Goal: Task Accomplishment & Management: Manage account settings

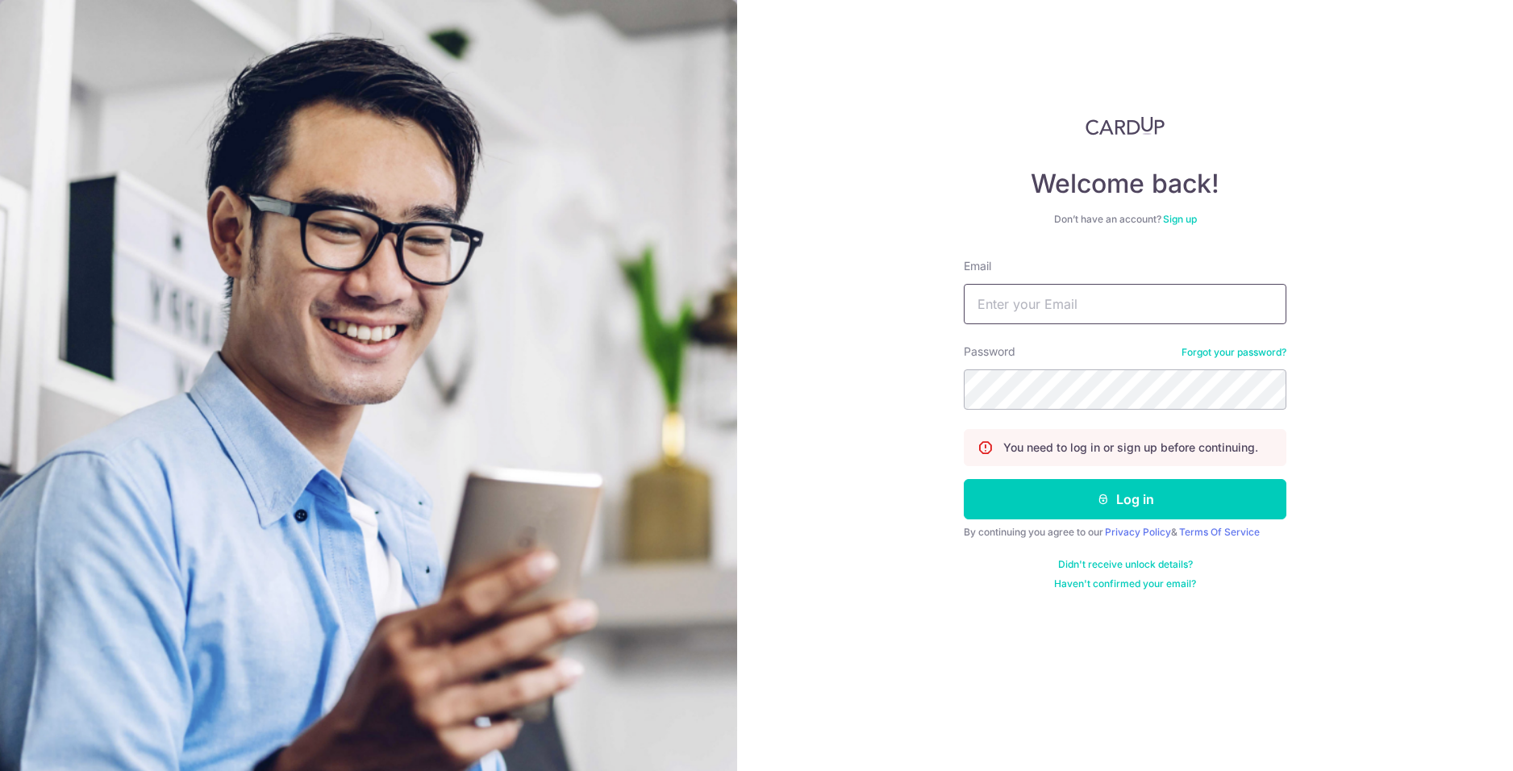
type input "[EMAIL_ADDRESS][DOMAIN_NAME]"
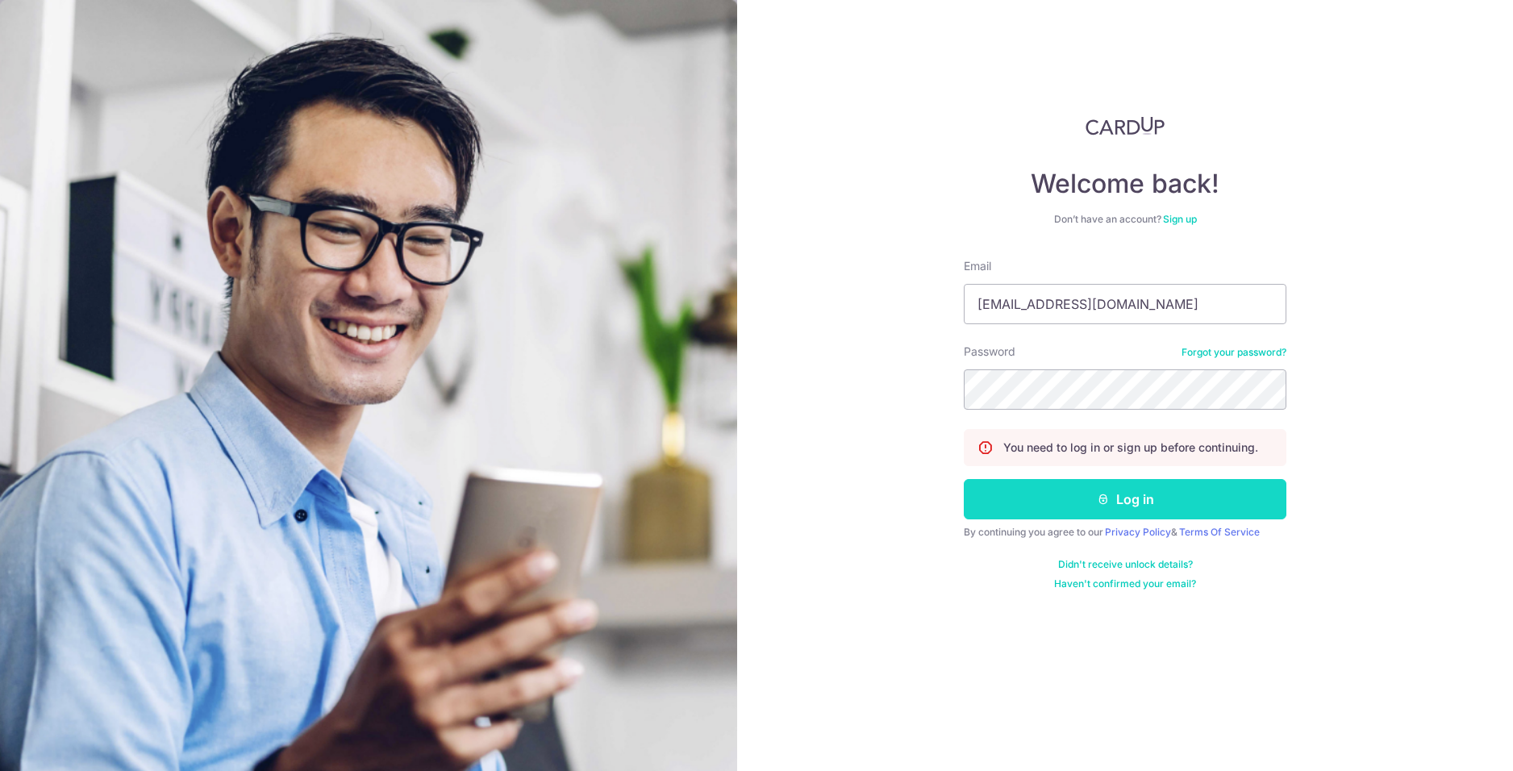
click at [1148, 489] on button "Log in" at bounding box center [1125, 499] width 323 height 40
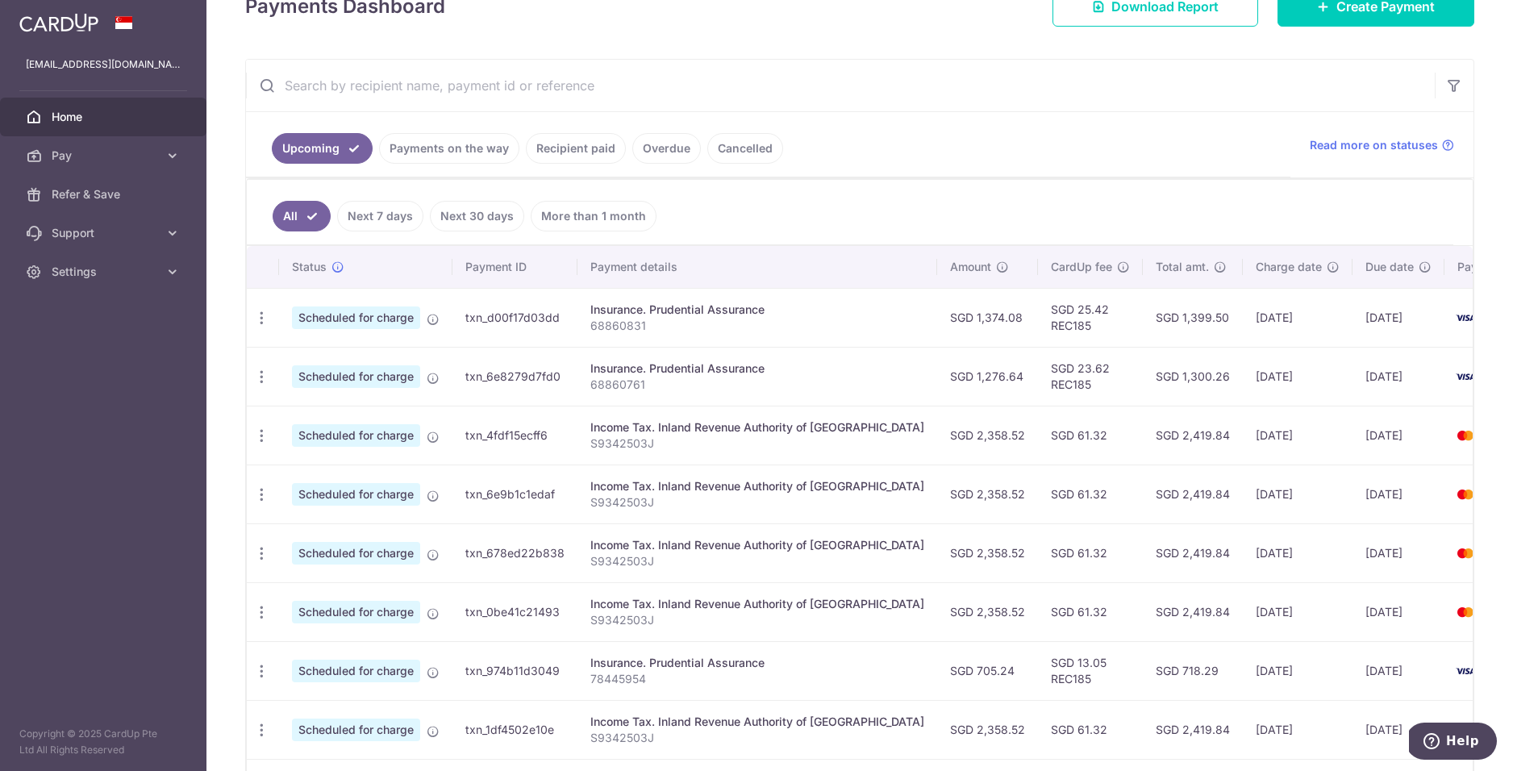
scroll to position [253, 0]
click at [591, 157] on link "Recipient paid" at bounding box center [576, 147] width 100 height 31
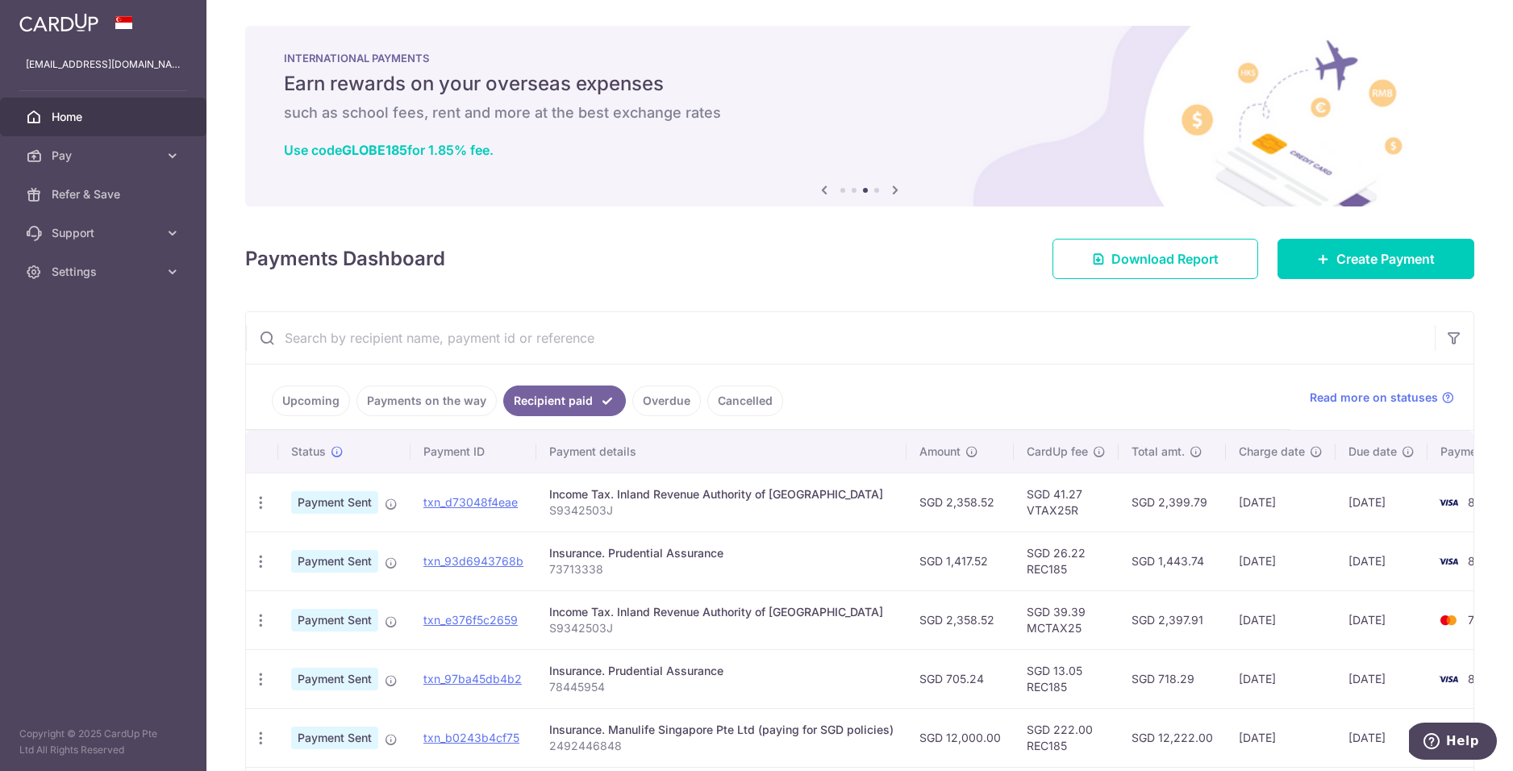
click at [319, 403] on link "Upcoming" at bounding box center [311, 401] width 78 height 31
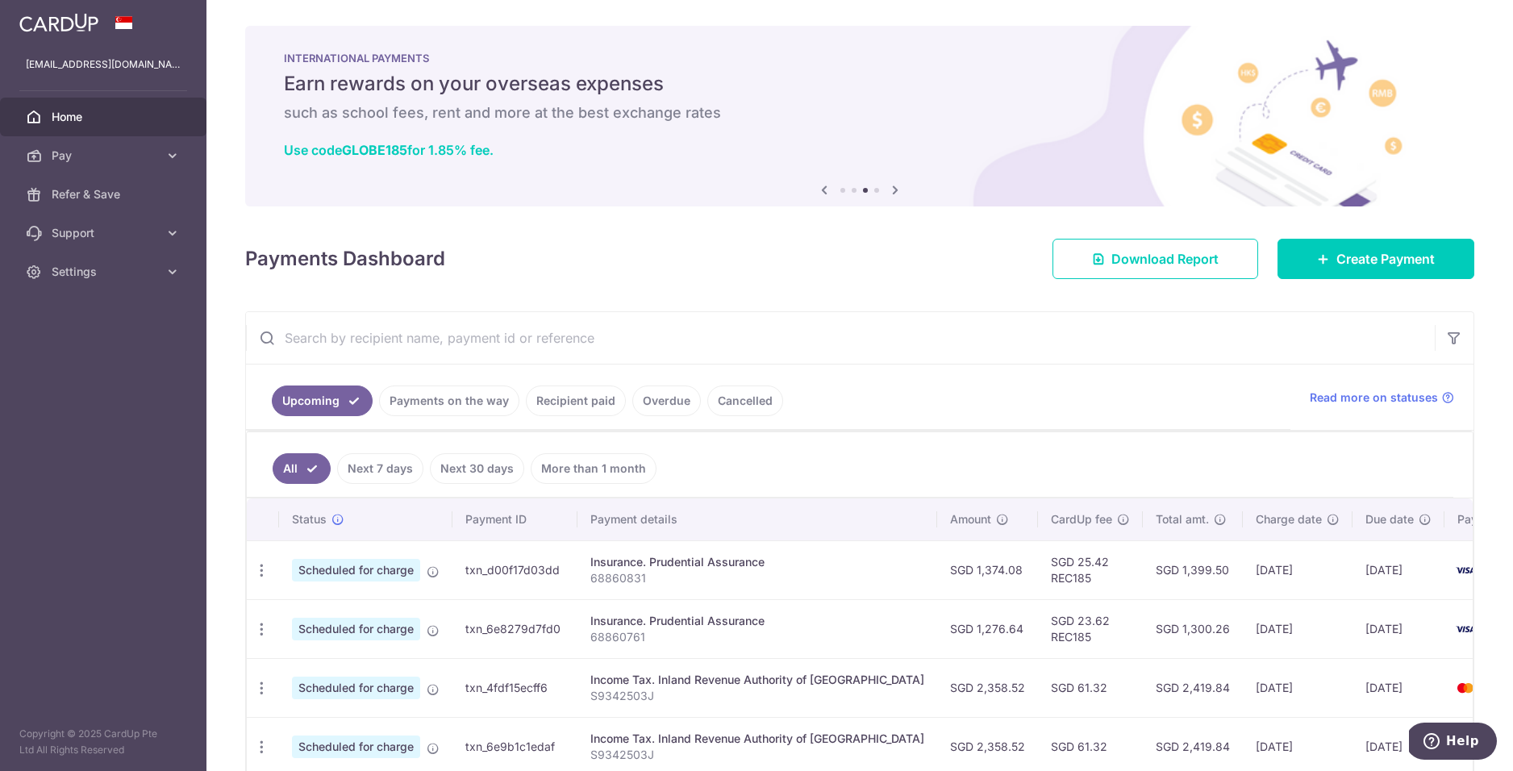
scroll to position [198, 0]
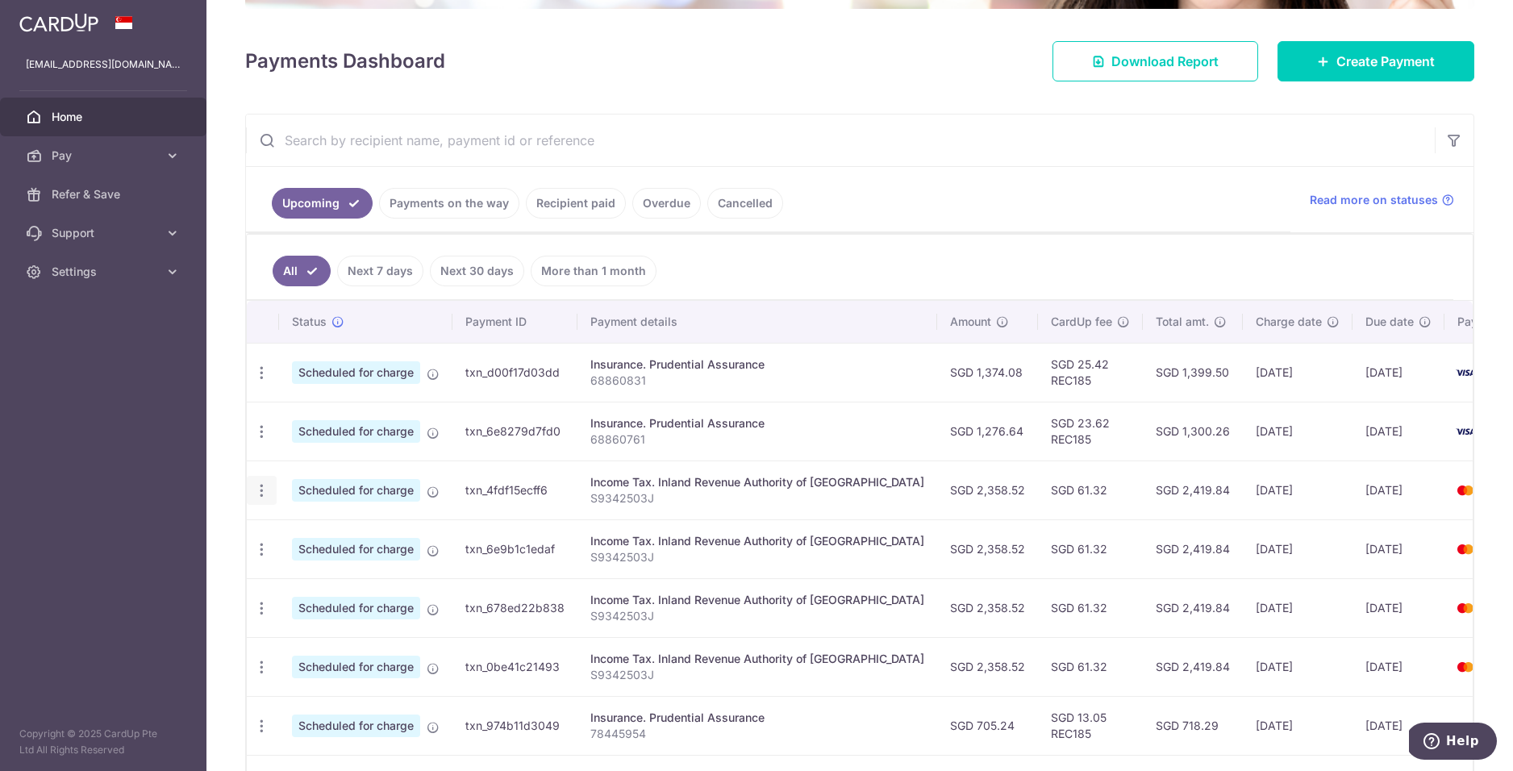
click at [266, 490] on icon "button" at bounding box center [261, 490] width 17 height 17
click at [328, 534] on span "Update payment" at bounding box center [348, 534] width 110 height 19
radio input "true"
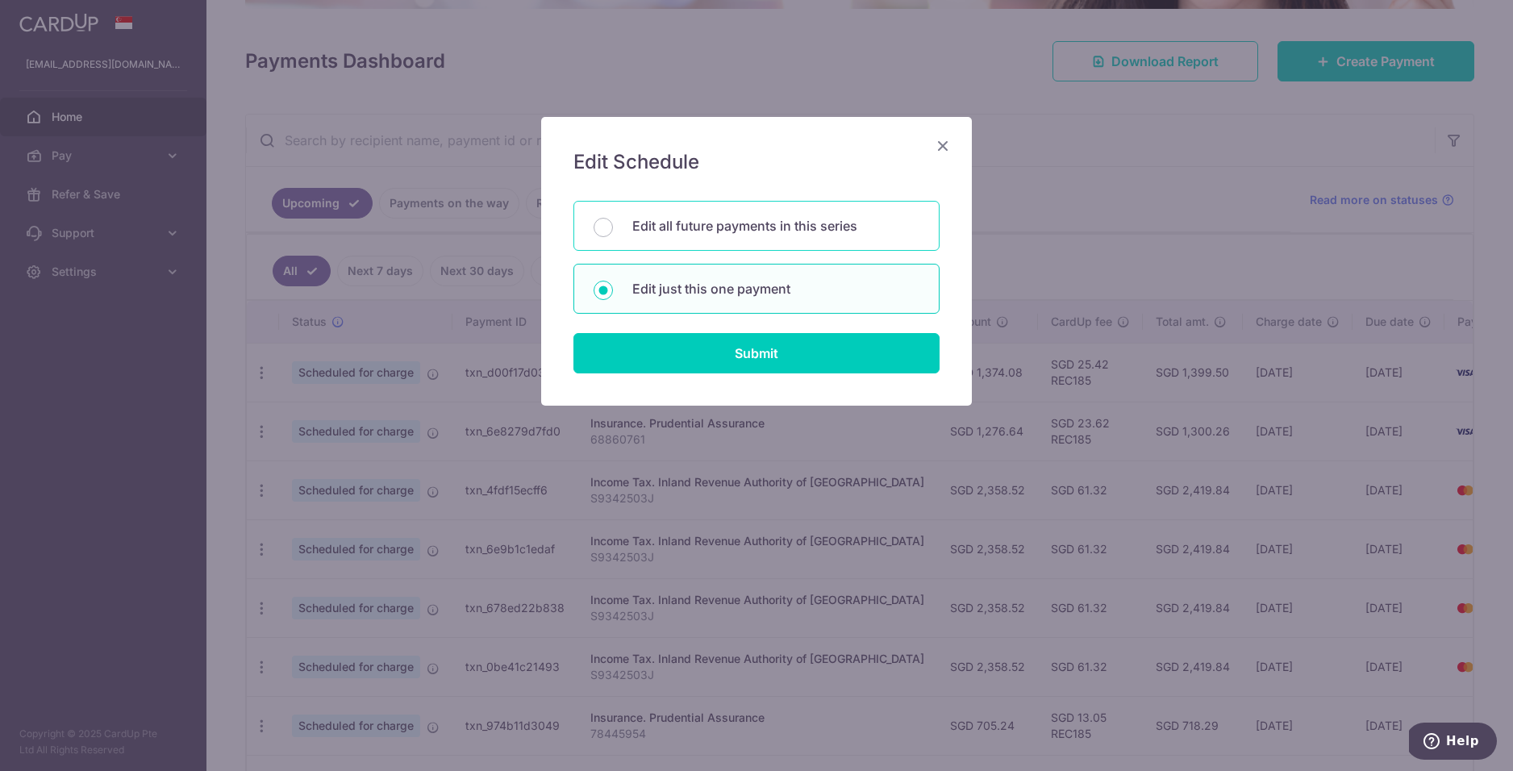
click at [741, 232] on p "Edit all future payments in this series" at bounding box center [775, 225] width 287 height 19
click at [613, 232] on input "Edit all future payments in this series" at bounding box center [603, 227] width 19 height 19
radio input "true"
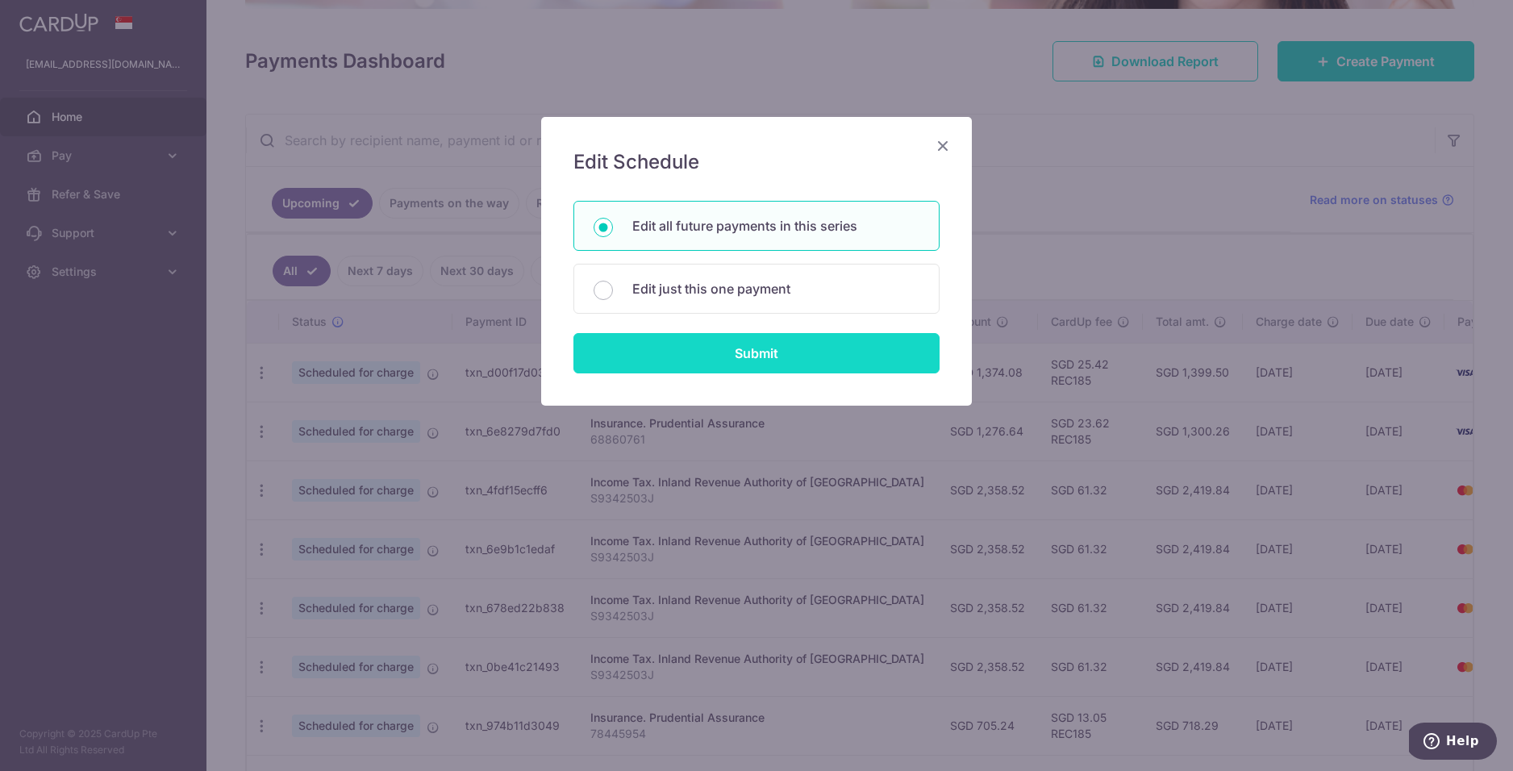
click at [786, 350] on input "Submit" at bounding box center [757, 353] width 366 height 40
radio input "true"
type input "2,358.52"
type input "S9342503J"
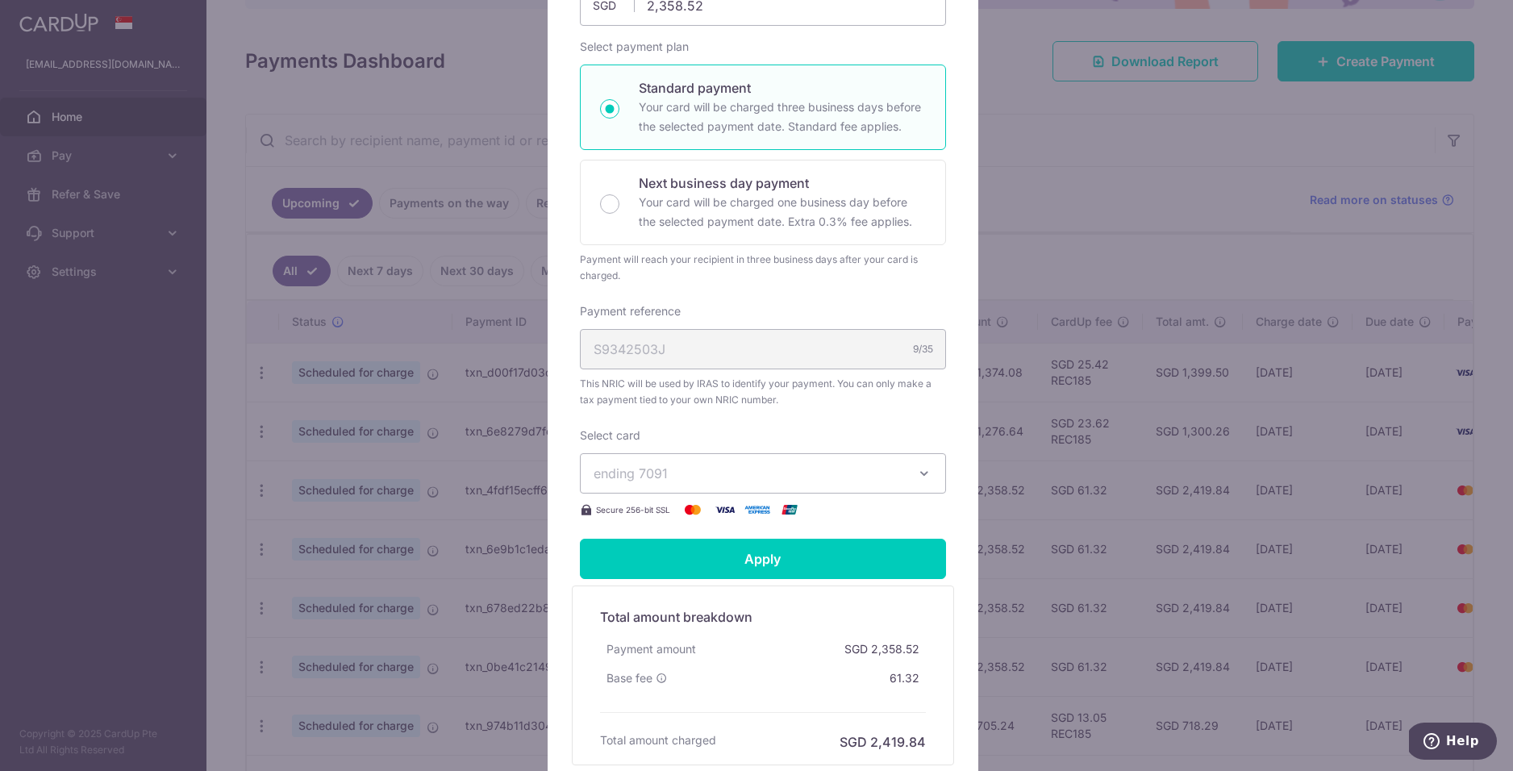
scroll to position [228, 0]
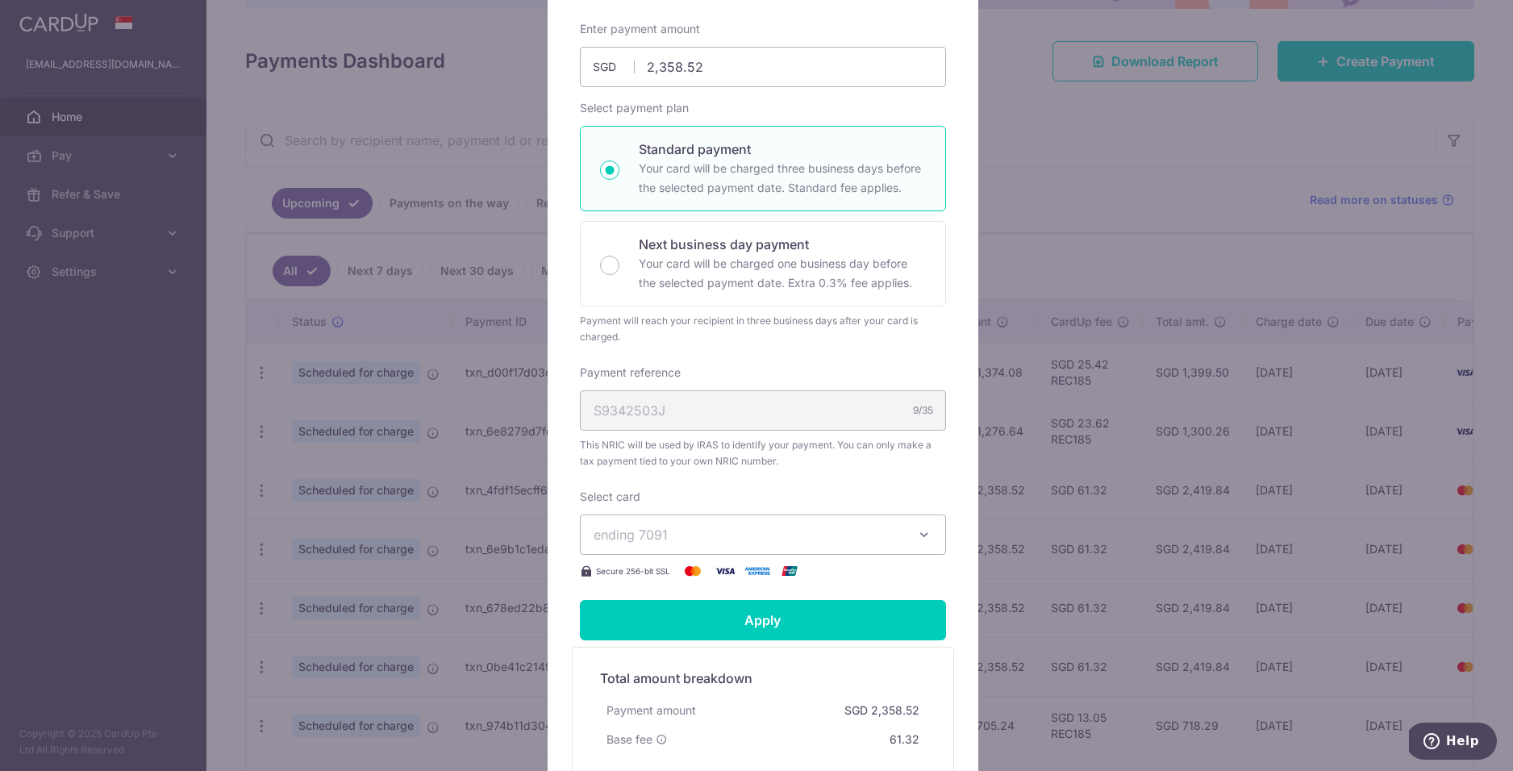
click at [668, 537] on span "ending 7091" at bounding box center [749, 534] width 310 height 19
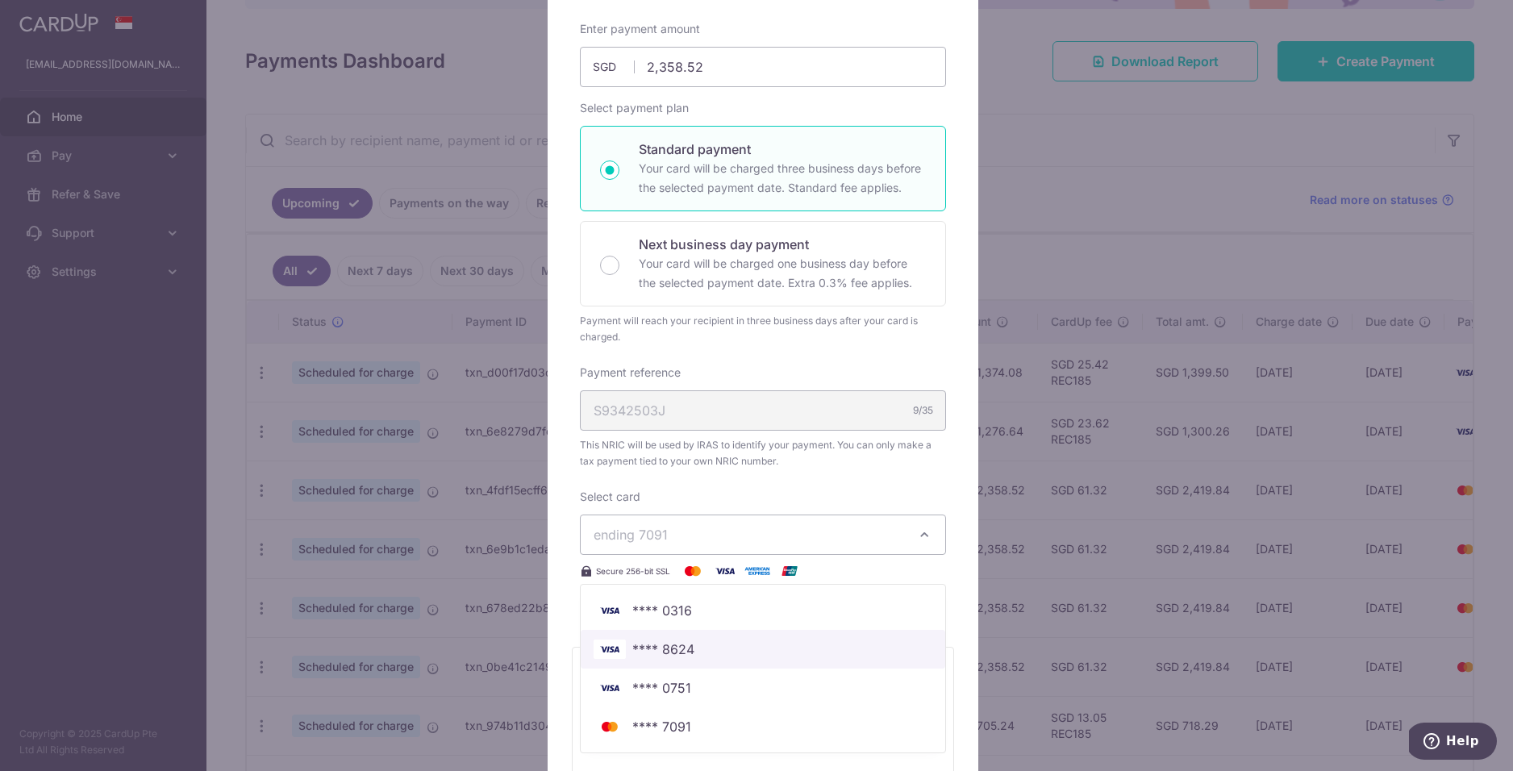
click at [686, 649] on span "**** 8624" at bounding box center [663, 649] width 62 height 19
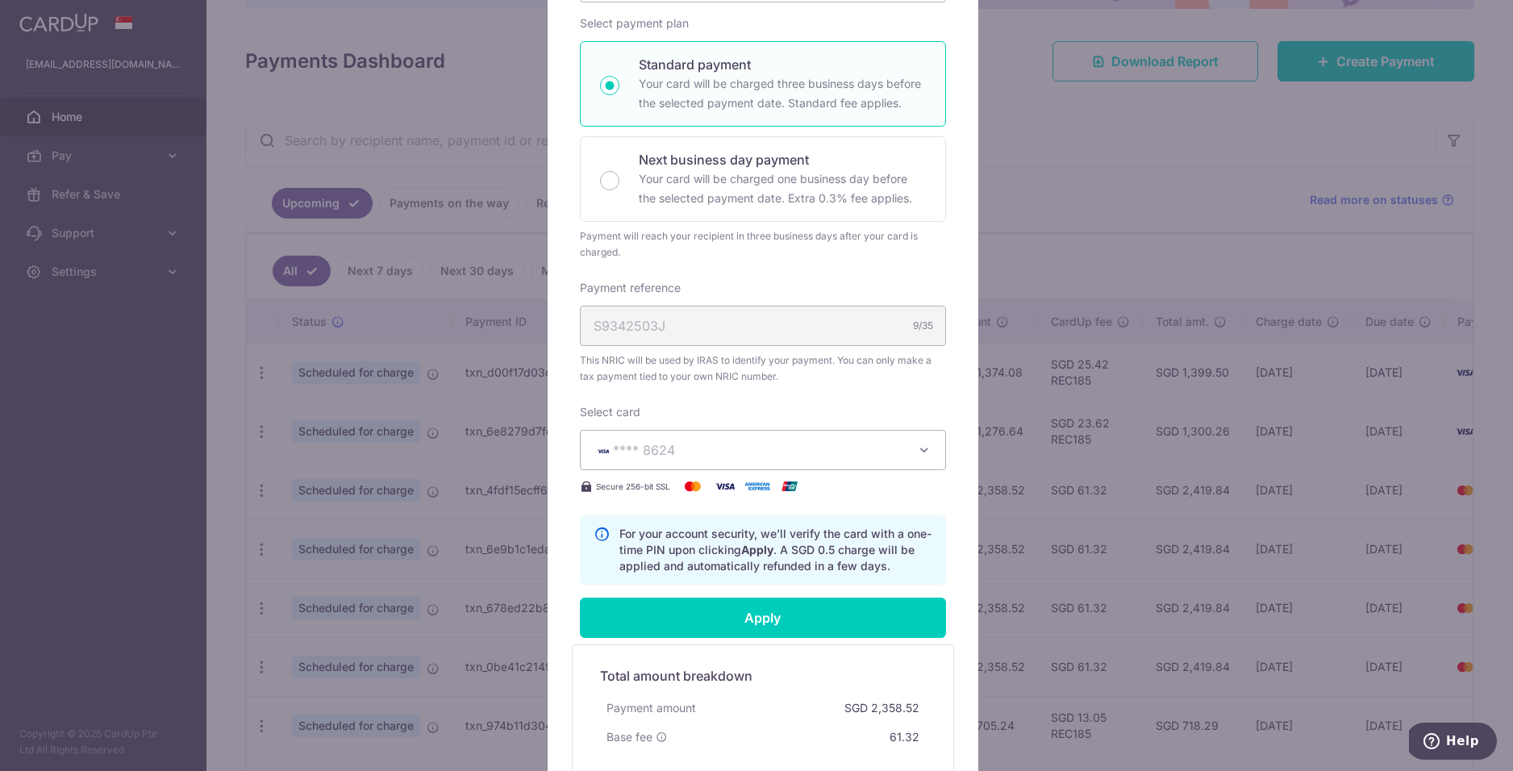
scroll to position [251, 0]
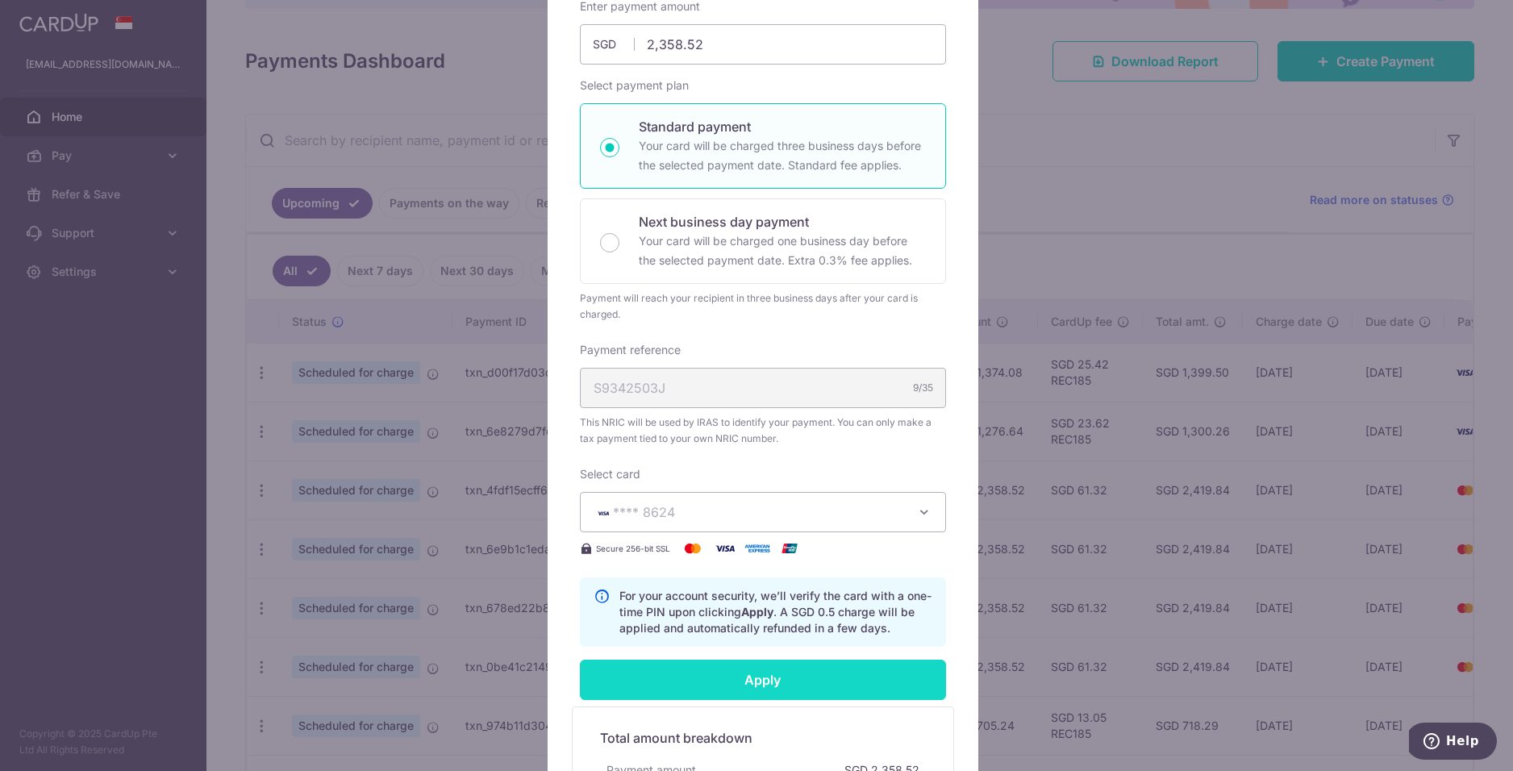
click at [760, 680] on input "Apply" at bounding box center [763, 680] width 366 height 40
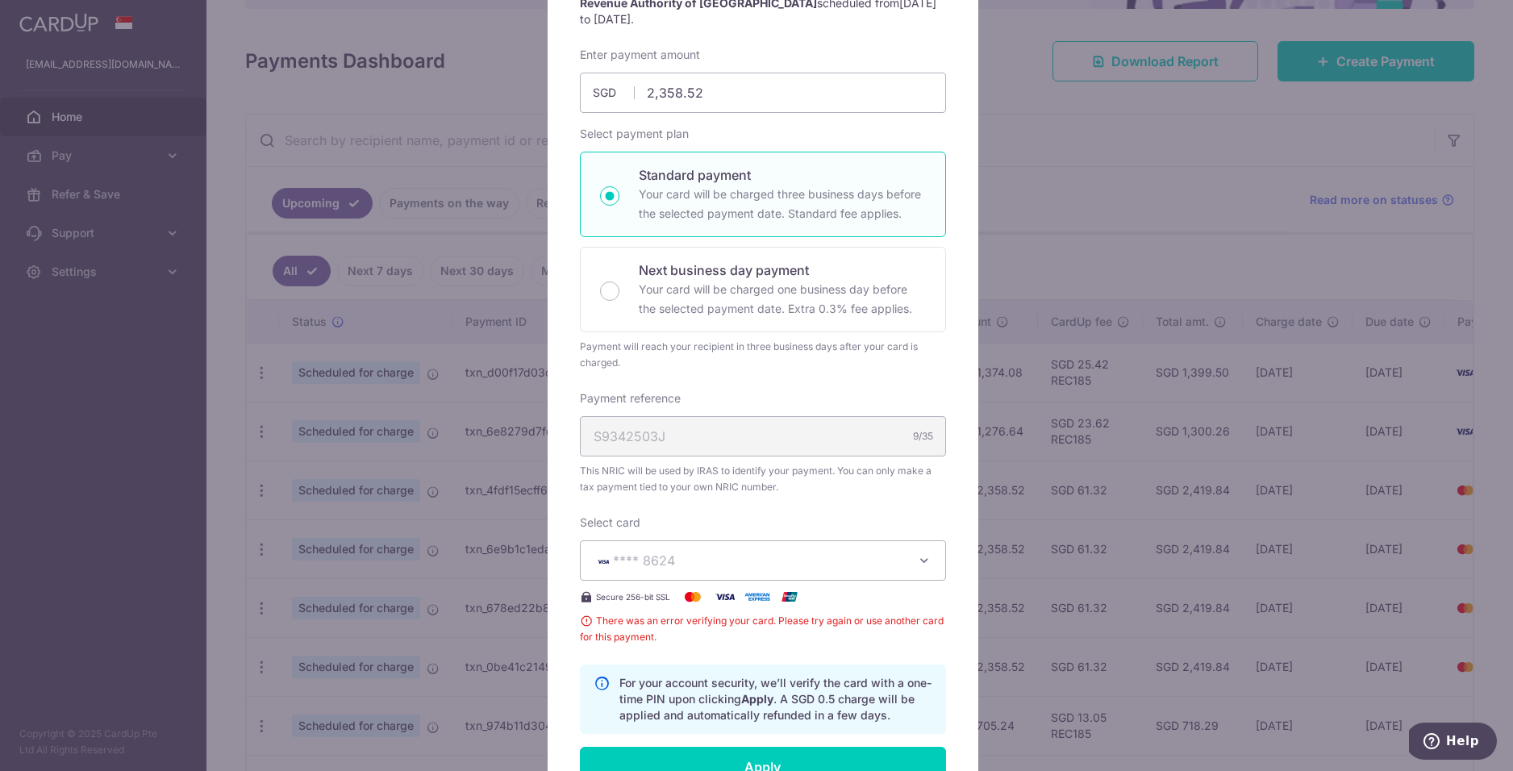
scroll to position [192, 0]
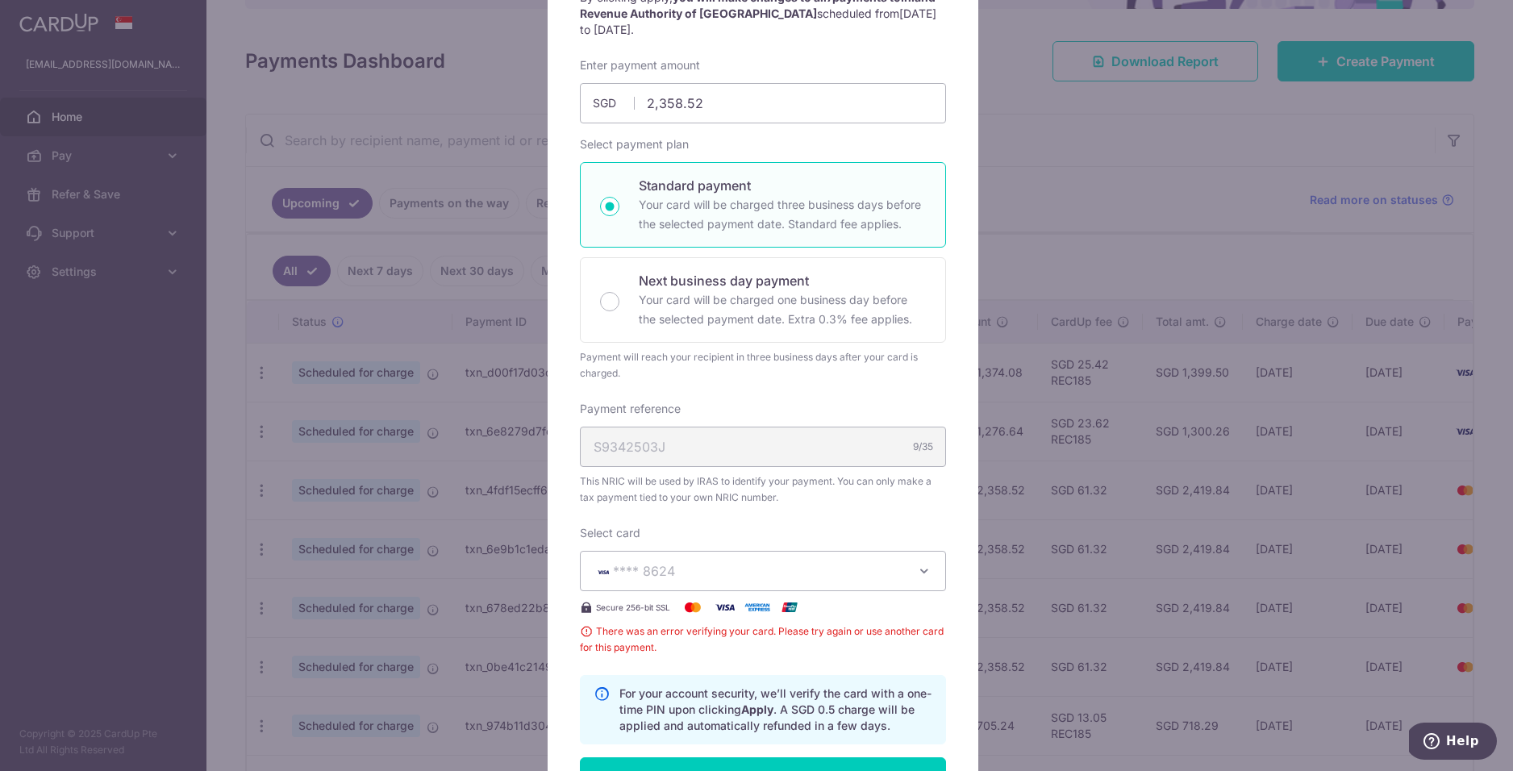
click at [1040, 158] on div "Edit payment By clicking apply, you will make changes to all 7 payments to Inla…" at bounding box center [756, 385] width 1513 height 771
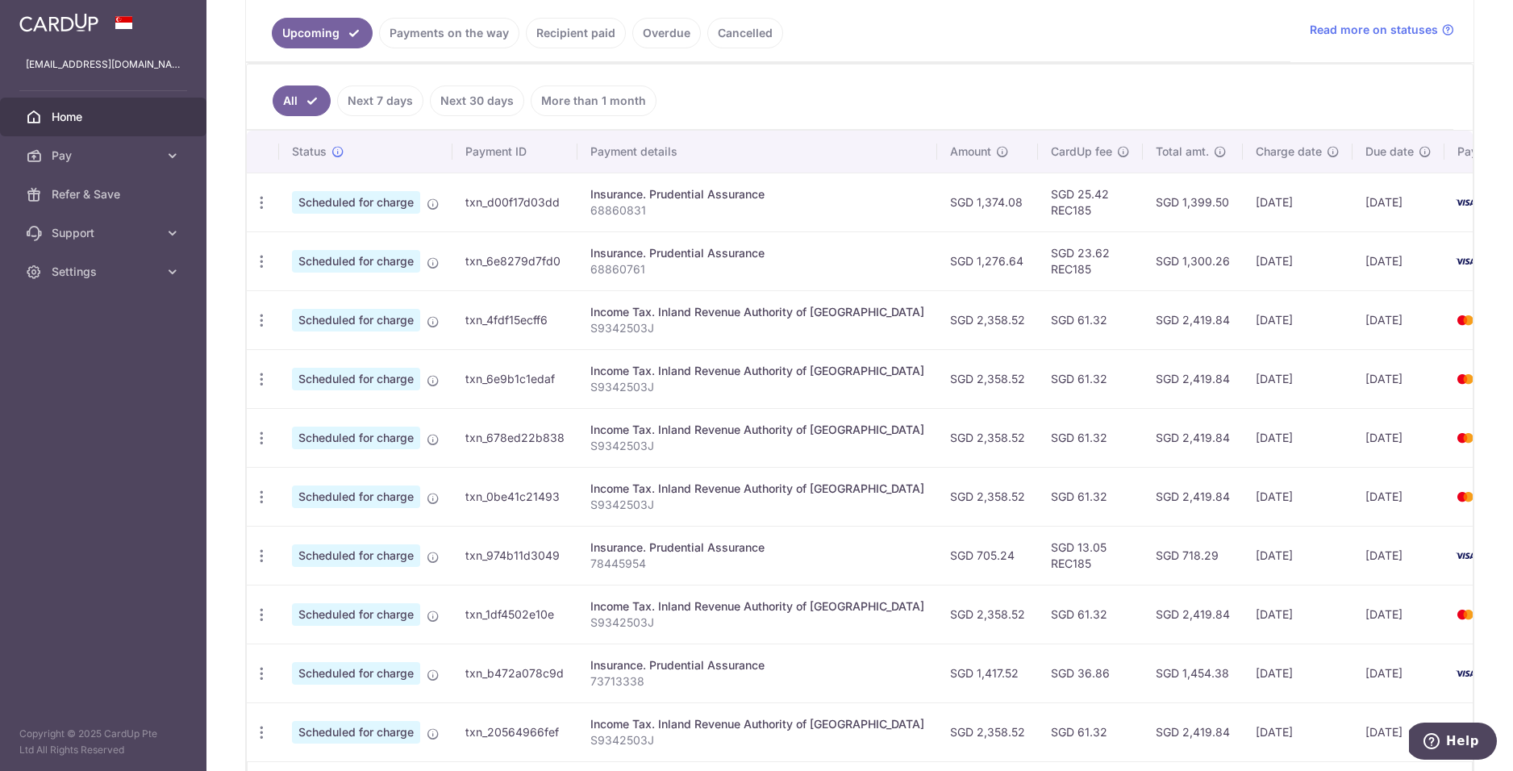
scroll to position [358, 0]
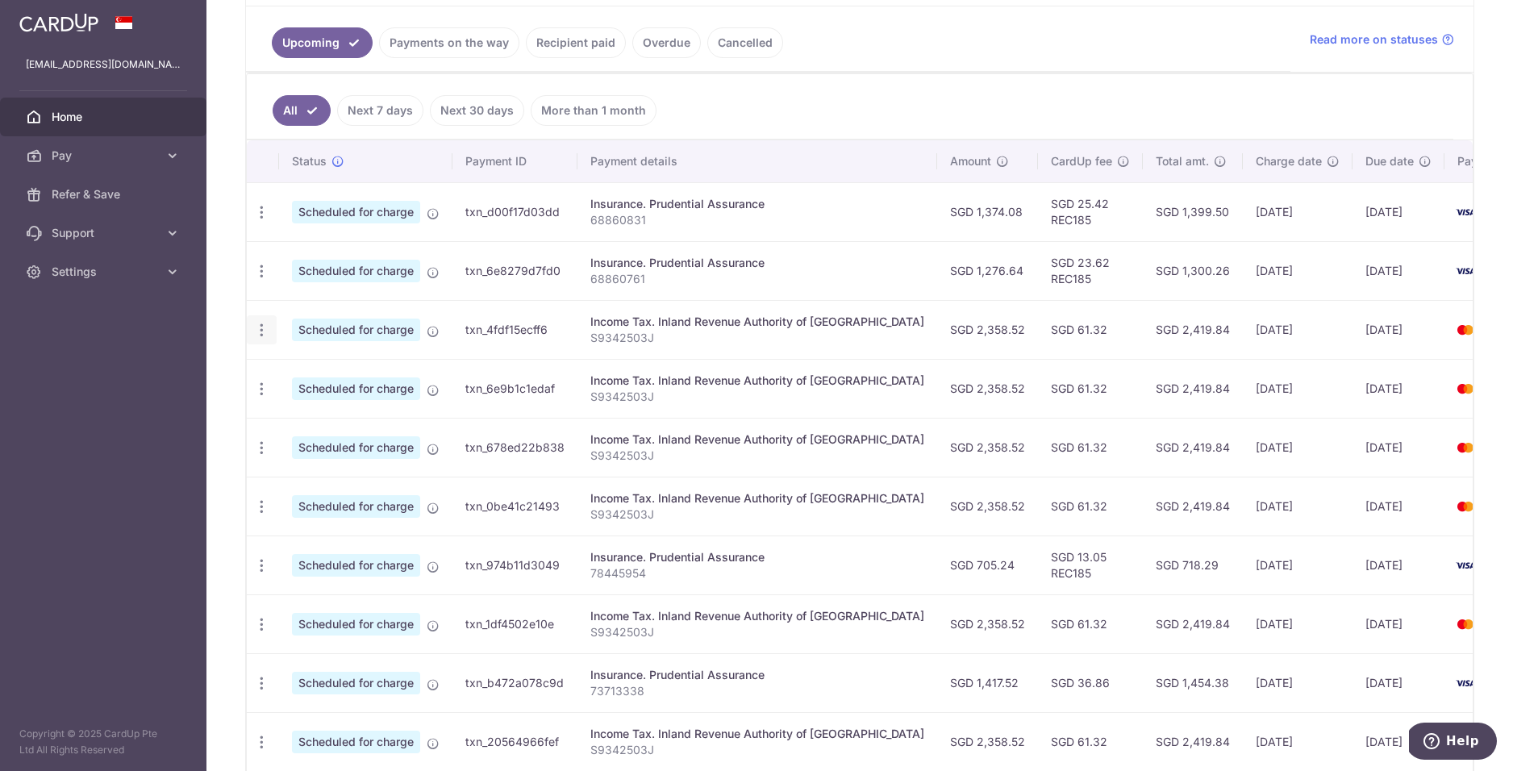
click at [267, 329] on icon "button" at bounding box center [261, 330] width 17 height 17
click at [685, 328] on div "Income Tax. Inland Revenue Authority of [GEOGRAPHIC_DATA]" at bounding box center [757, 322] width 334 height 16
click at [1276, 327] on td "[DATE]" at bounding box center [1293, 329] width 110 height 59
drag, startPoint x: 1388, startPoint y: 325, endPoint x: 1433, endPoint y: 328, distance: 44.4
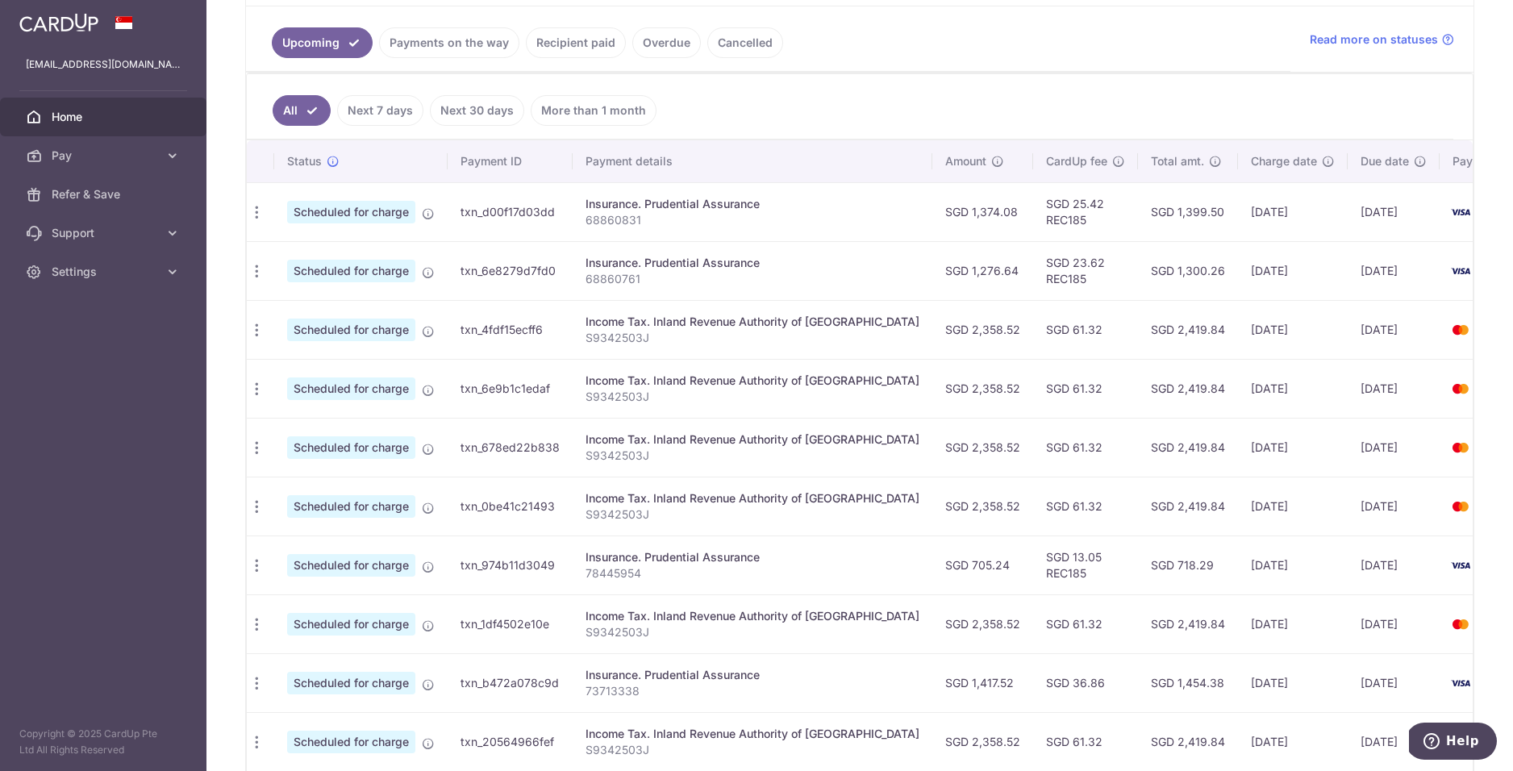
click at [1445, 325] on img at bounding box center [1461, 329] width 32 height 19
click at [1480, 328] on span "7091" at bounding box center [1493, 330] width 26 height 14
click at [704, 330] on p "S9342503J" at bounding box center [753, 338] width 334 height 16
click at [695, 319] on div "Income Tax. Inland Revenue Authority of [GEOGRAPHIC_DATA]" at bounding box center [753, 322] width 334 height 16
click at [520, 328] on td "txn_4fdf15ecff6" at bounding box center [510, 329] width 125 height 59
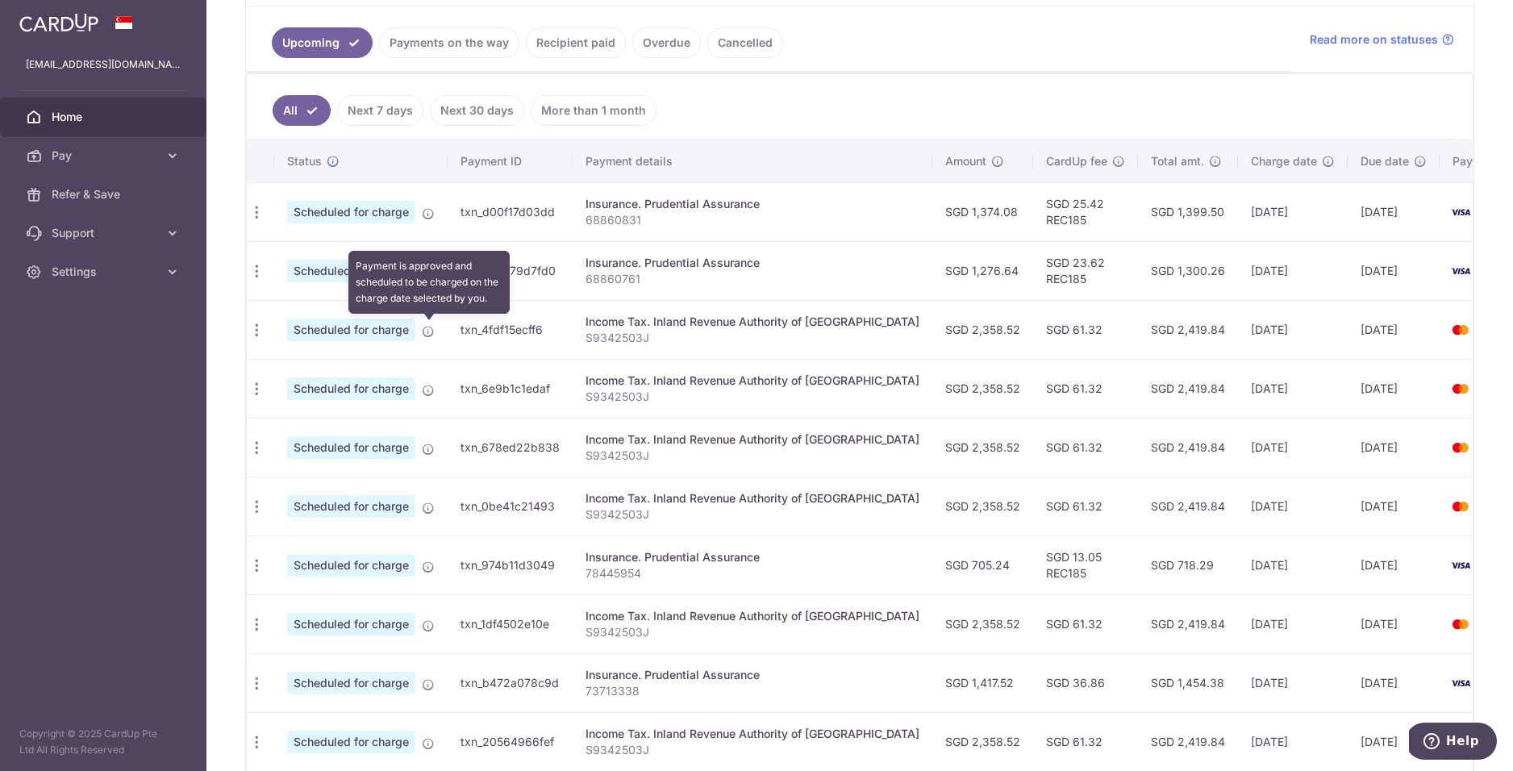
click at [422, 334] on icon at bounding box center [428, 331] width 13 height 13
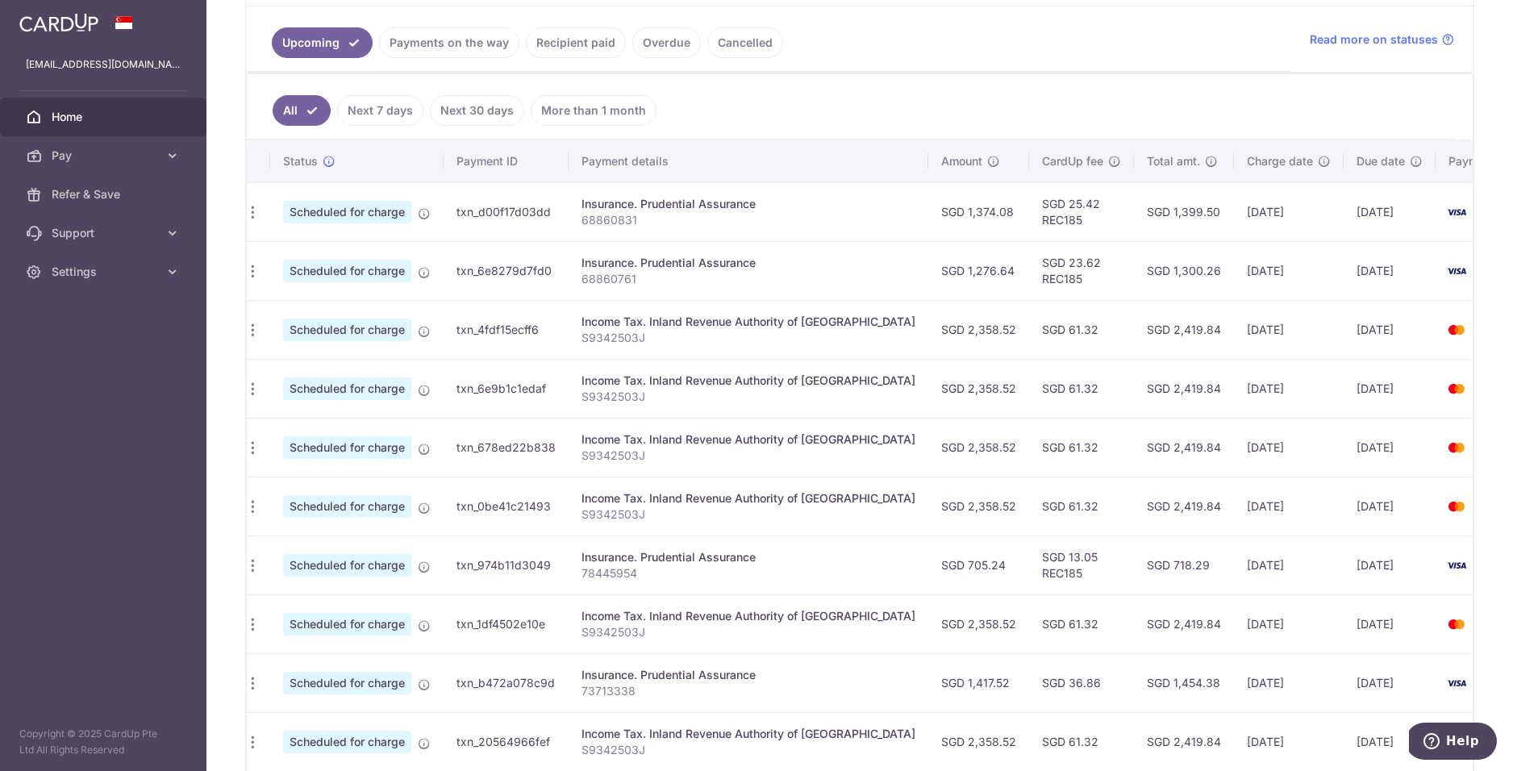
click at [284, 332] on span "Scheduled for charge" at bounding box center [347, 330] width 128 height 23
click at [252, 331] on icon "button" at bounding box center [252, 330] width 17 height 17
click at [307, 366] on span "Update payment" at bounding box center [341, 374] width 110 height 19
radio input "true"
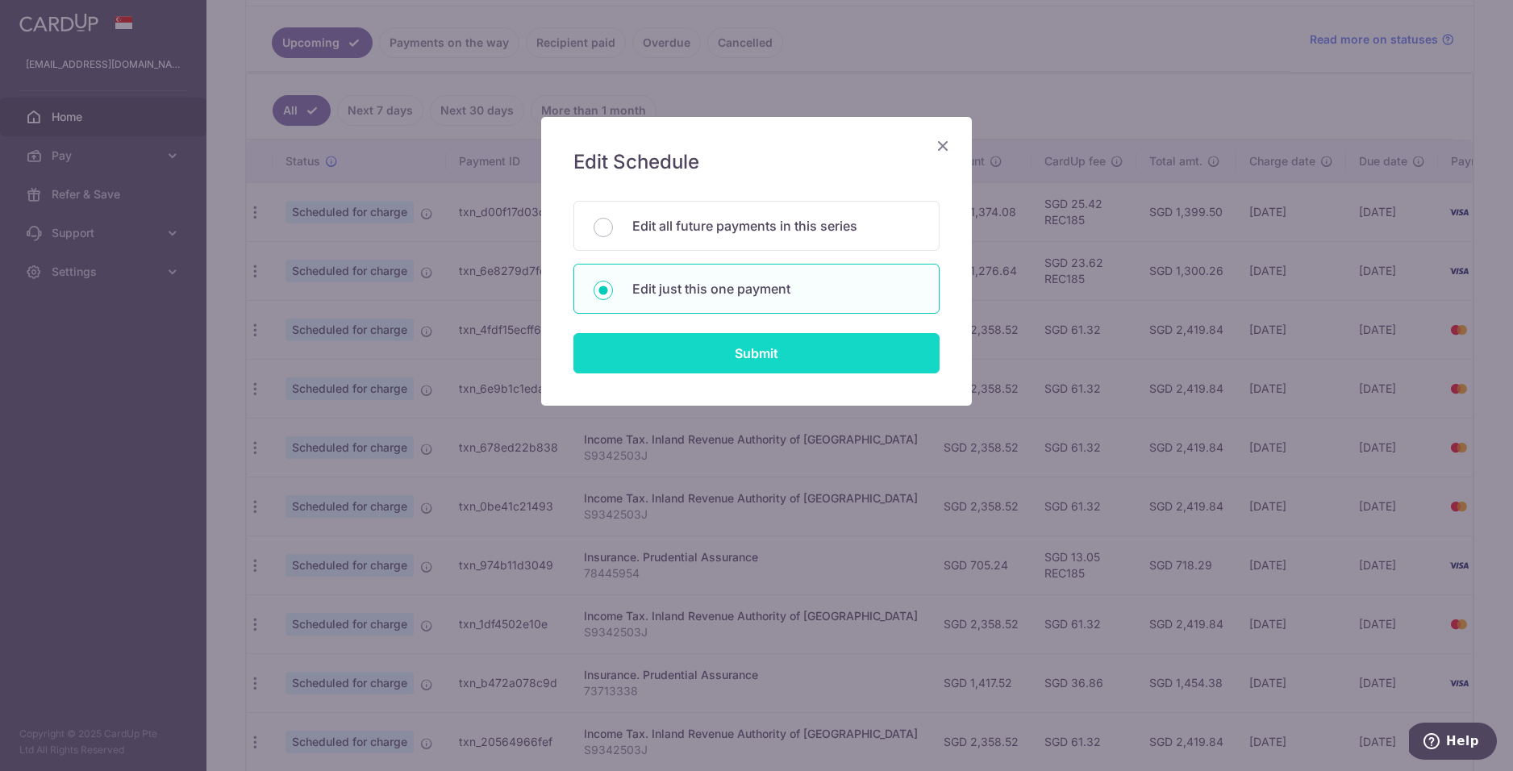
click at [769, 341] on input "Submit" at bounding box center [757, 353] width 366 height 40
radio input "true"
type input "2,358.52"
type input "[DATE]"
type input "S9342503J"
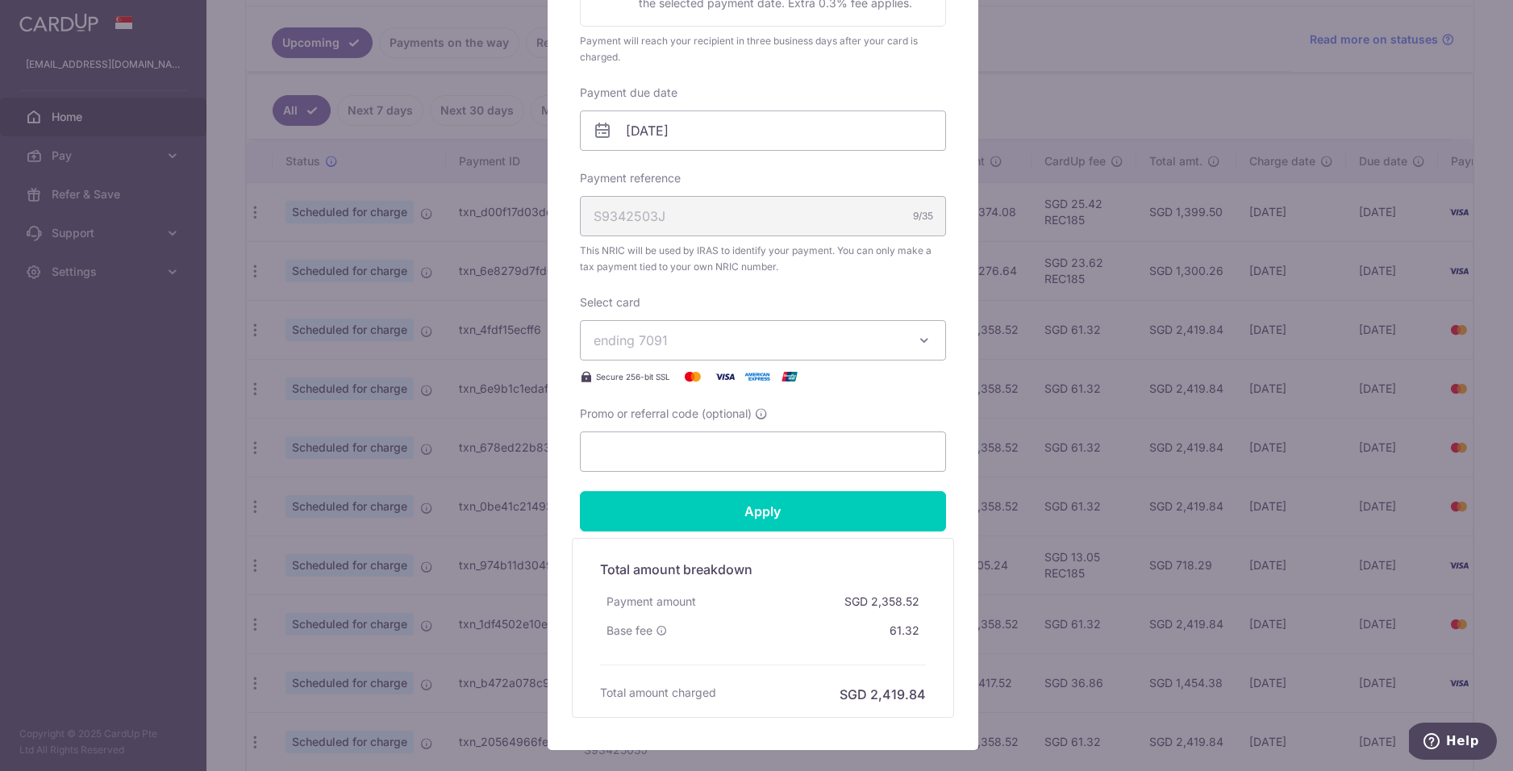
scroll to position [492, 0]
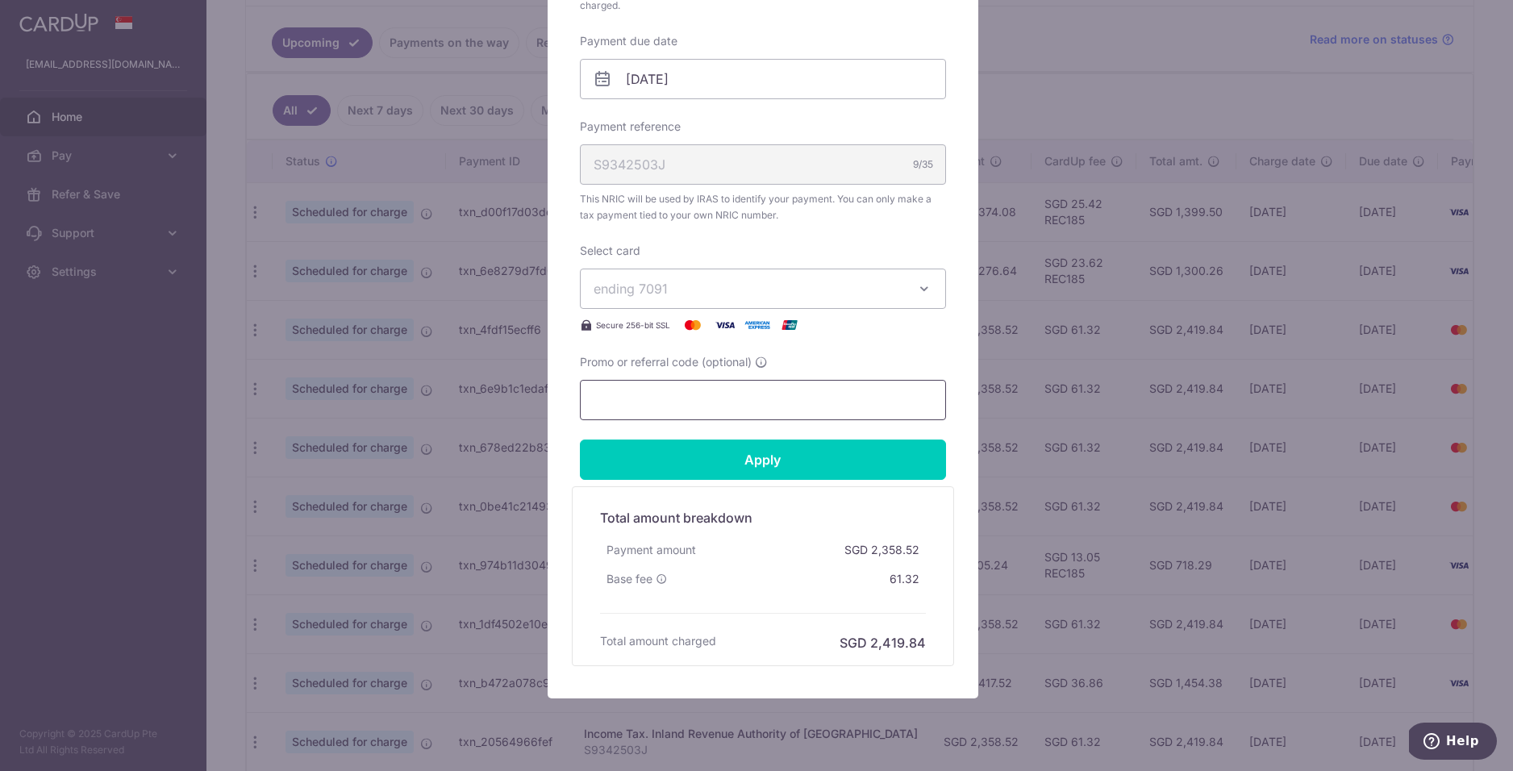
click at [779, 410] on input "Promo or referral code (optional)" at bounding box center [763, 400] width 366 height 40
paste input "VTAX25R"
type input "VTAX25R"
click at [741, 297] on span "ending 7091" at bounding box center [749, 288] width 310 height 19
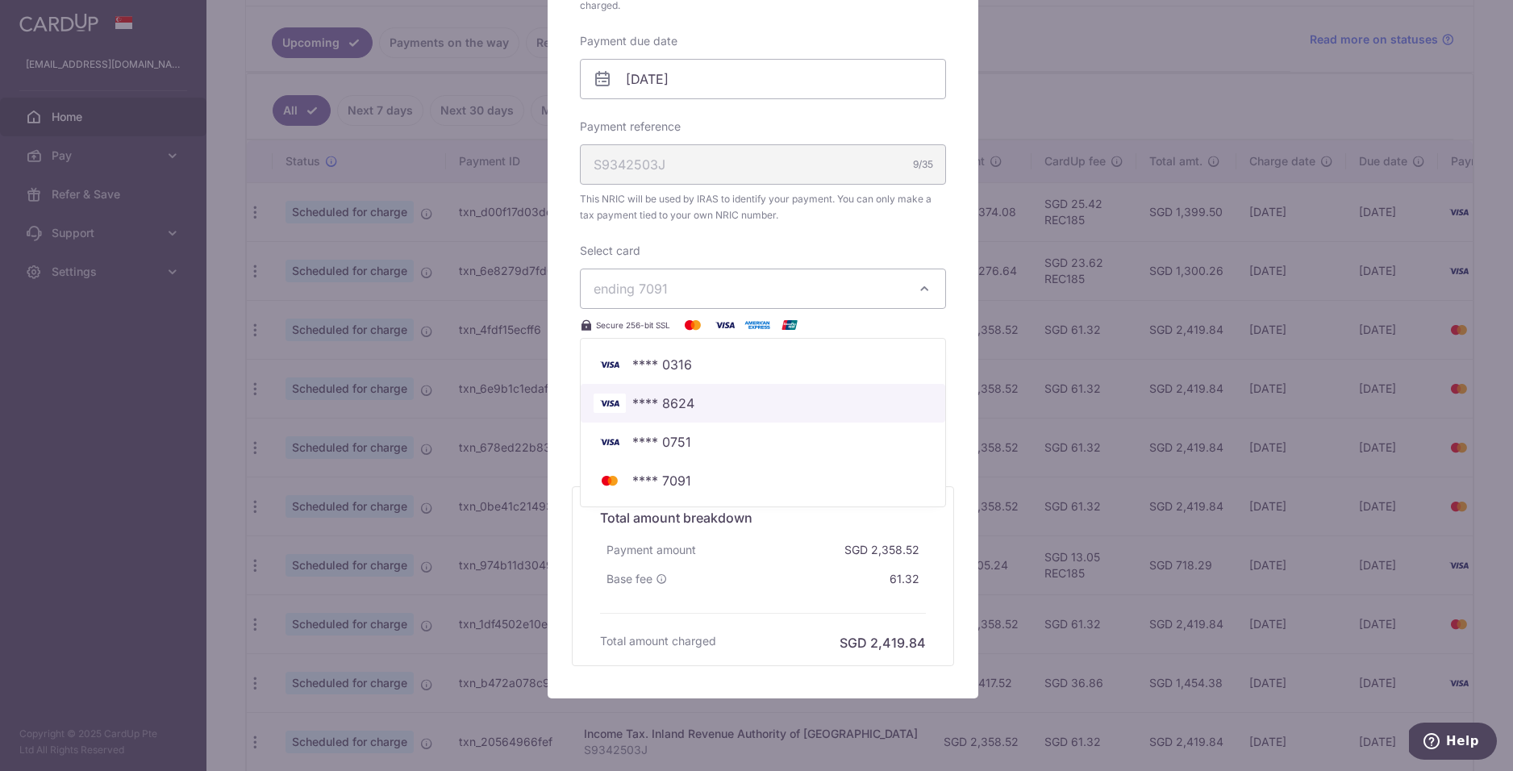
click at [713, 408] on span "**** 8624" at bounding box center [763, 403] width 339 height 19
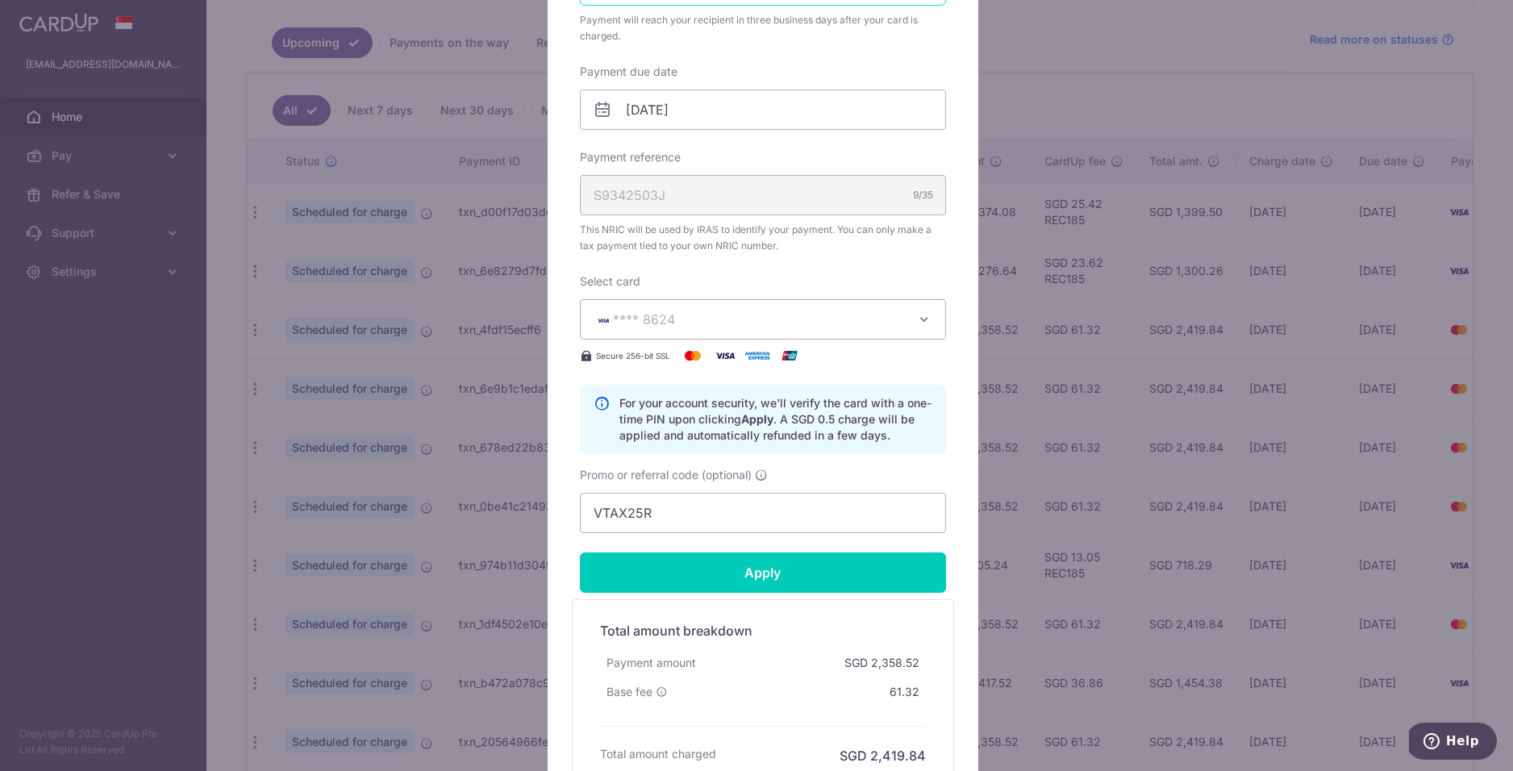
scroll to position [596, 0]
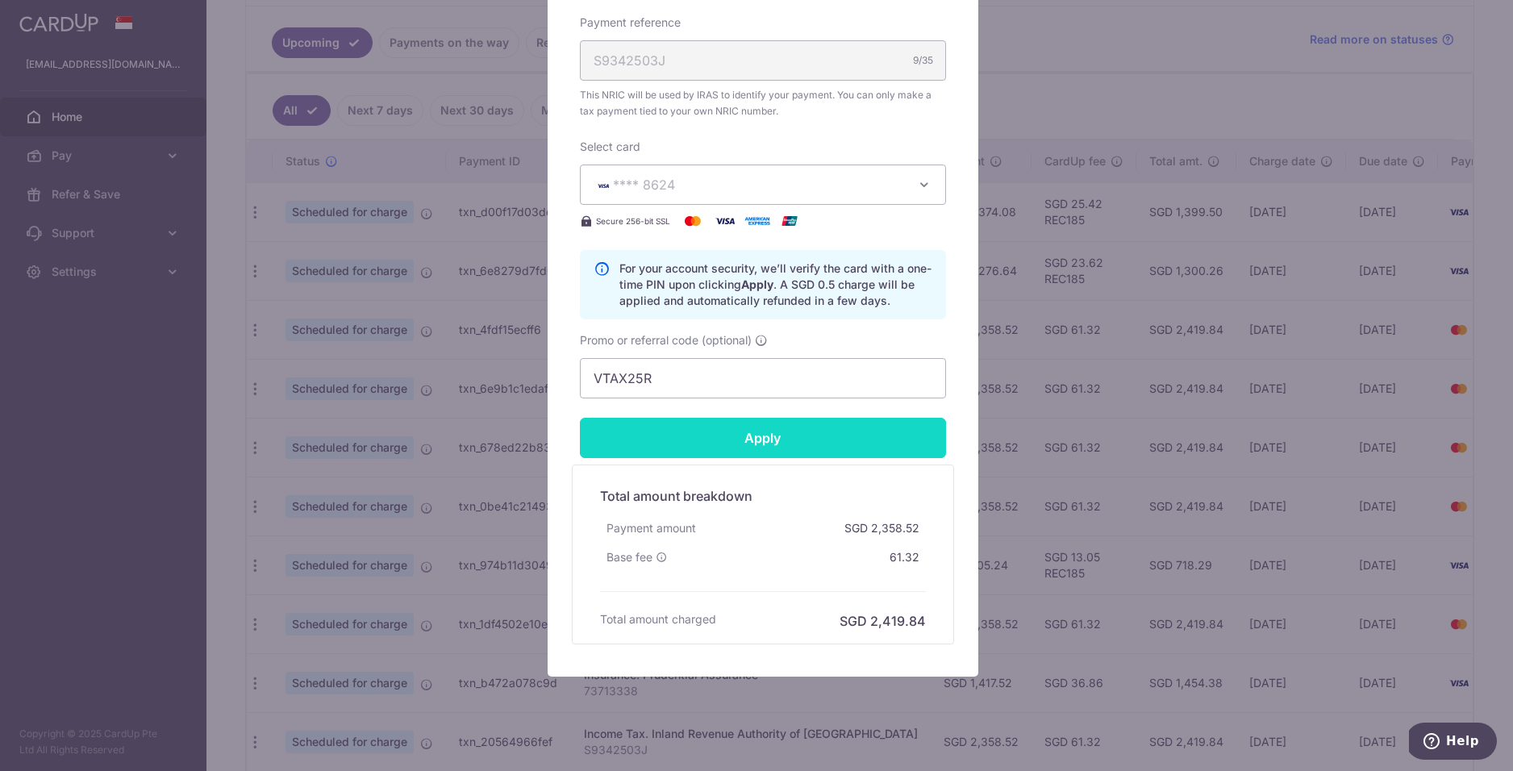
click at [803, 440] on input "Apply" at bounding box center [763, 438] width 366 height 40
type input "Successfully Applied"
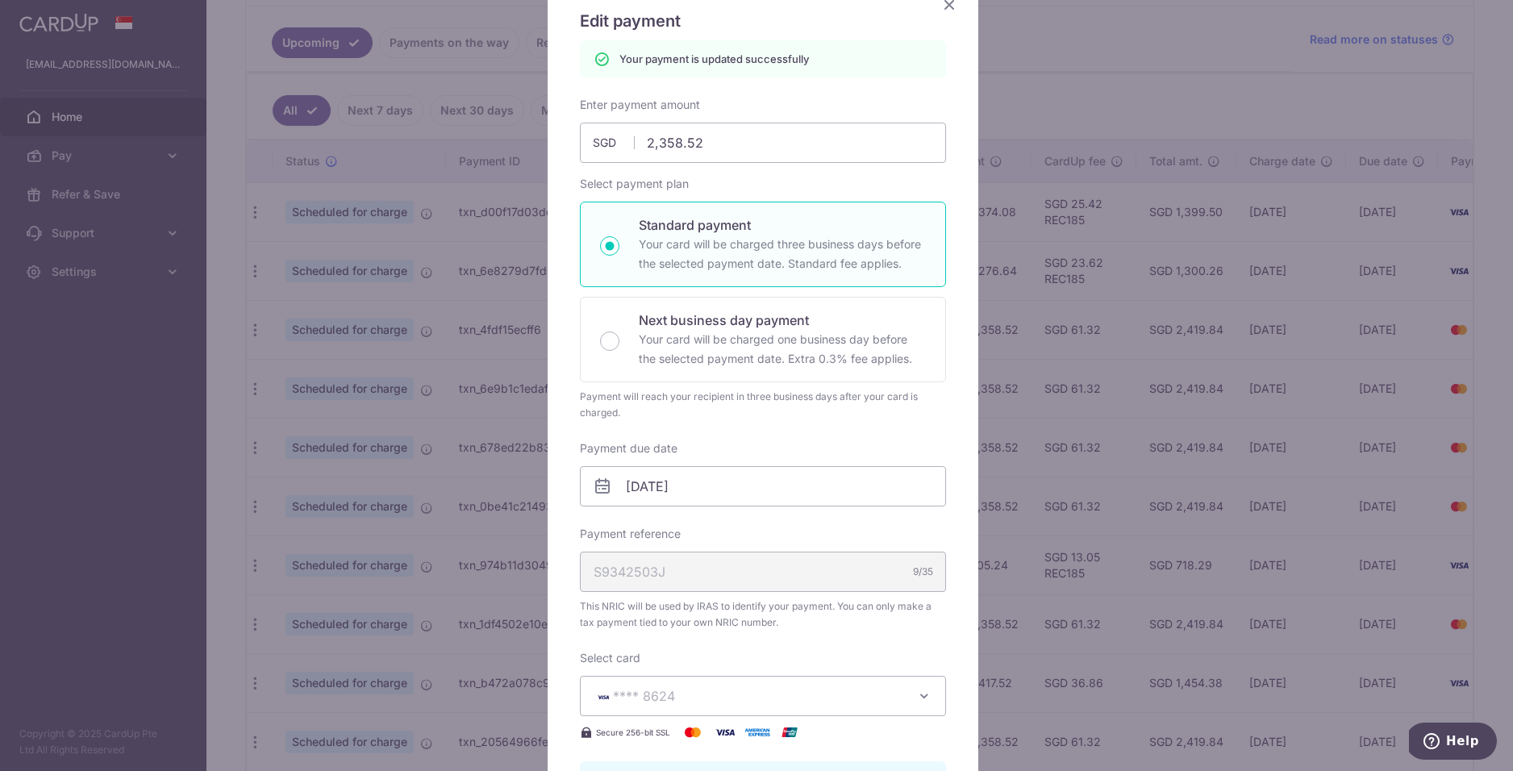
scroll to position [58, 0]
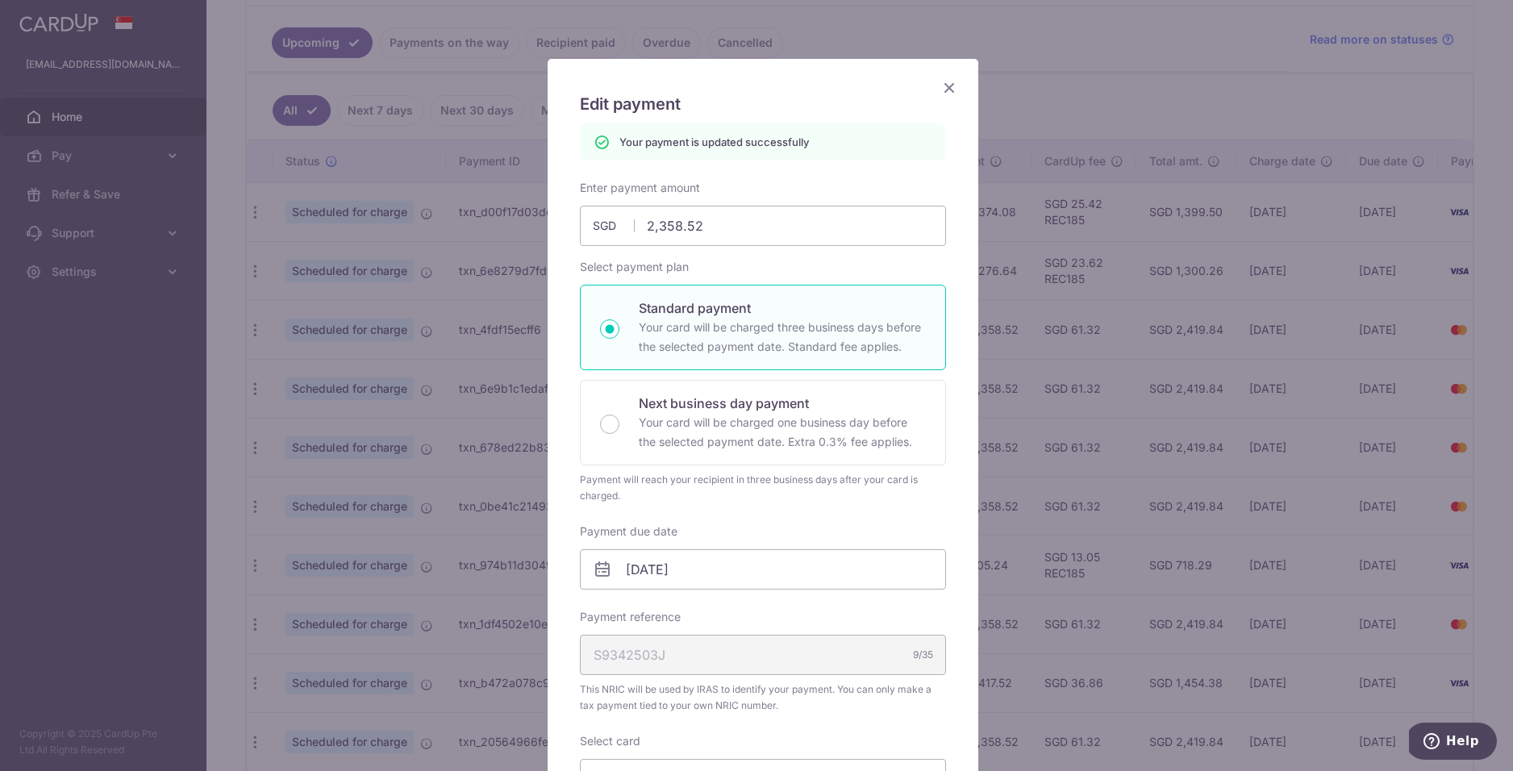
click at [940, 87] on icon "Close" at bounding box center [949, 87] width 19 height 20
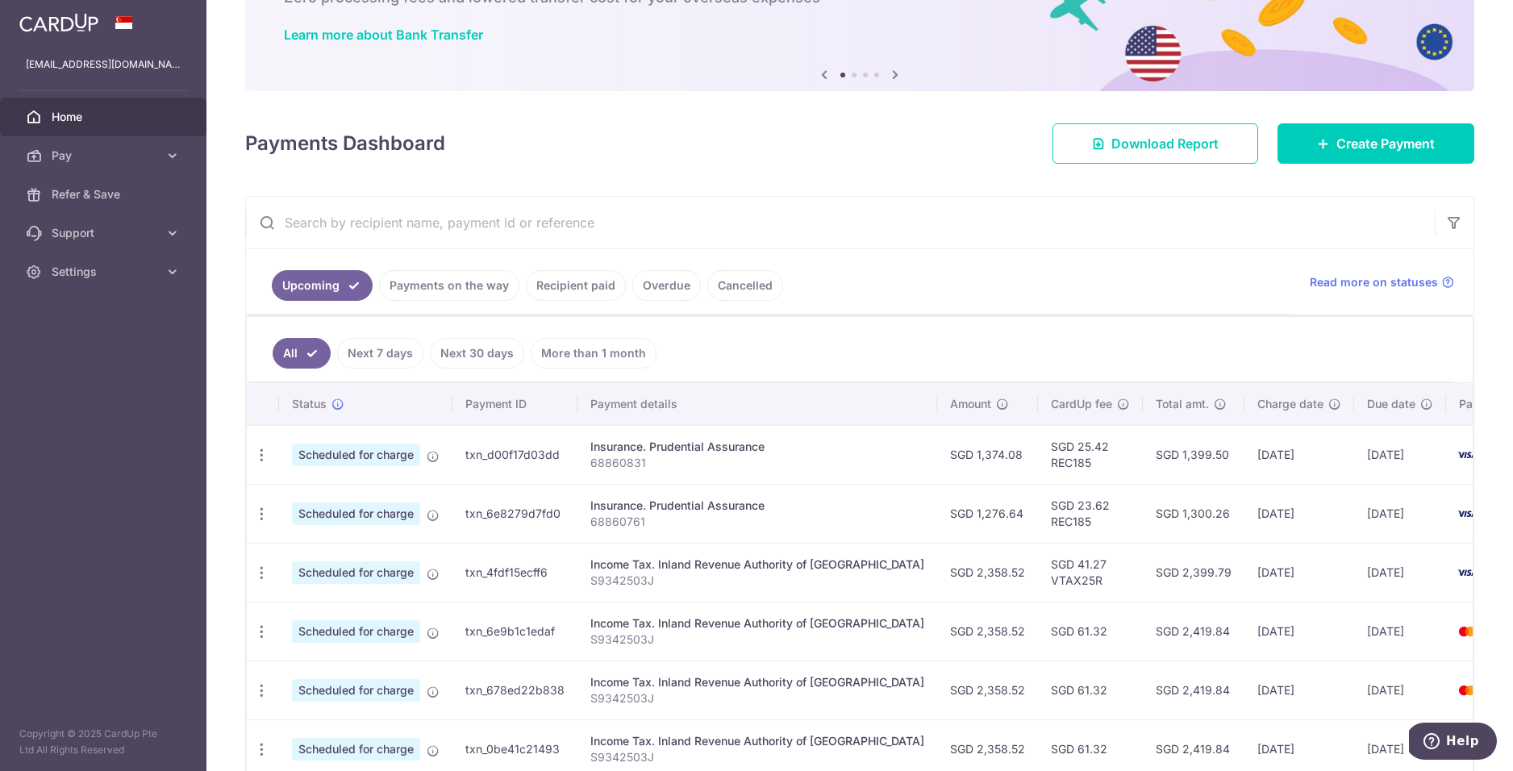
scroll to position [282, 0]
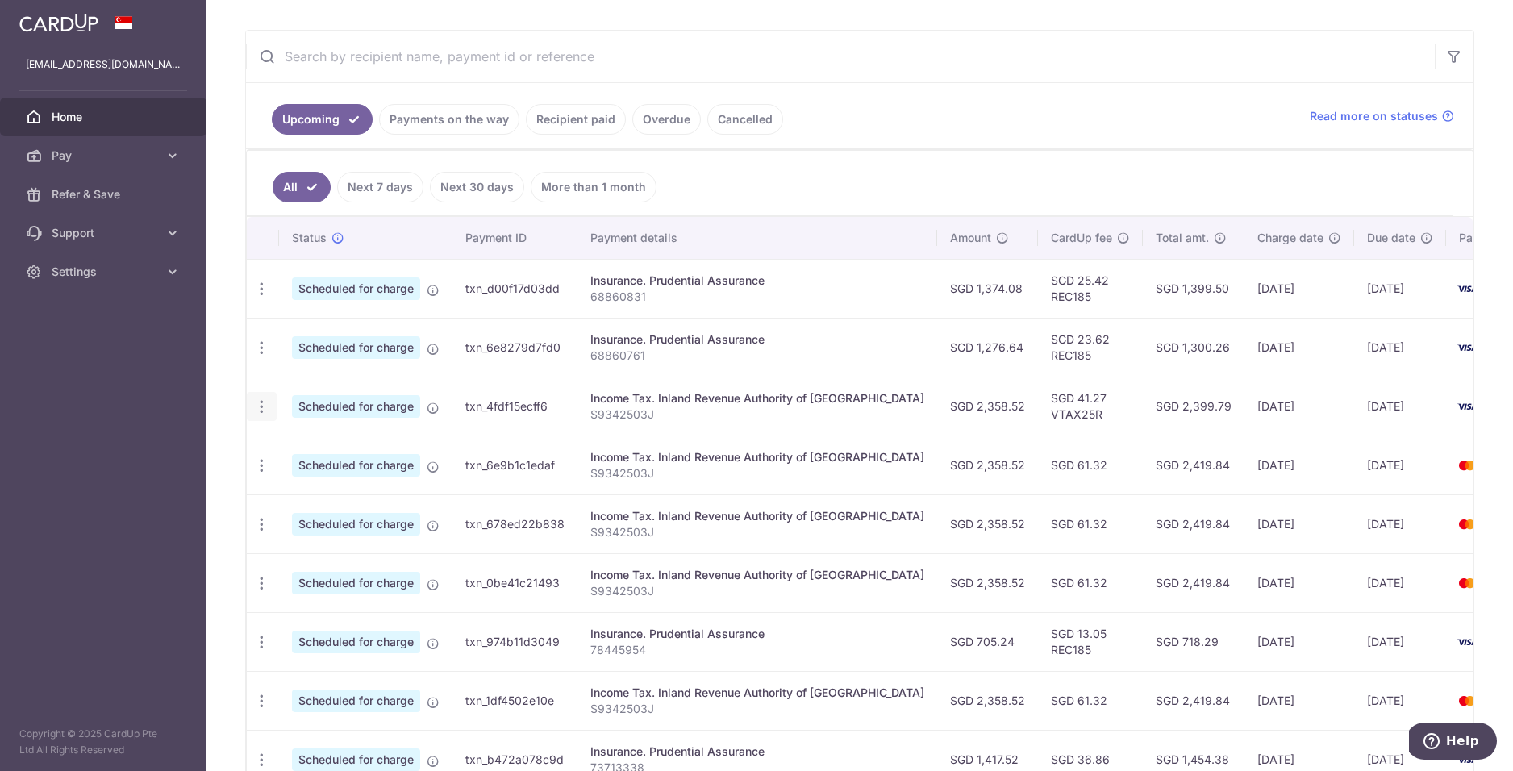
click at [261, 412] on icon "button" at bounding box center [261, 407] width 17 height 17
click at [378, 453] on span "Update payment" at bounding box center [348, 450] width 110 height 19
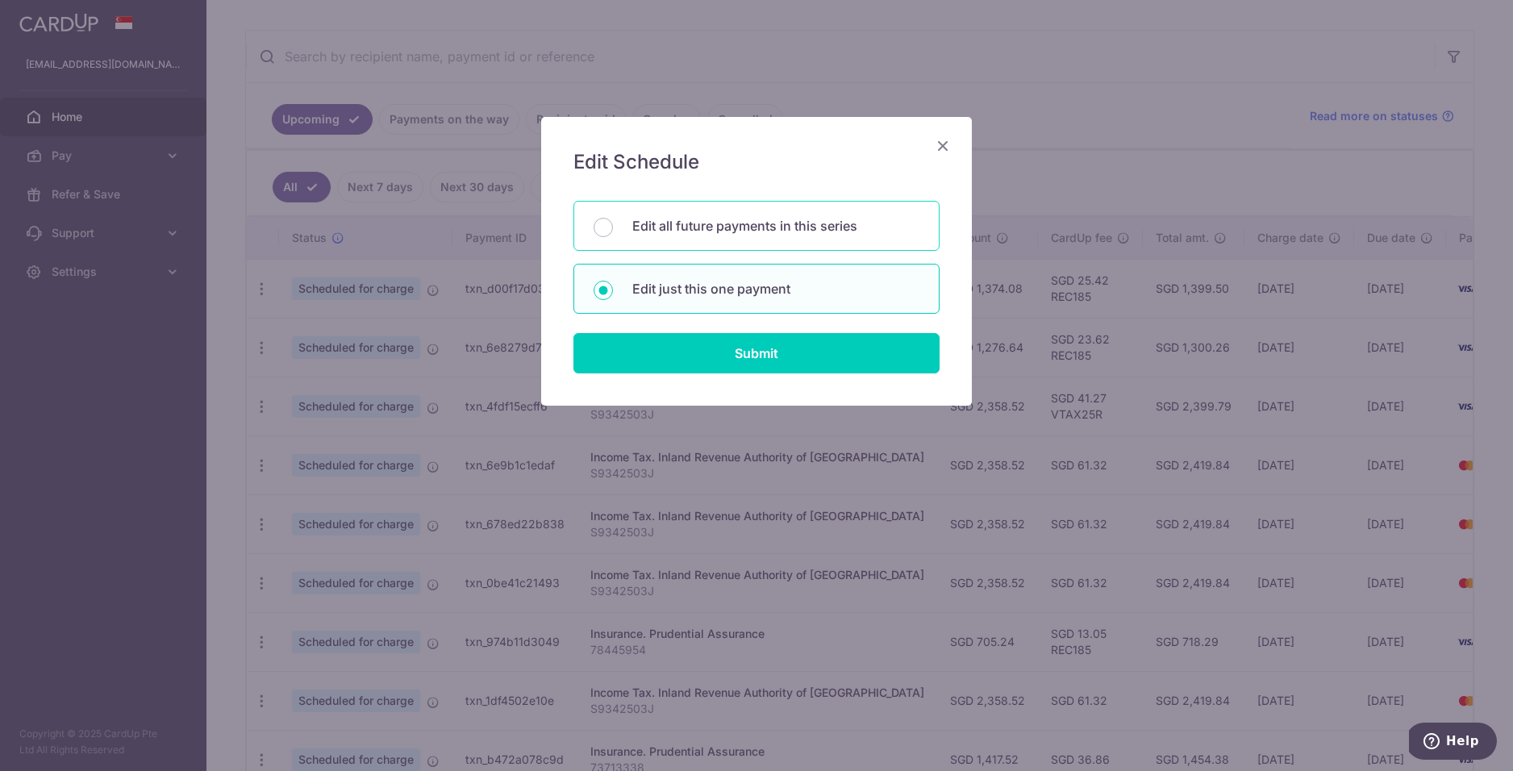
click at [722, 238] on div "Edit all future payments in this series" at bounding box center [757, 226] width 366 height 50
radio input "true"
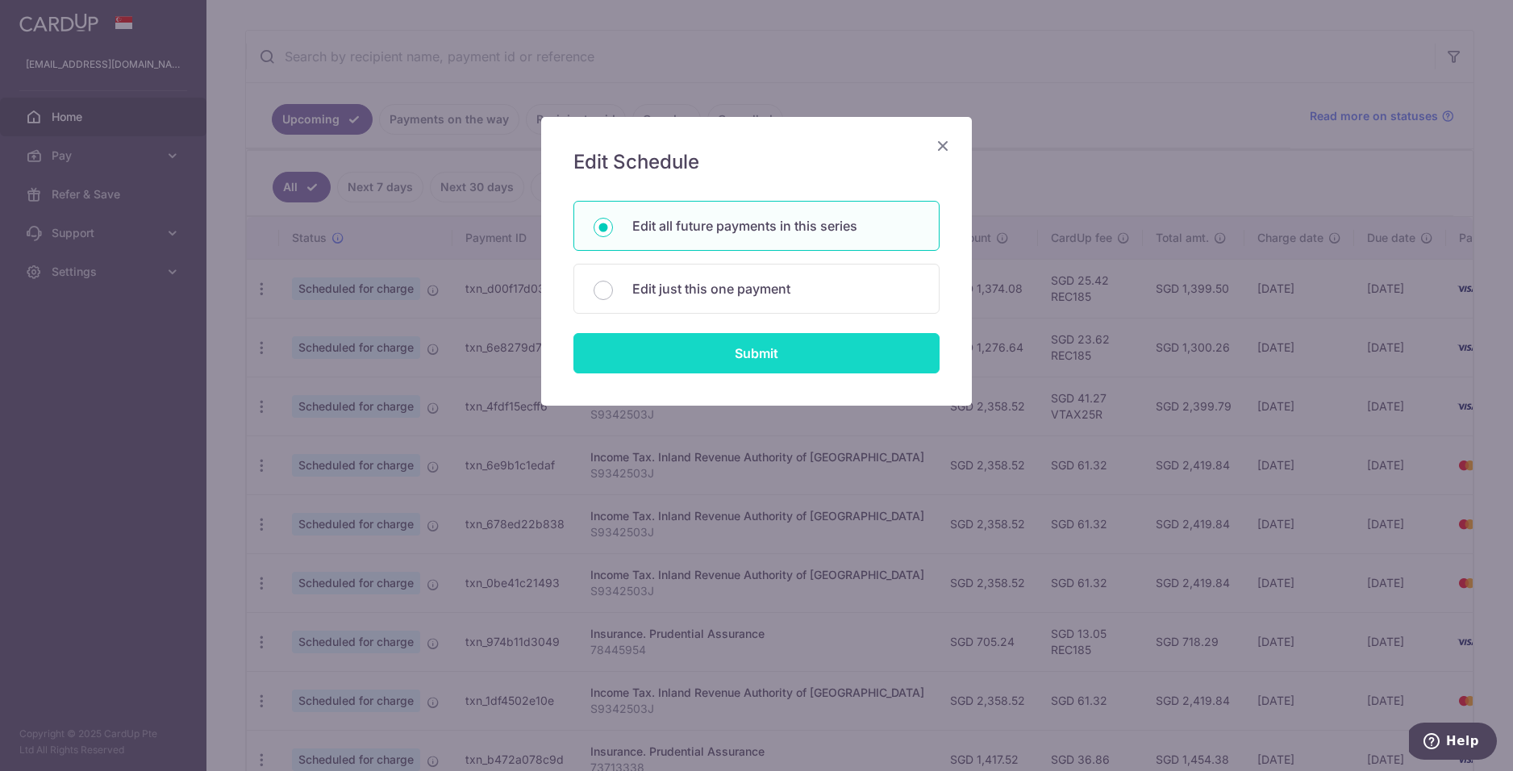
click at [770, 349] on input "Submit" at bounding box center [757, 353] width 366 height 40
radio input "true"
type input "2,358.52"
type input "S9342503J"
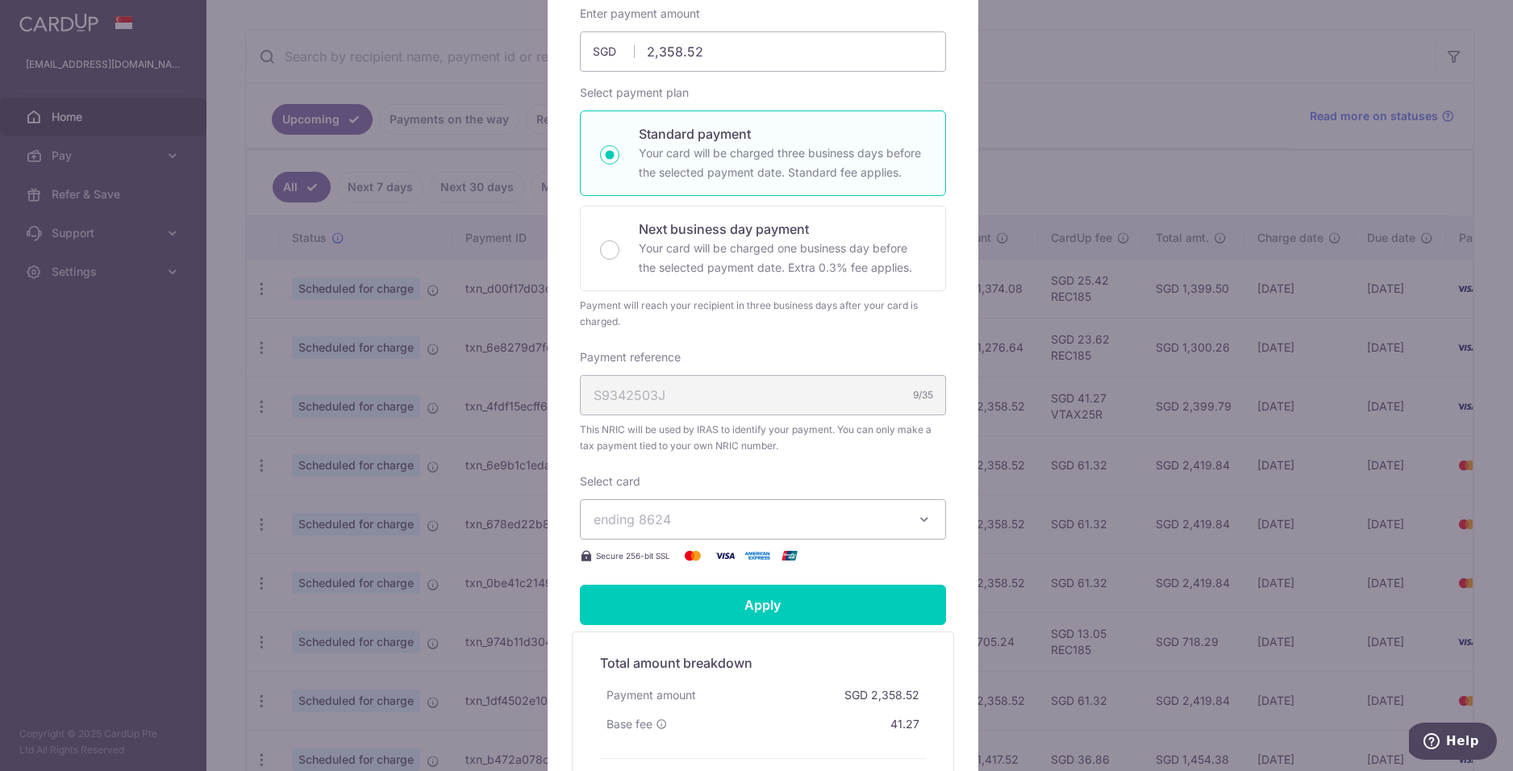
scroll to position [243, 0]
click at [799, 607] on input "Apply" at bounding box center [763, 606] width 366 height 40
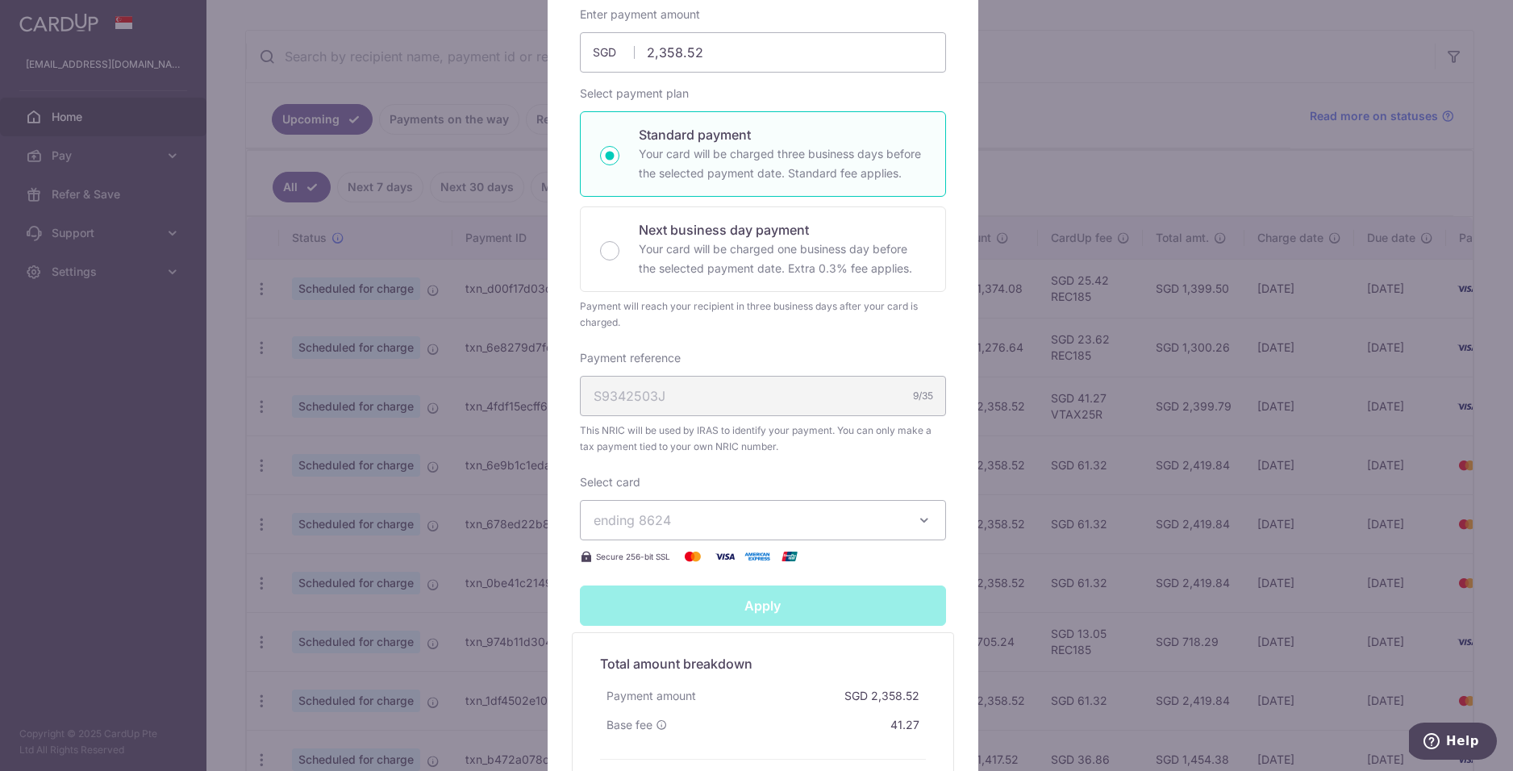
type input "Successfully Applied"
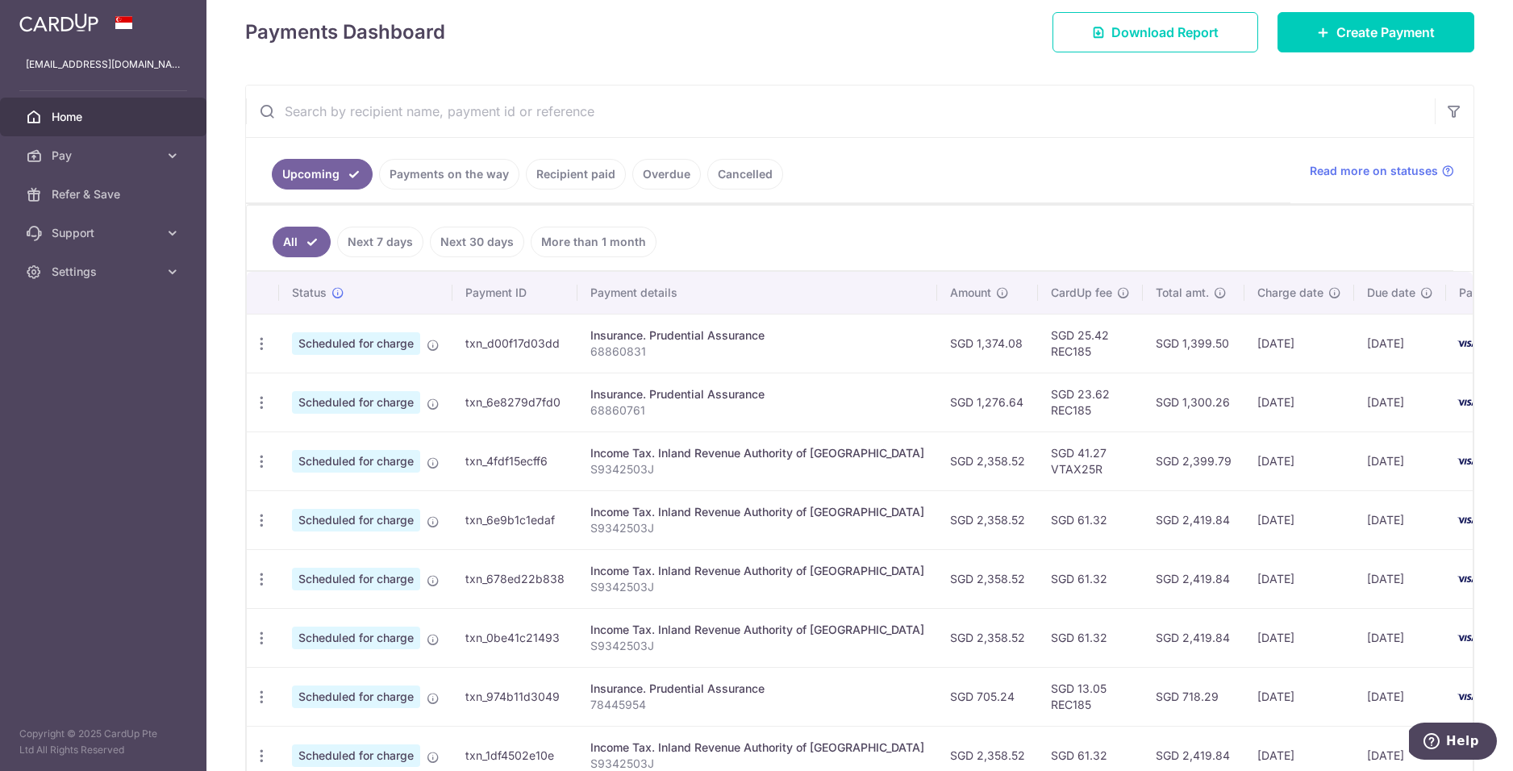
scroll to position [222, 0]
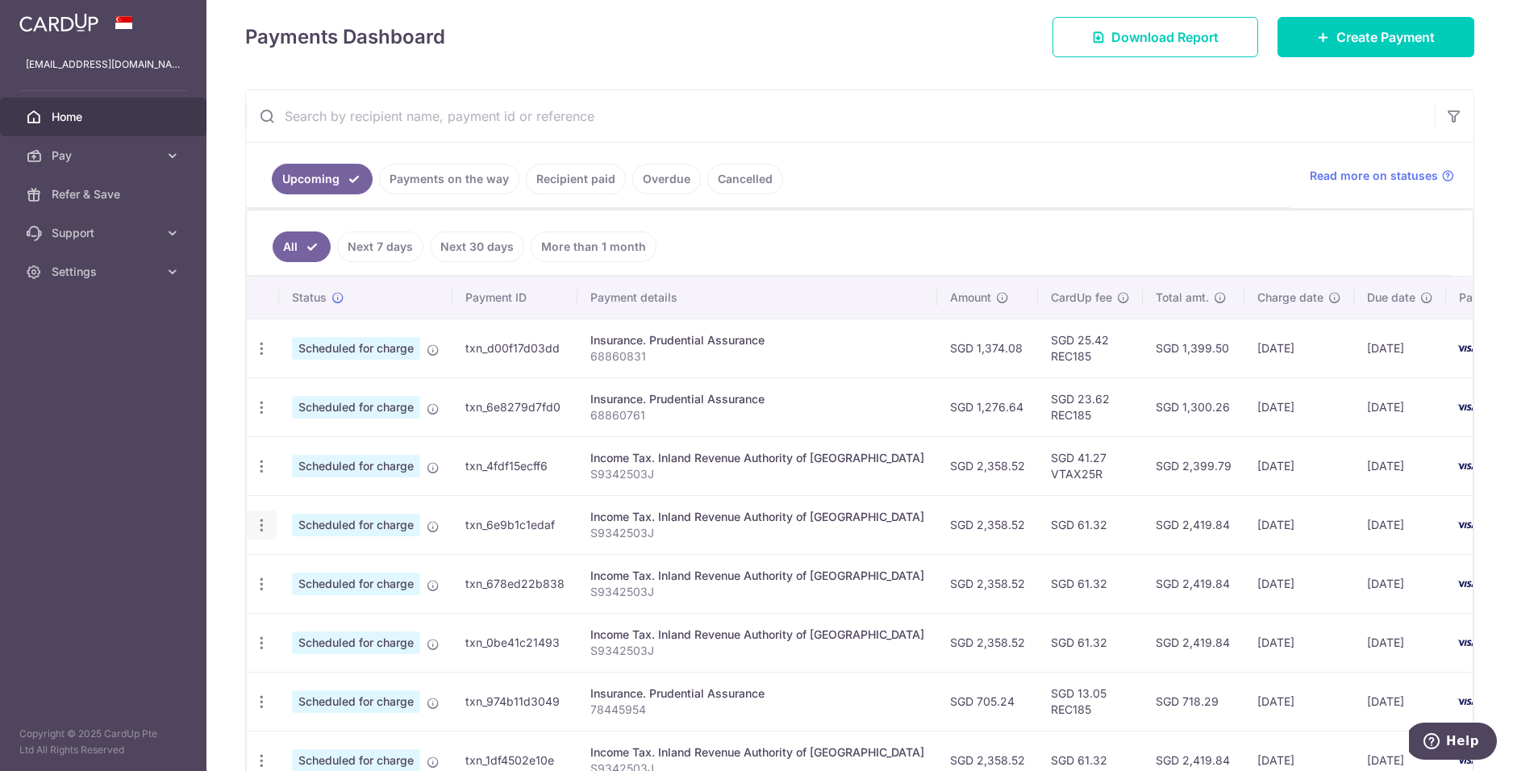
click at [260, 528] on icon "button" at bounding box center [261, 525] width 17 height 17
click at [306, 610] on span "Cancel payment" at bounding box center [348, 608] width 108 height 19
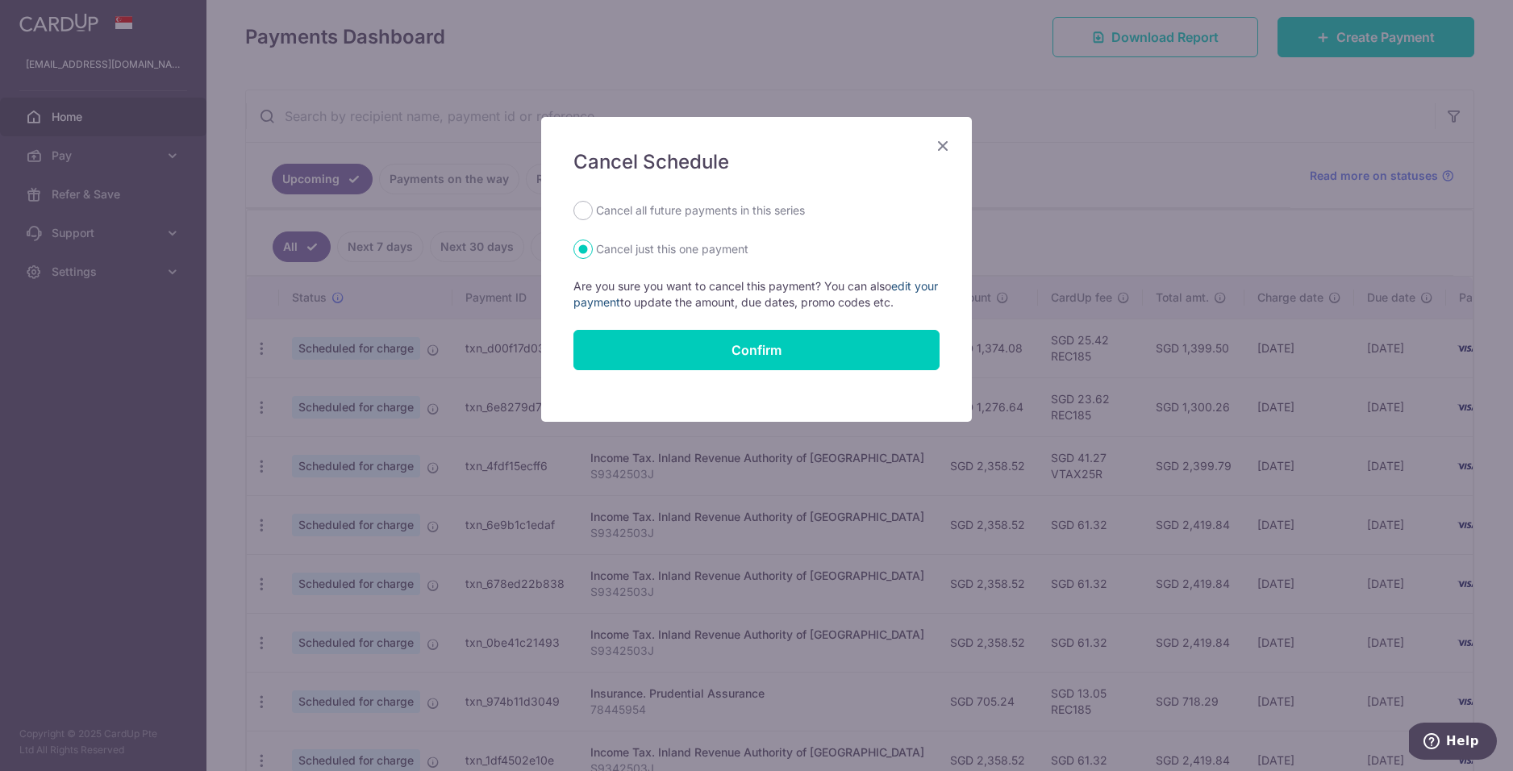
click at [909, 284] on link "edit your payment" at bounding box center [756, 294] width 365 height 30
click at [945, 142] on icon "Close" at bounding box center [942, 146] width 19 height 20
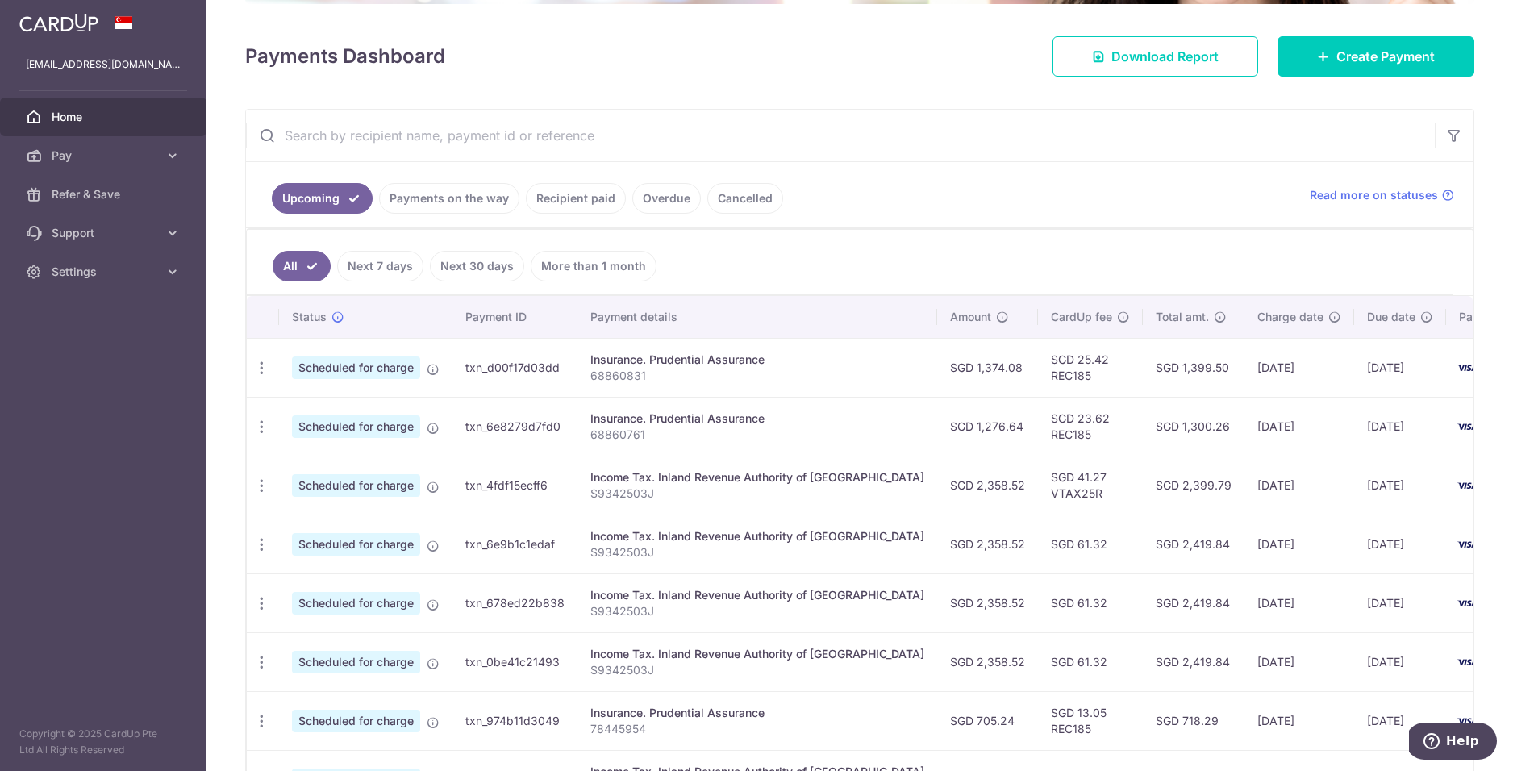
scroll to position [119, 0]
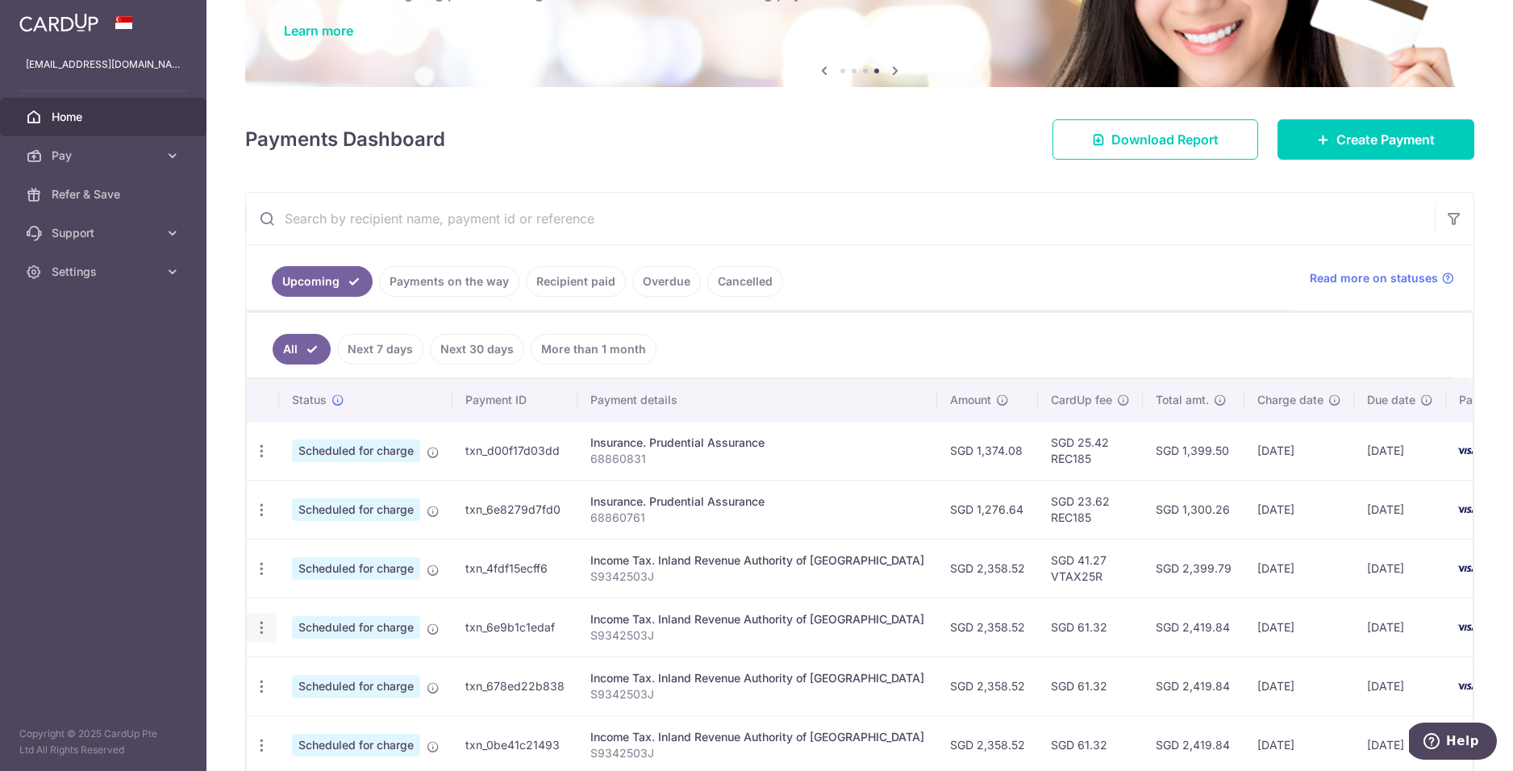
click at [259, 628] on icon "button" at bounding box center [261, 628] width 17 height 17
click at [317, 665] on span "Update payment" at bounding box center [348, 671] width 110 height 19
radio input "true"
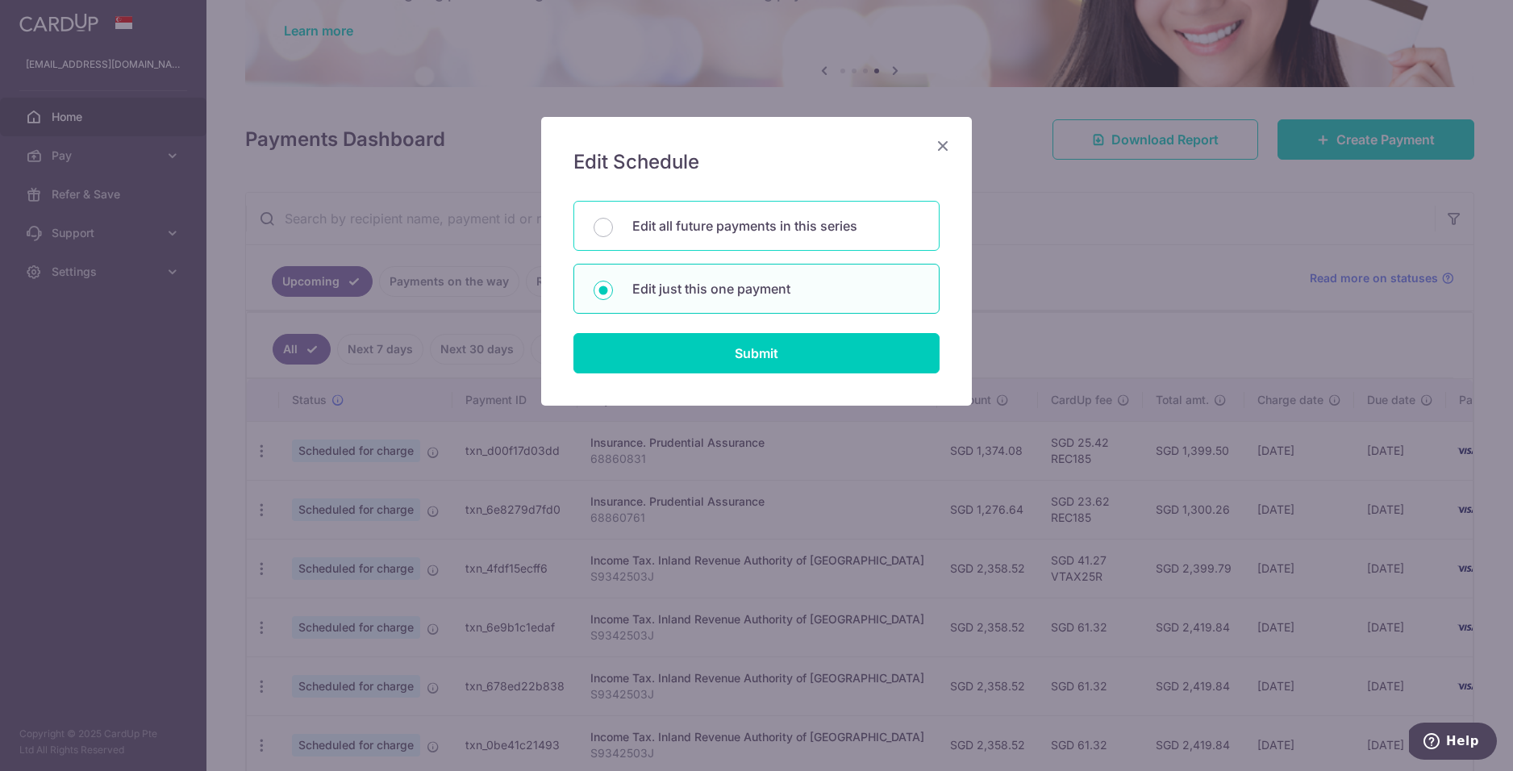
click at [669, 236] on div "Edit all future payments in this series" at bounding box center [757, 226] width 366 height 50
radio input "true"
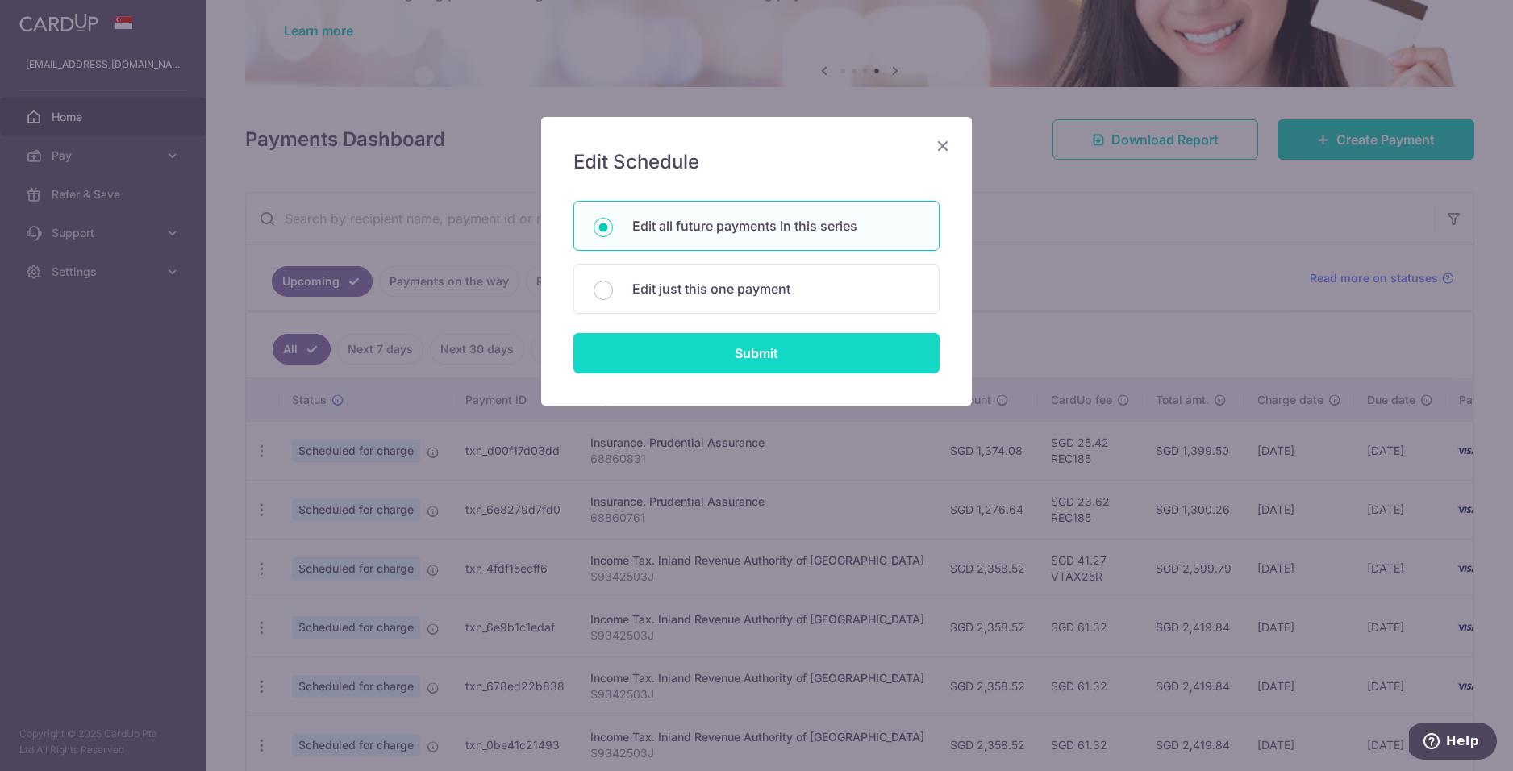
click at [753, 360] on input "Submit" at bounding box center [757, 353] width 366 height 40
radio input "true"
type input "2,358.52"
type input "S9342503J"
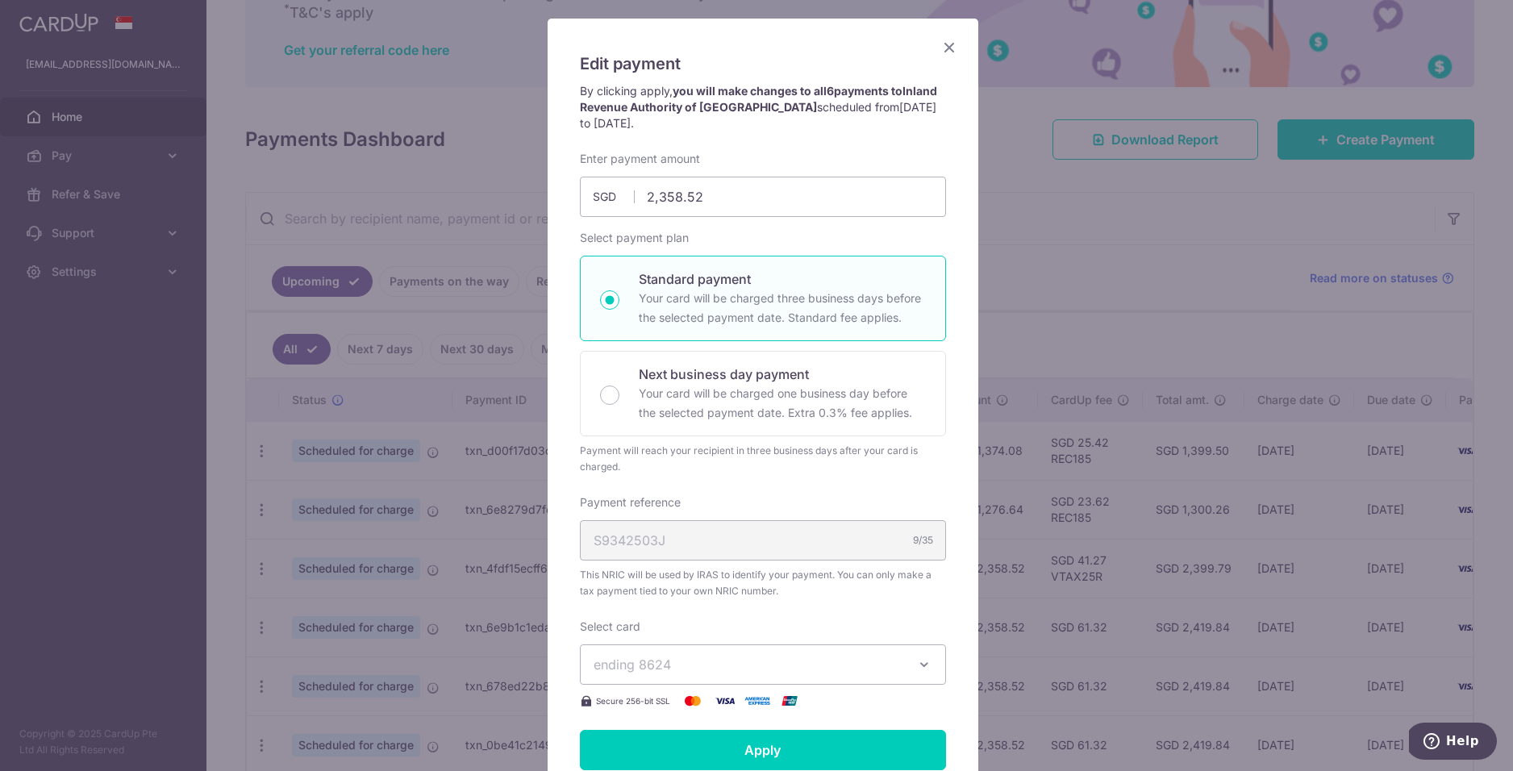
scroll to position [1, 0]
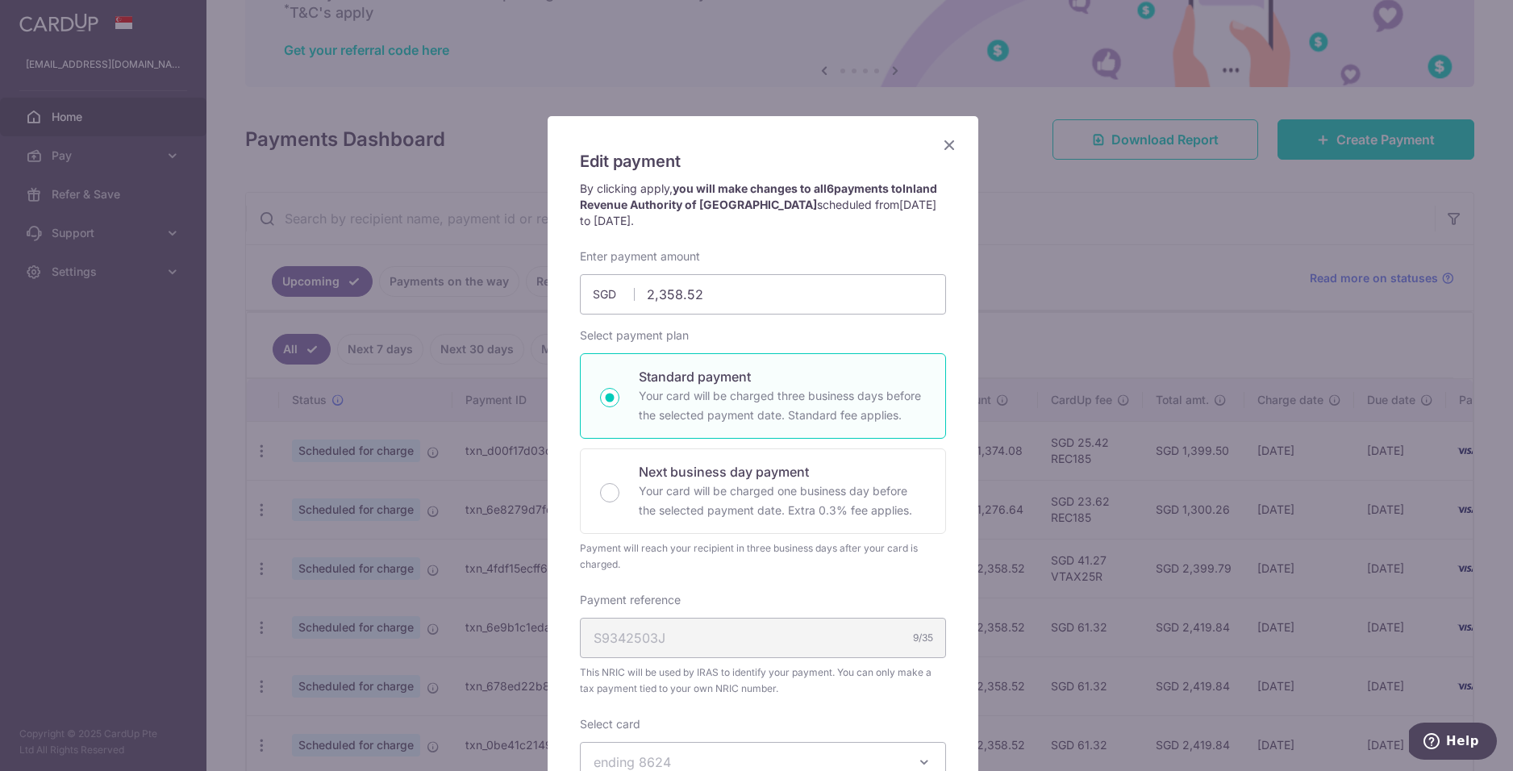
click at [942, 140] on icon "Close" at bounding box center [949, 145] width 19 height 20
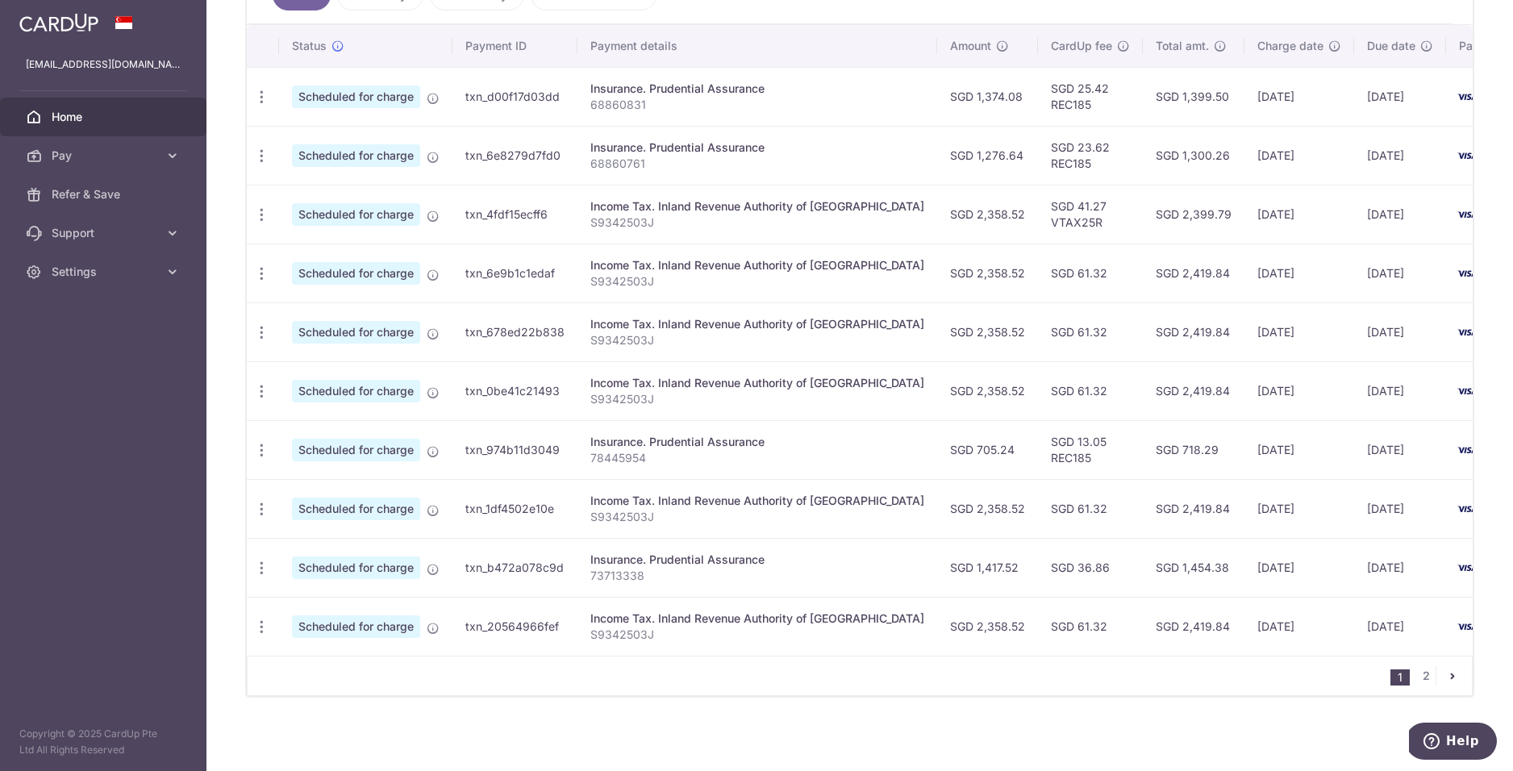
scroll to position [481, 0]
click at [258, 268] on icon "button" at bounding box center [261, 271] width 17 height 17
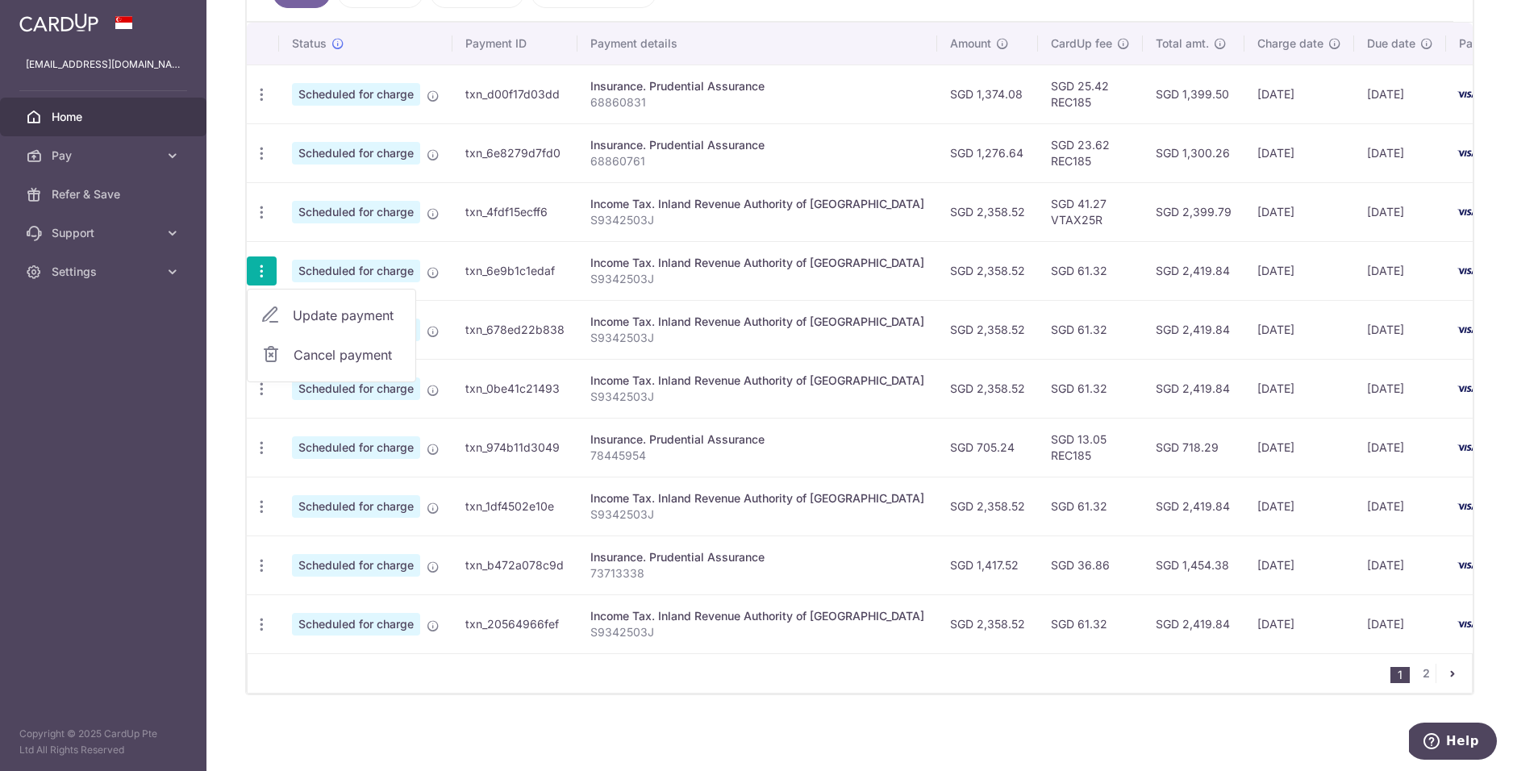
click at [328, 323] on link "Update payment" at bounding box center [332, 315] width 168 height 39
radio input "true"
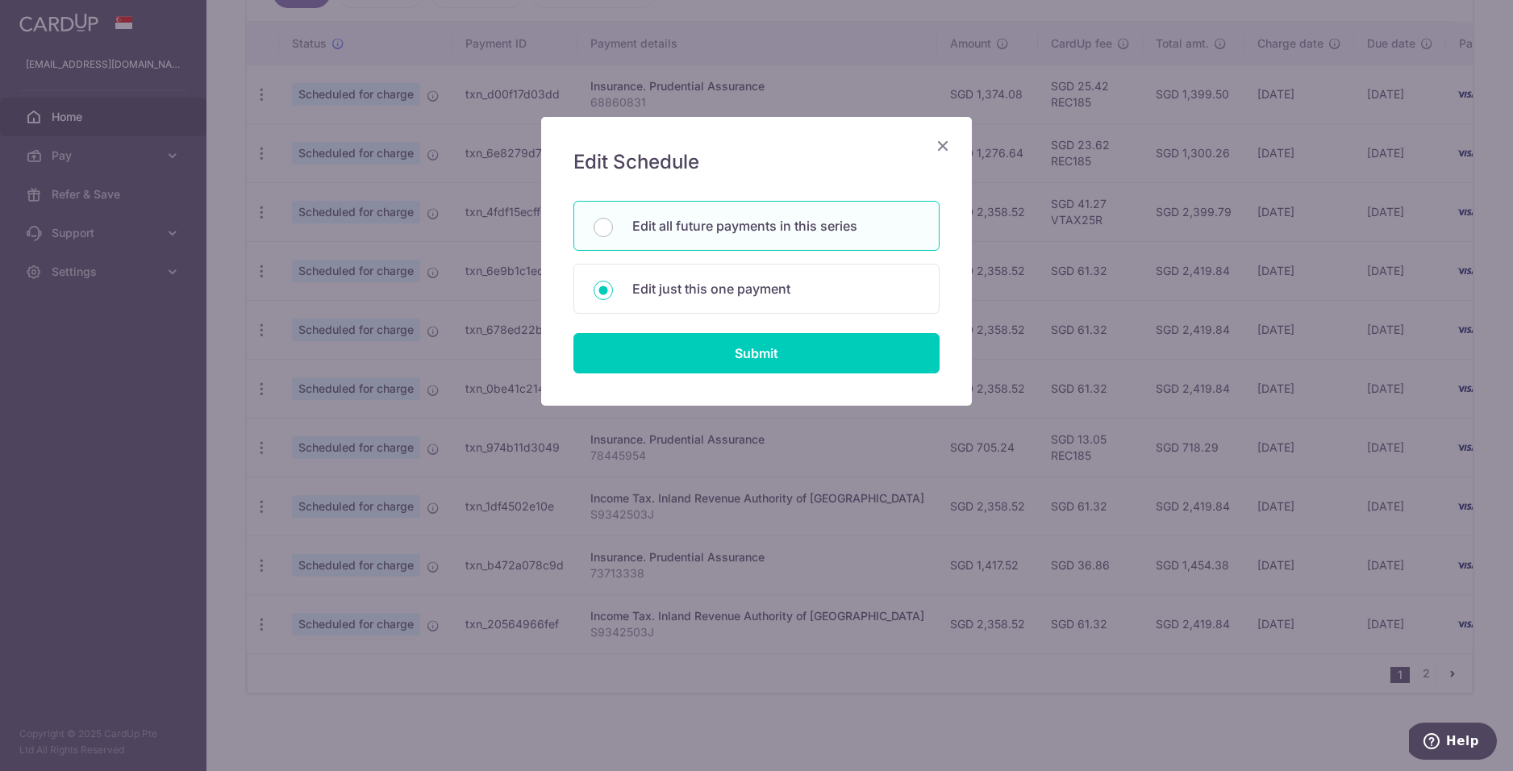
click at [740, 235] on div "Edit all future payments in this series" at bounding box center [757, 226] width 366 height 50
drag, startPoint x: 772, startPoint y: 353, endPoint x: 714, endPoint y: 289, distance: 86.2
click at [717, 292] on form "You will be editing all 6 payments to Inland Revenue Authority of Singapore sch…" at bounding box center [757, 287] width 366 height 173
click at [714, 289] on p "Edit just this one payment" at bounding box center [775, 288] width 287 height 19
click at [613, 289] on input "Edit just this one payment" at bounding box center [603, 290] width 19 height 19
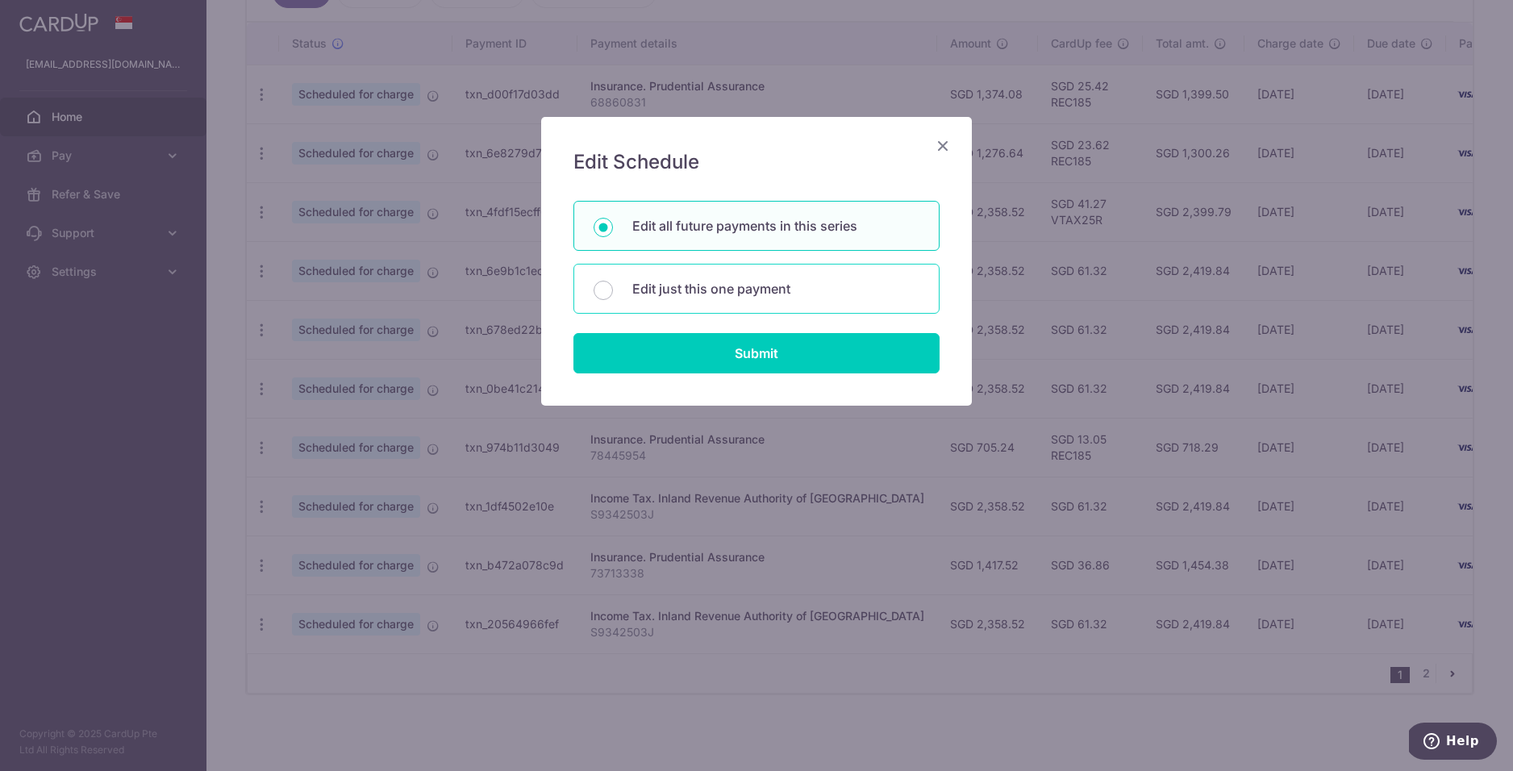
radio input "false"
radio input "true"
click at [717, 223] on p "Edit all future payments in this series" at bounding box center [775, 225] width 287 height 19
click at [613, 223] on input "Edit all future payments in this series" at bounding box center [603, 227] width 19 height 19
radio input "true"
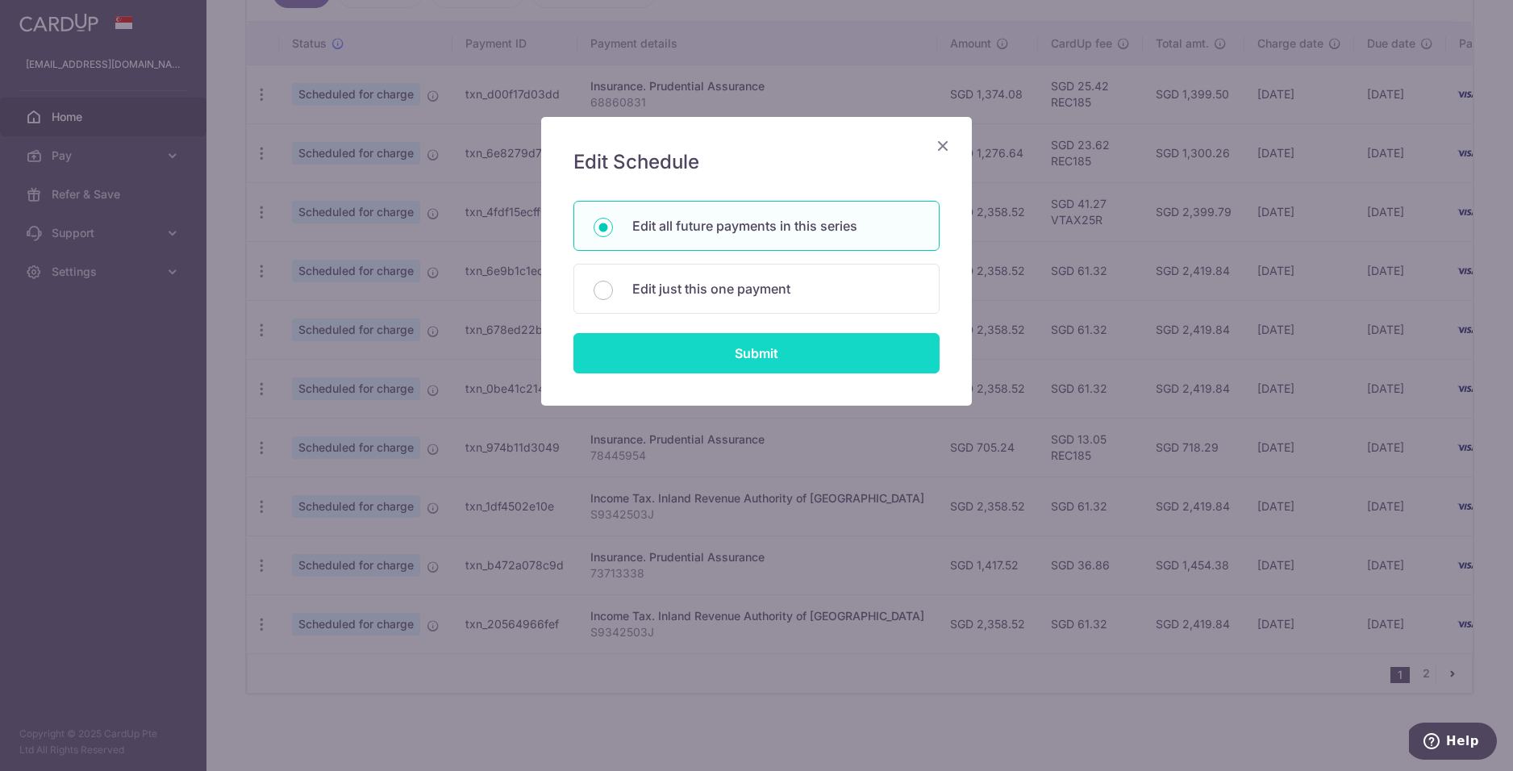
click at [754, 340] on input "Submit" at bounding box center [757, 353] width 366 height 40
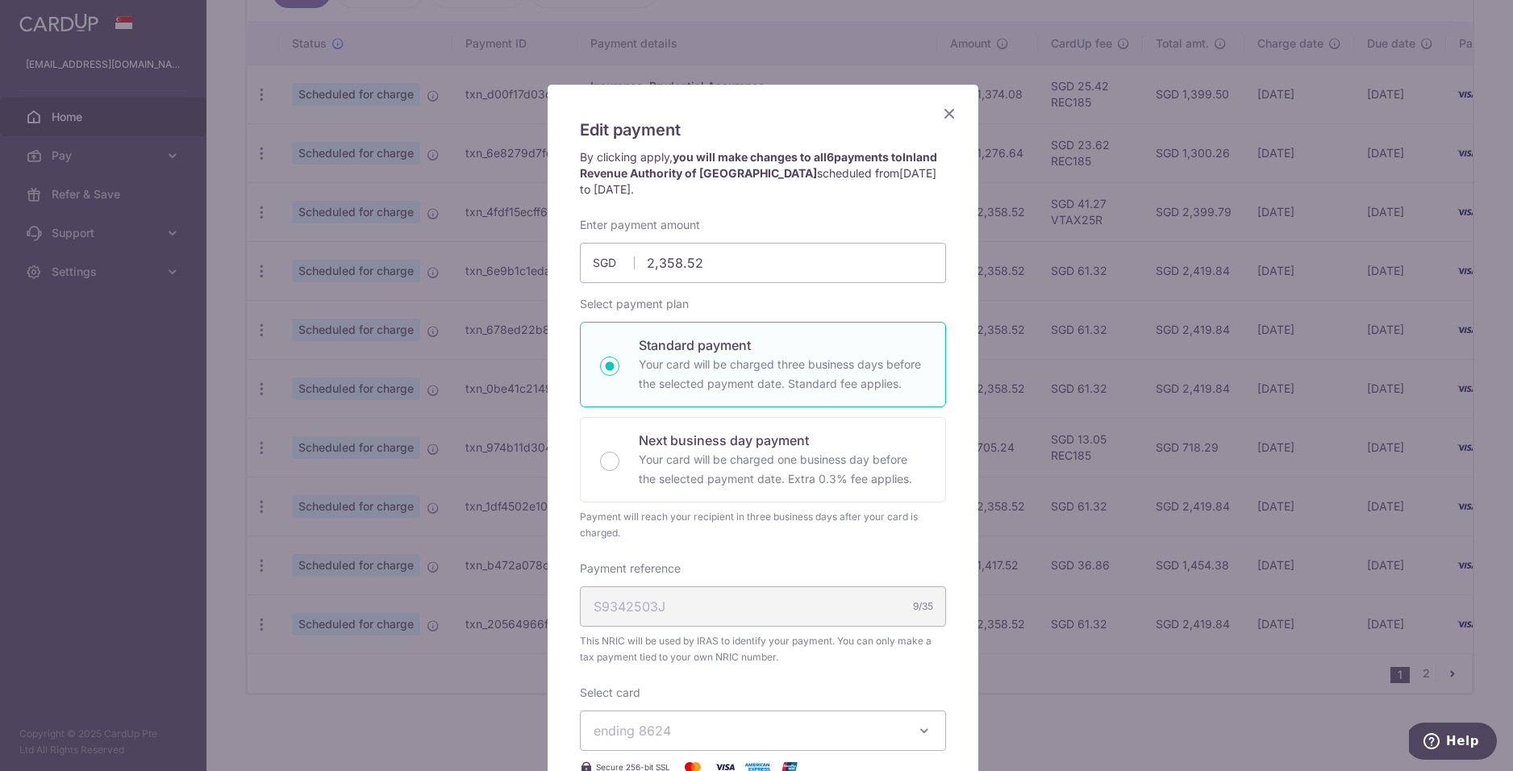
scroll to position [0, 0]
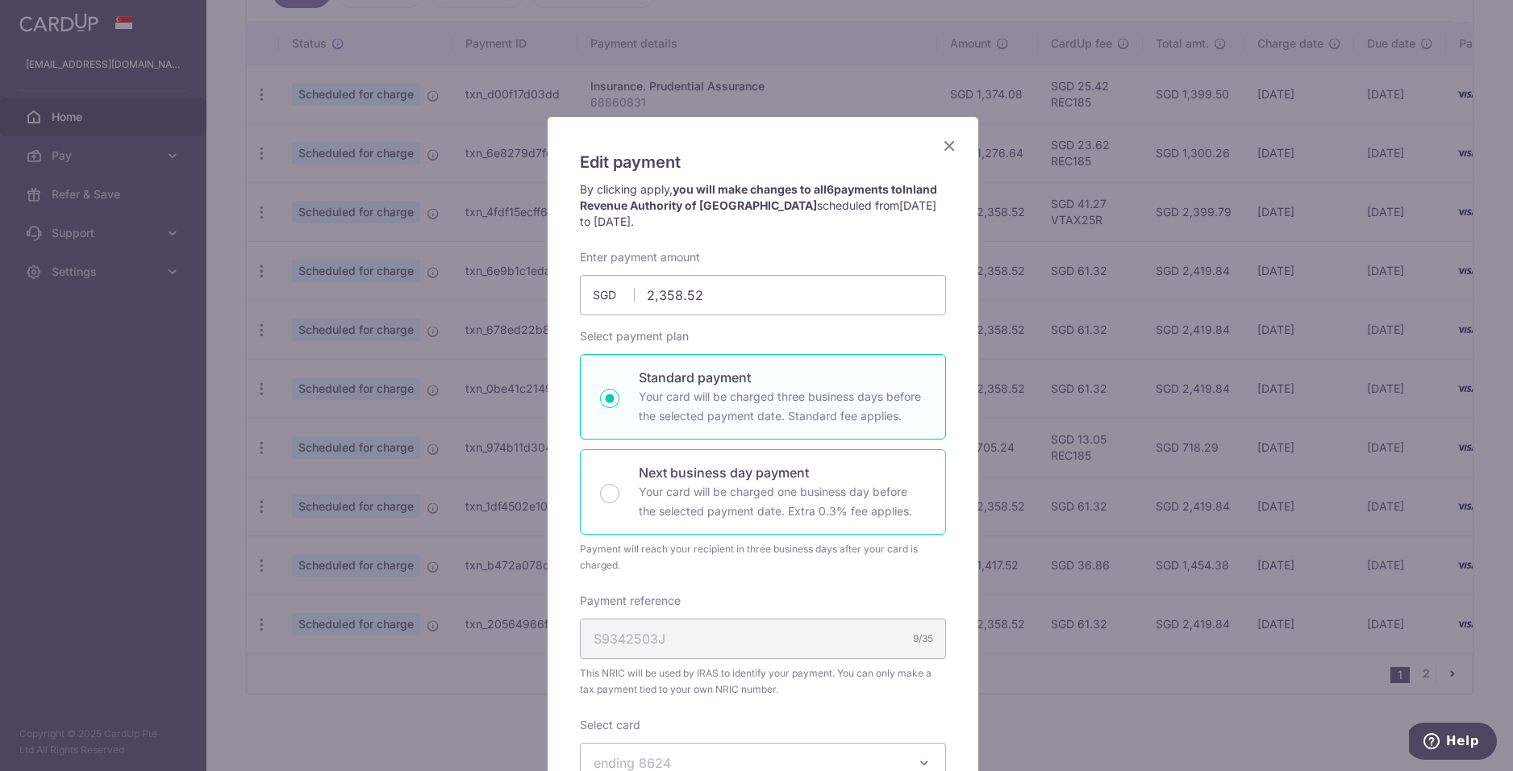
click at [657, 507] on p "Your card will be charged one business day before the selected payment date. Ex…" at bounding box center [782, 501] width 287 height 39
click at [620, 503] on input "Next business day payment Your card will be charged one business day before the…" at bounding box center [609, 493] width 19 height 19
radio input "false"
radio input "true"
click at [672, 378] on p "Standard payment" at bounding box center [782, 377] width 287 height 19
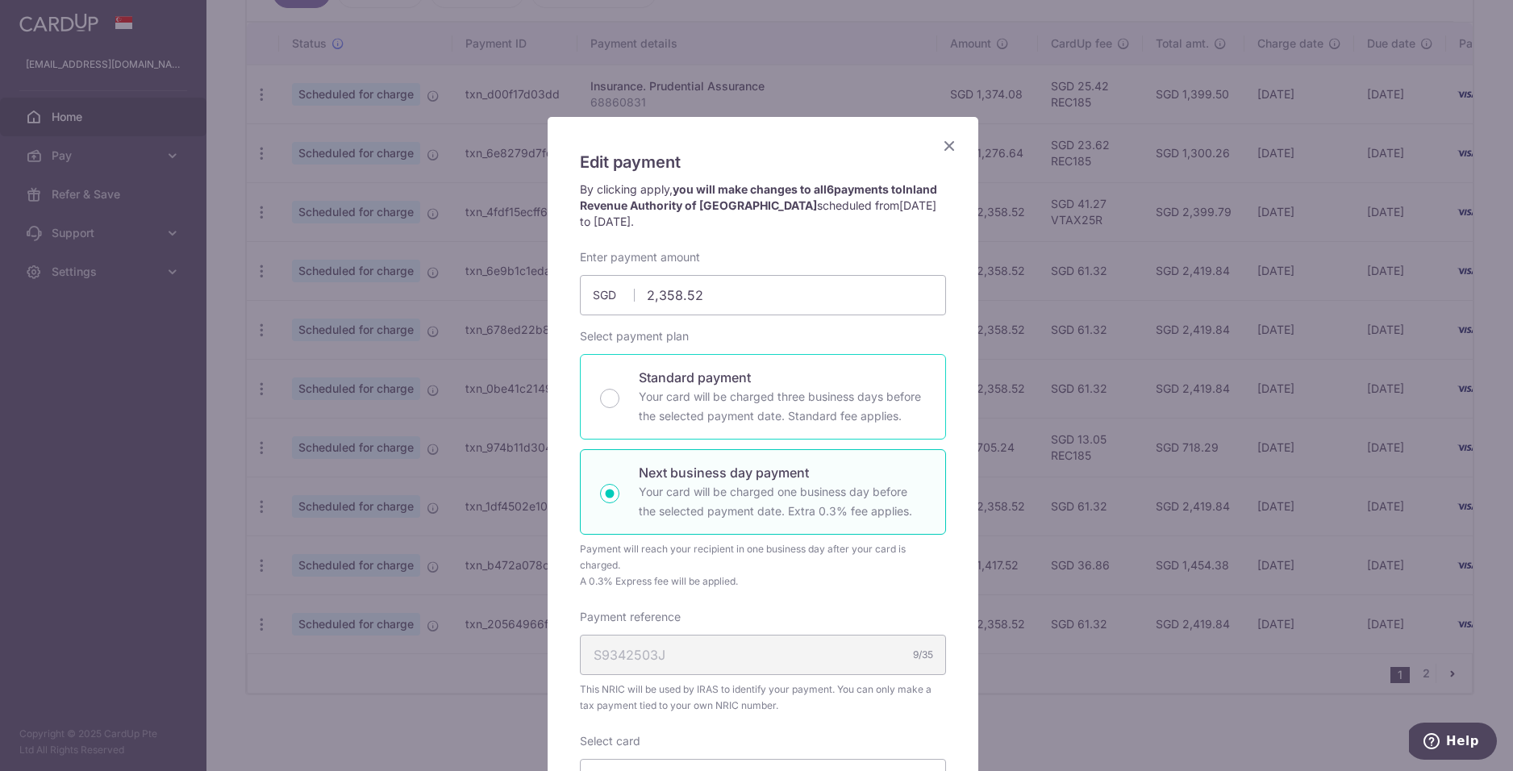
click at [620, 389] on input "Standard payment Your card will be charged three business days before the selec…" at bounding box center [609, 398] width 19 height 19
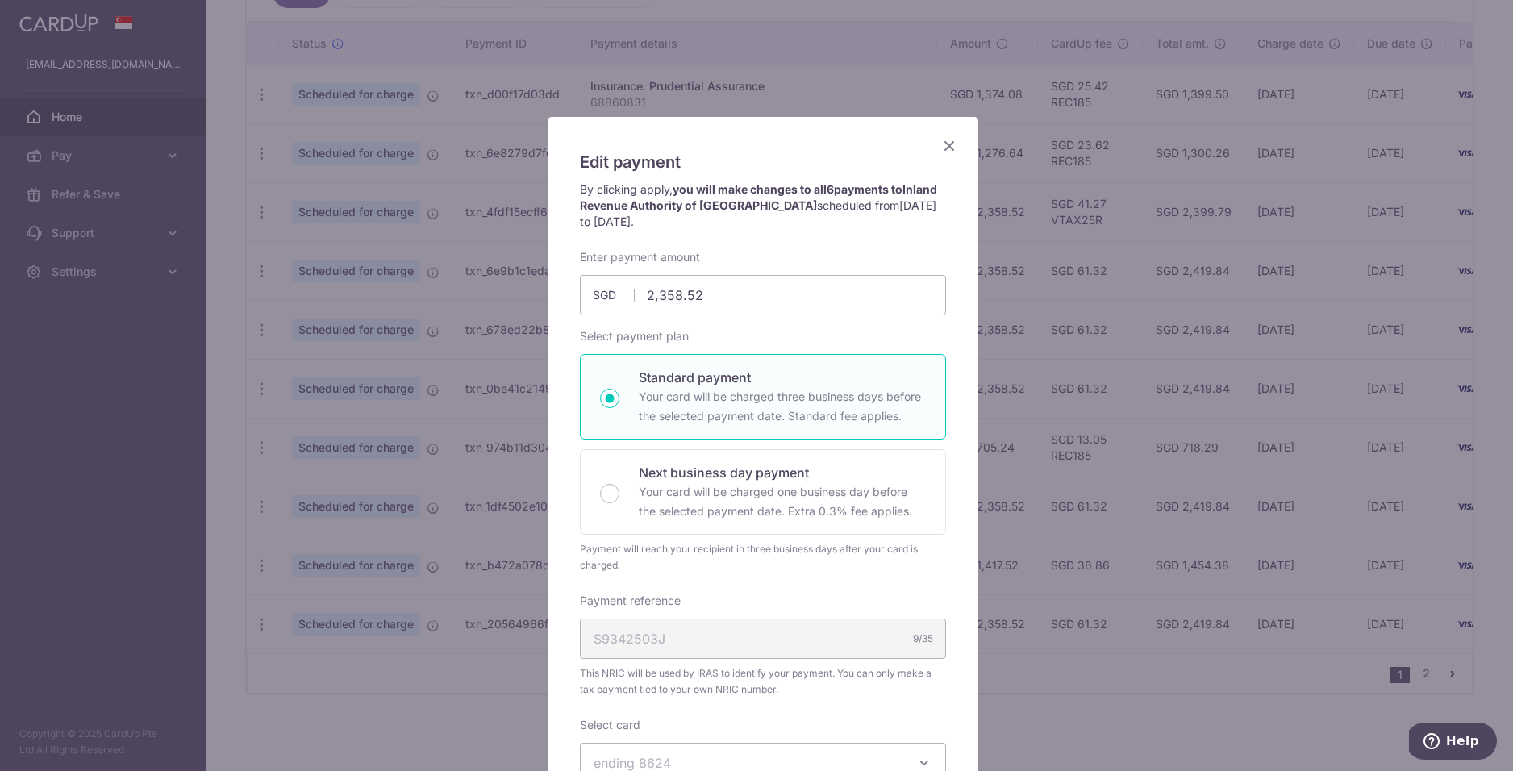
click at [946, 148] on icon "Close" at bounding box center [949, 146] width 19 height 20
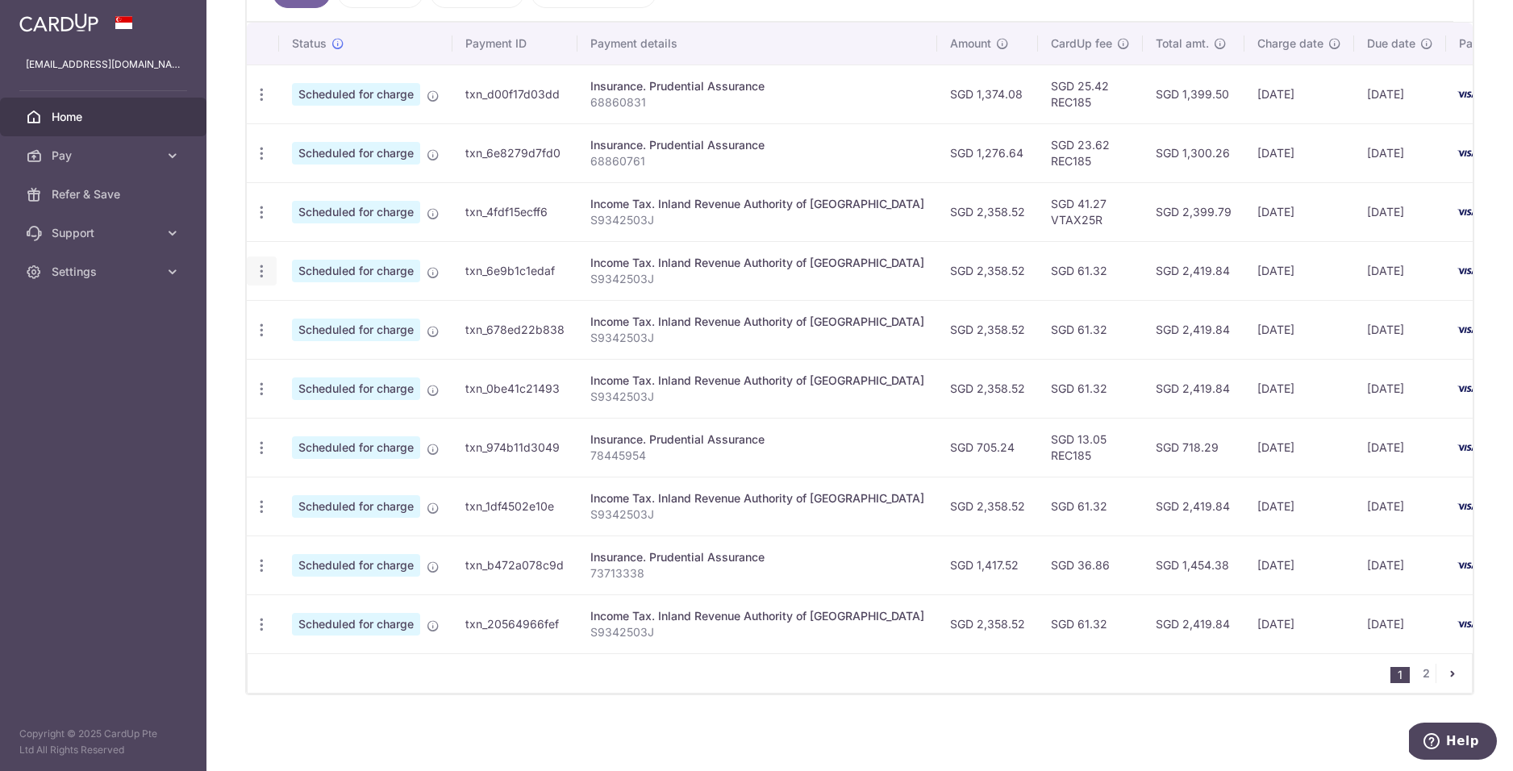
click at [263, 269] on icon "button" at bounding box center [261, 271] width 17 height 17
click at [354, 311] on span "Update payment" at bounding box center [348, 315] width 110 height 19
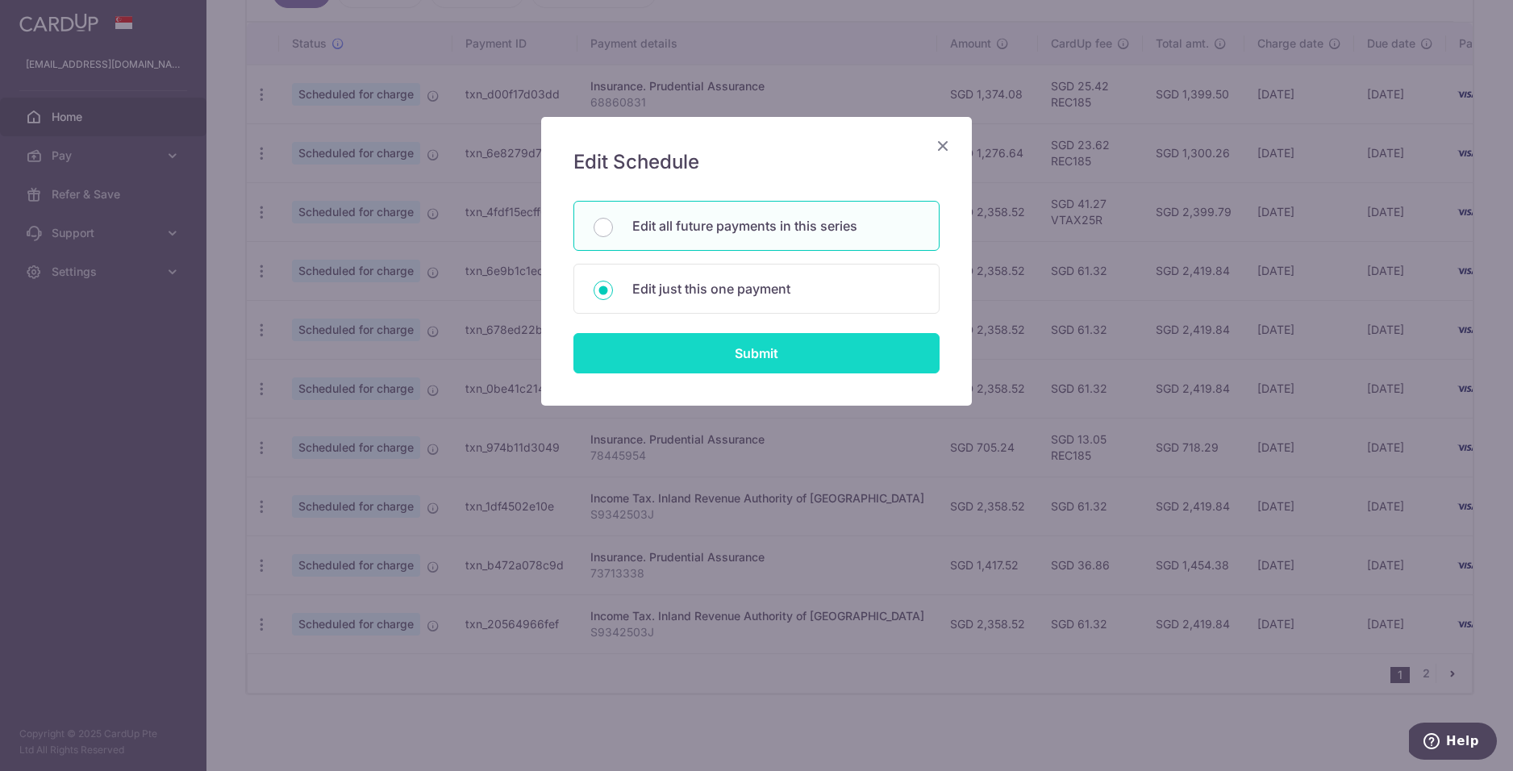
click at [753, 351] on input "Submit" at bounding box center [757, 353] width 366 height 40
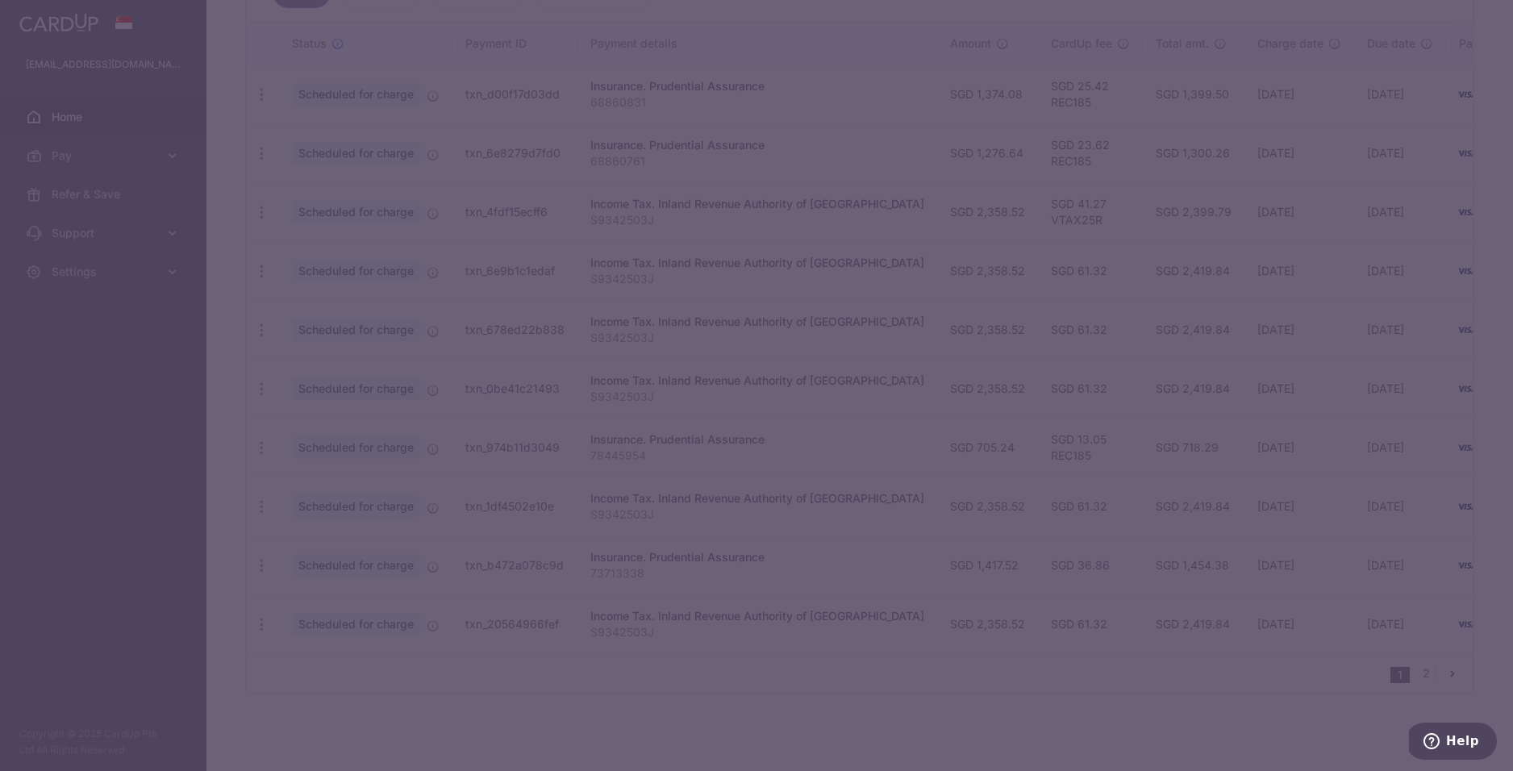
radio input "true"
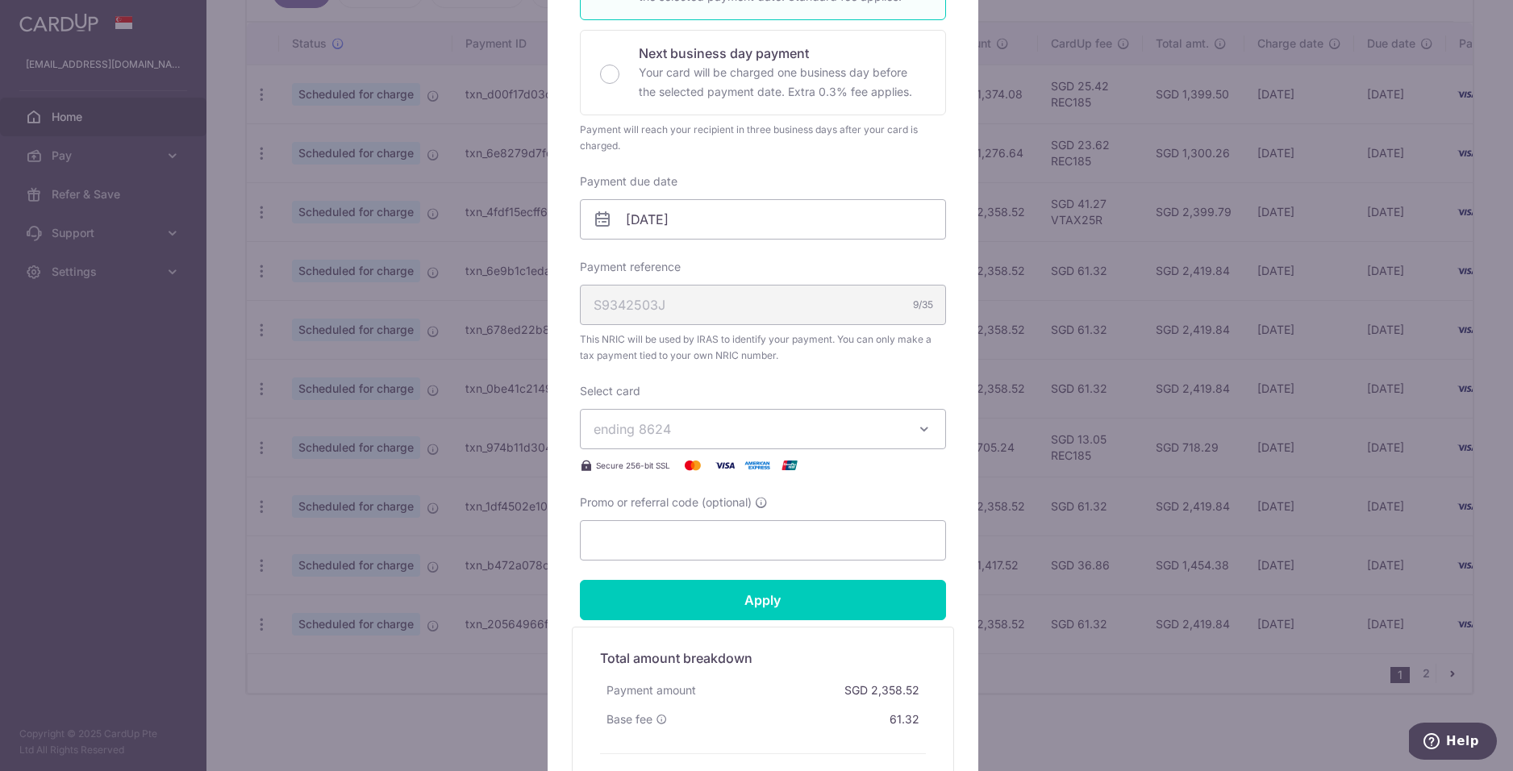
scroll to position [465, 0]
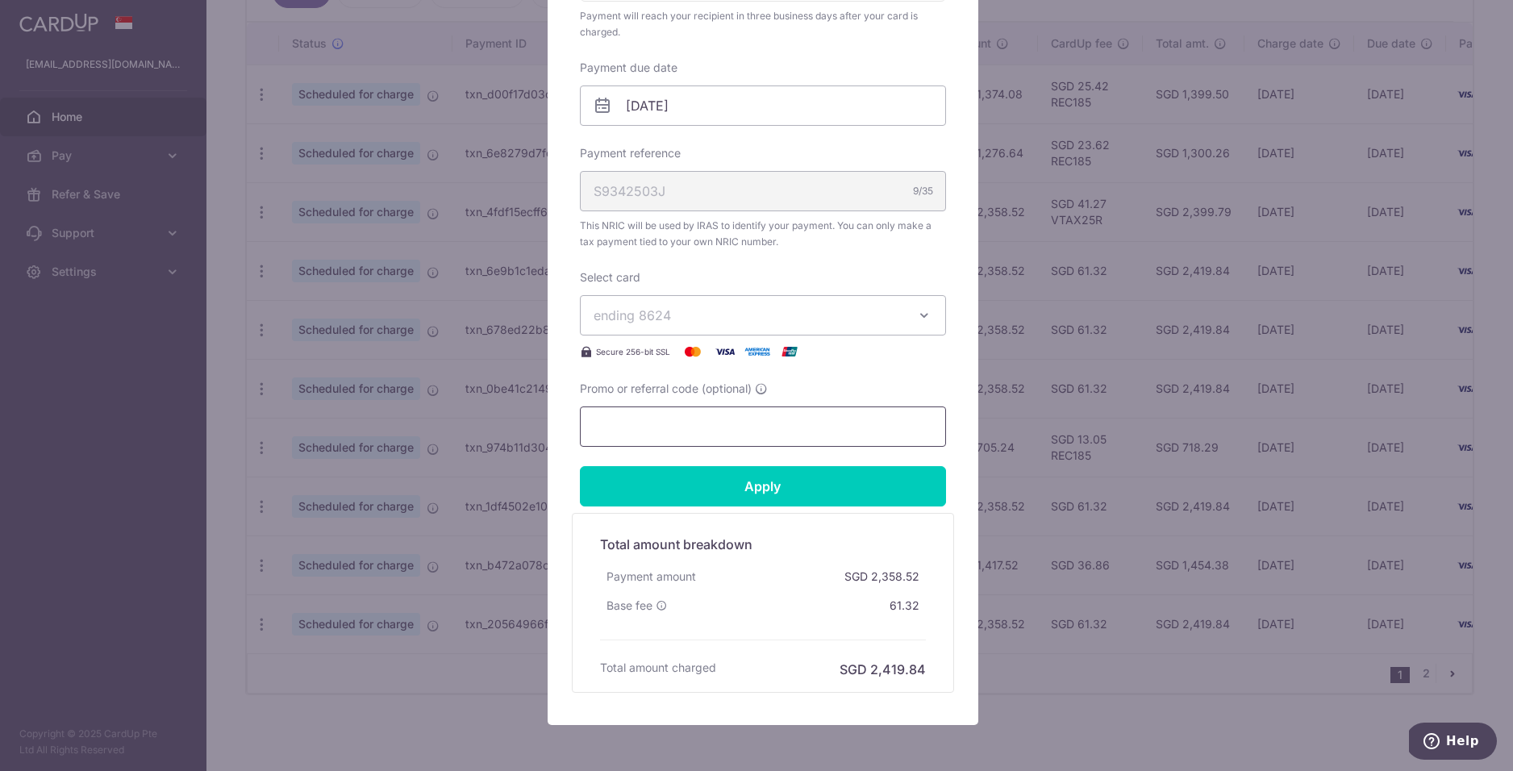
click at [720, 424] on input "Promo or referral code (optional)" at bounding box center [763, 427] width 366 height 40
paste input "VTAX25R"
type input "VTAX25R"
click at [737, 482] on input "Apply" at bounding box center [763, 486] width 366 height 40
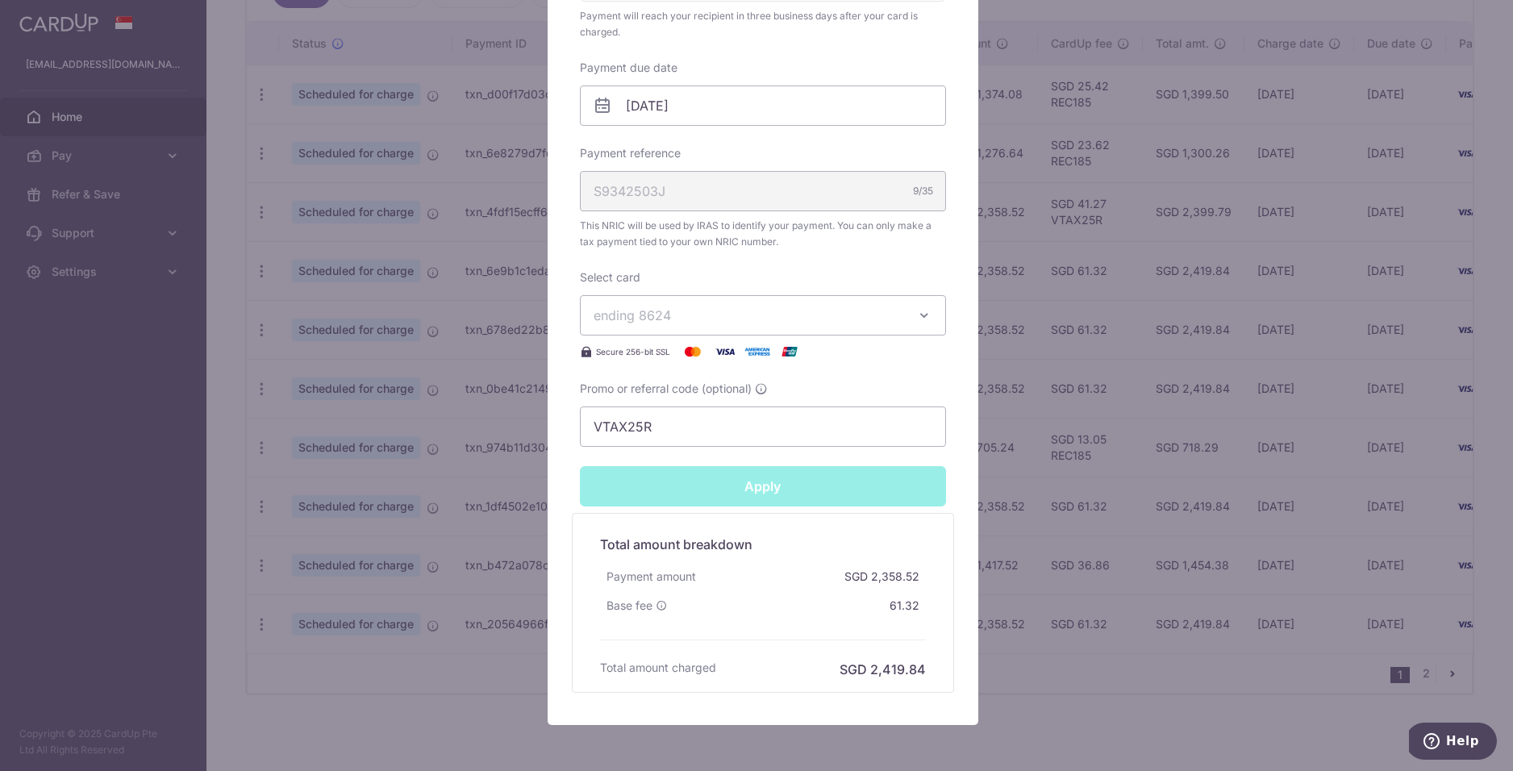
type input "Successfully Applied"
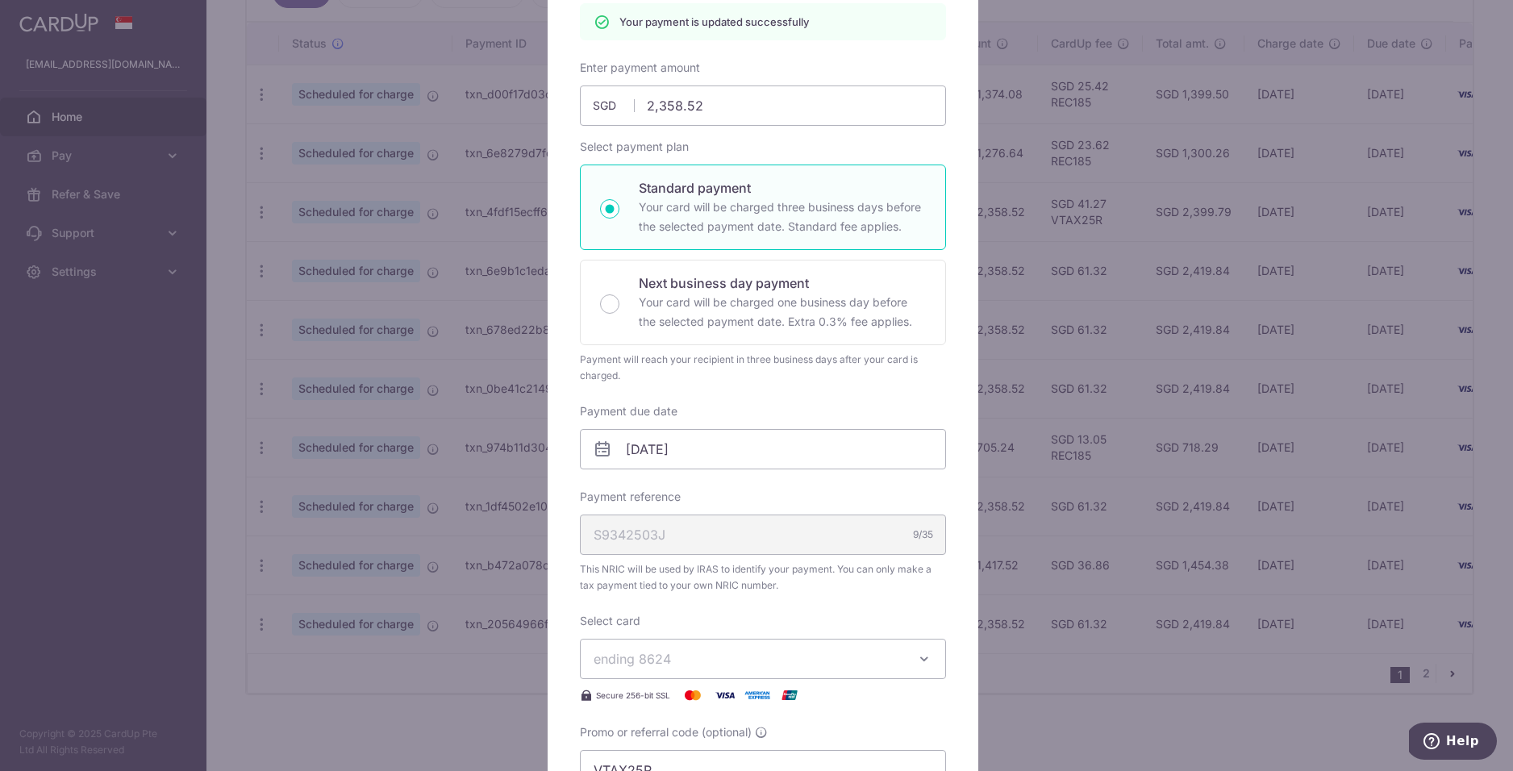
scroll to position [12, 0]
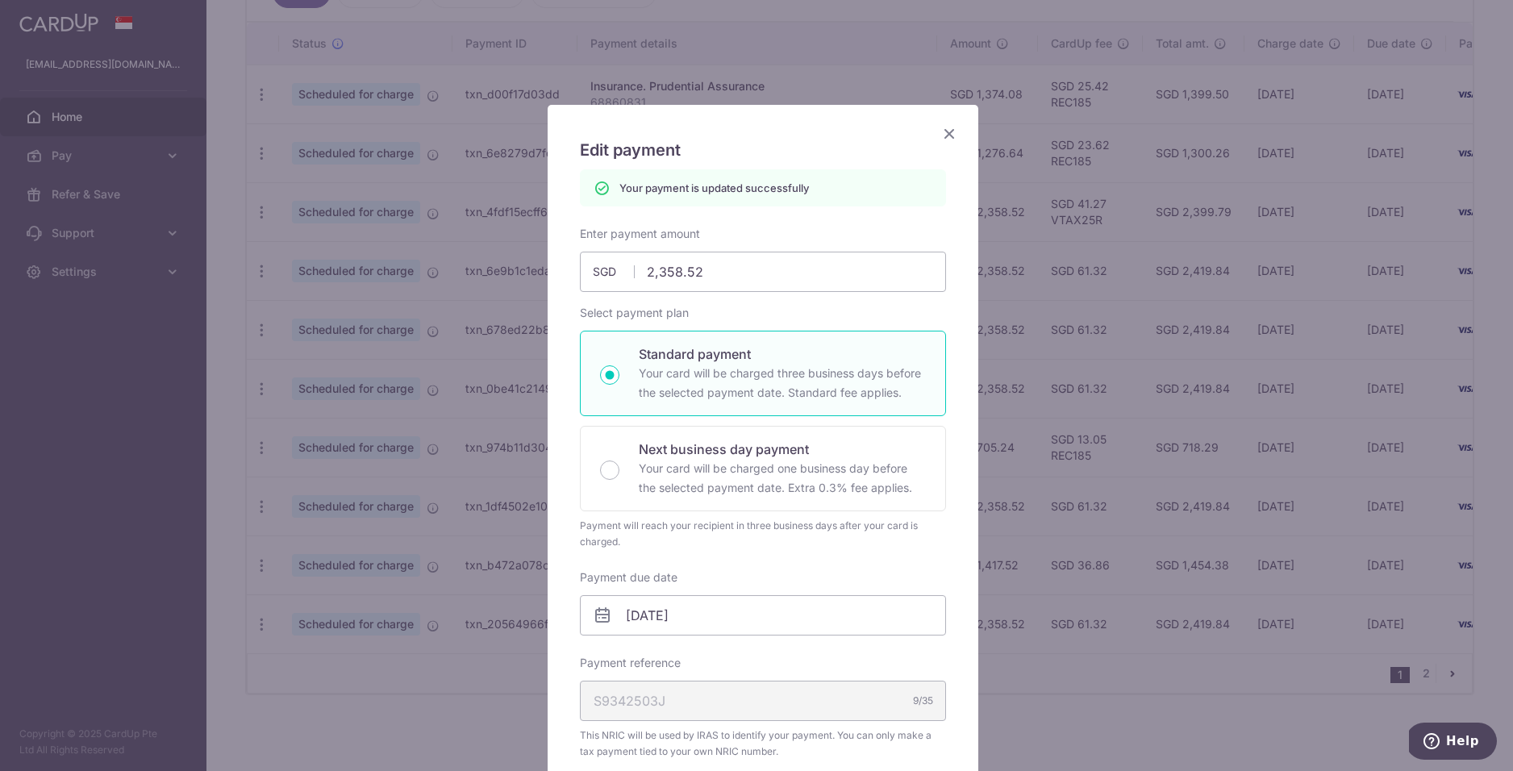
click at [944, 133] on icon "Close" at bounding box center [949, 133] width 19 height 20
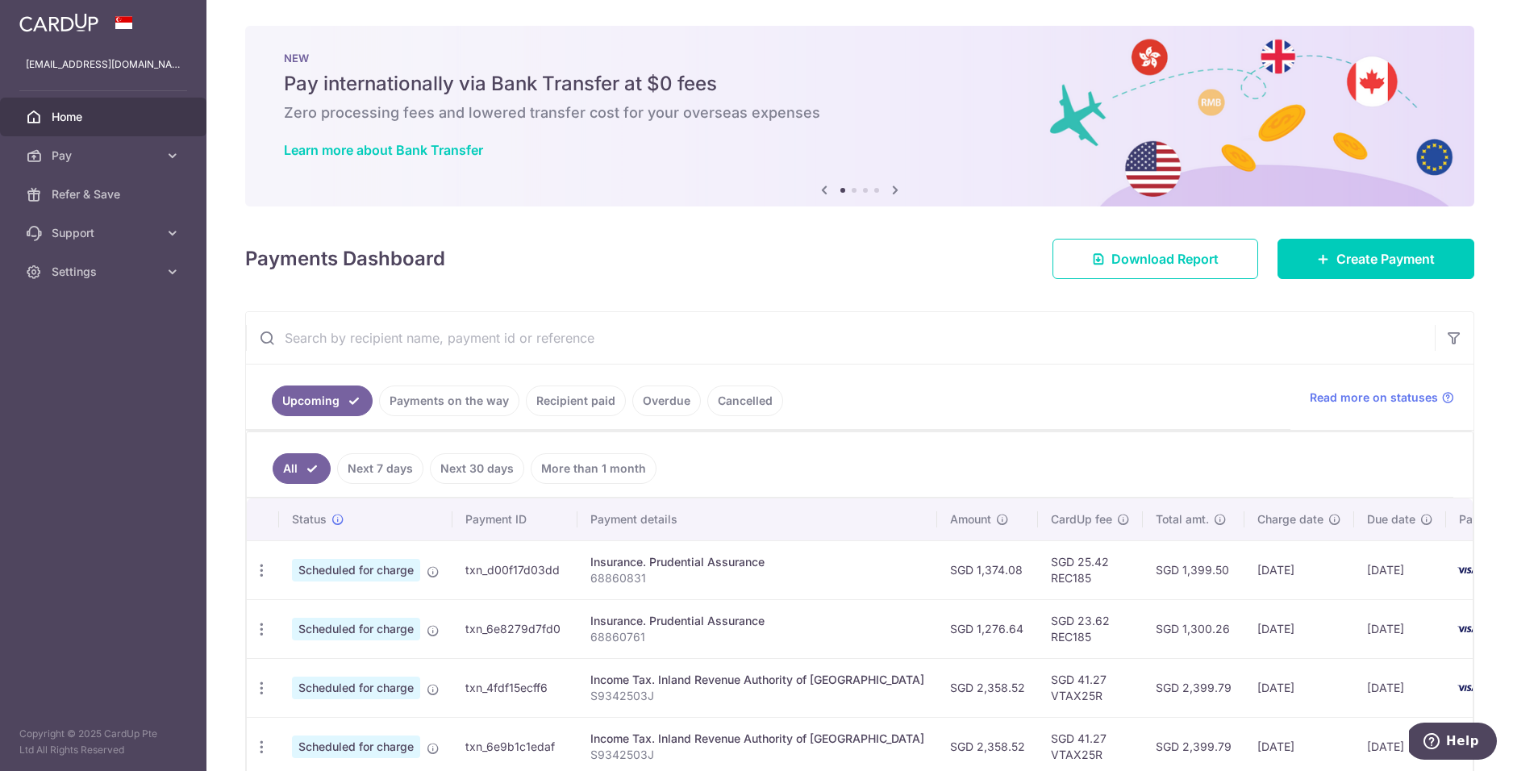
scroll to position [284, 0]
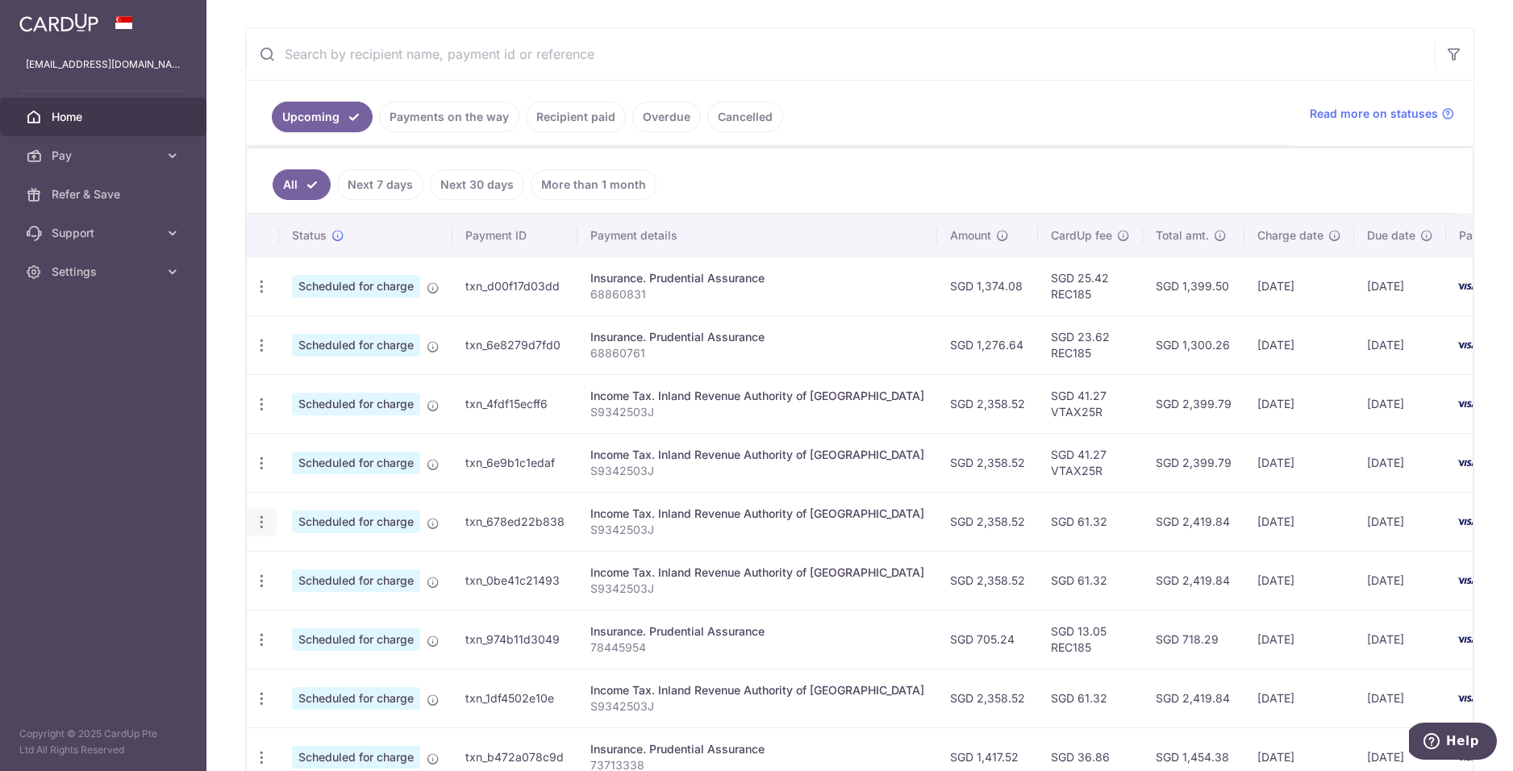
click at [264, 522] on icon "button" at bounding box center [261, 522] width 17 height 17
click at [337, 561] on span "Update payment" at bounding box center [348, 566] width 110 height 19
radio input "true"
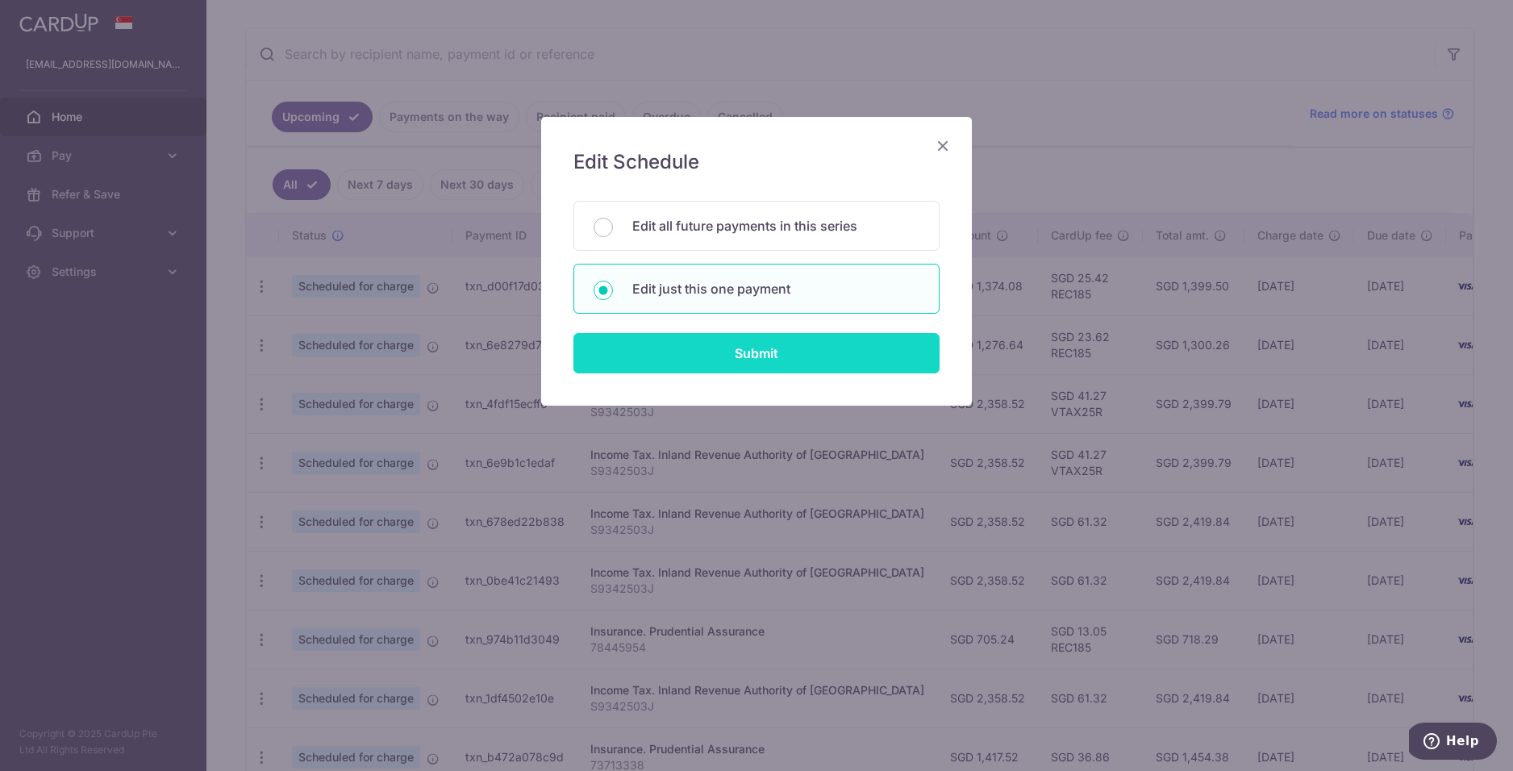
click at [816, 357] on input "Submit" at bounding box center [757, 353] width 366 height 40
radio input "true"
type input "2,358.52"
type input "[DATE]"
type input "S9342503J"
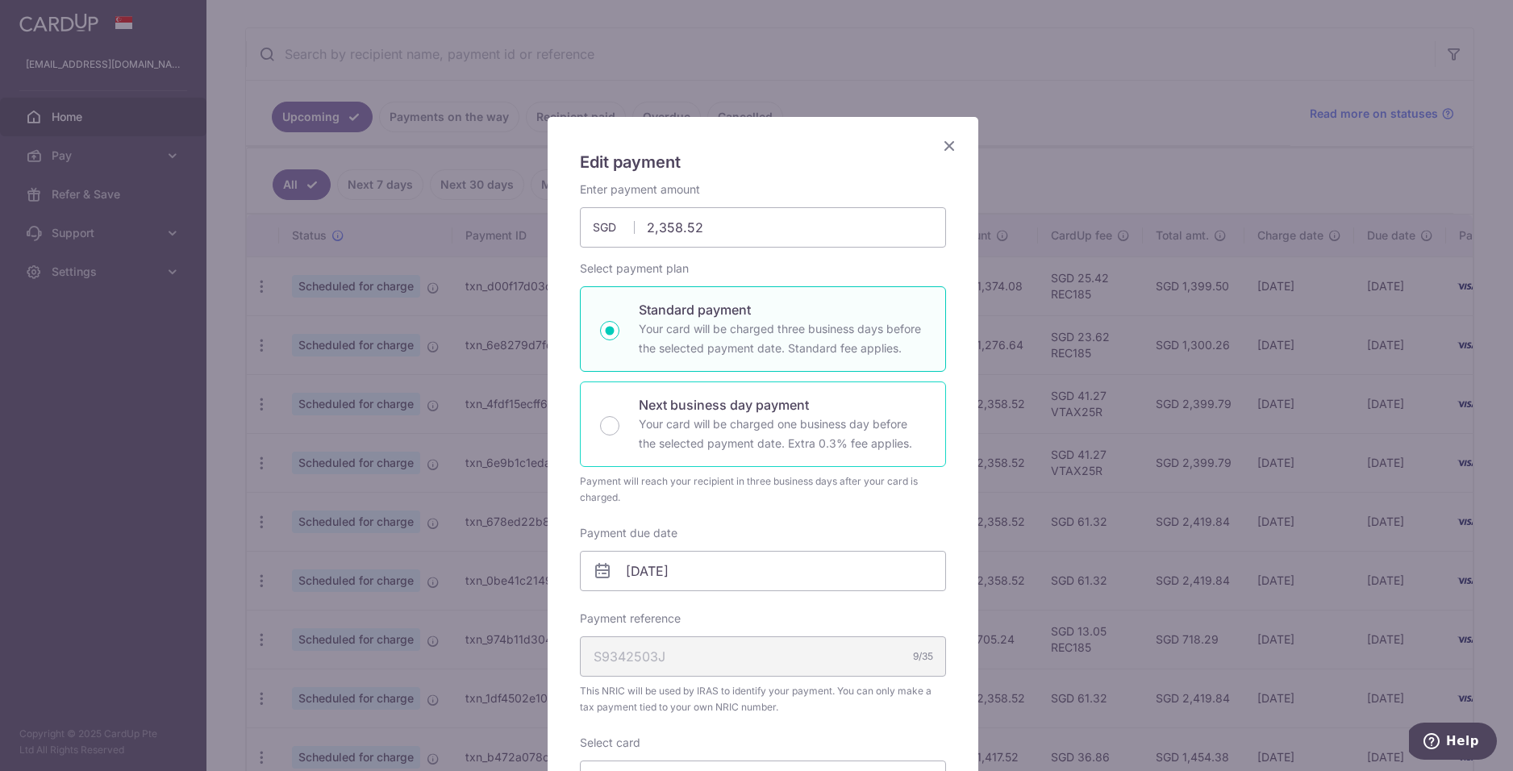
scroll to position [455, 0]
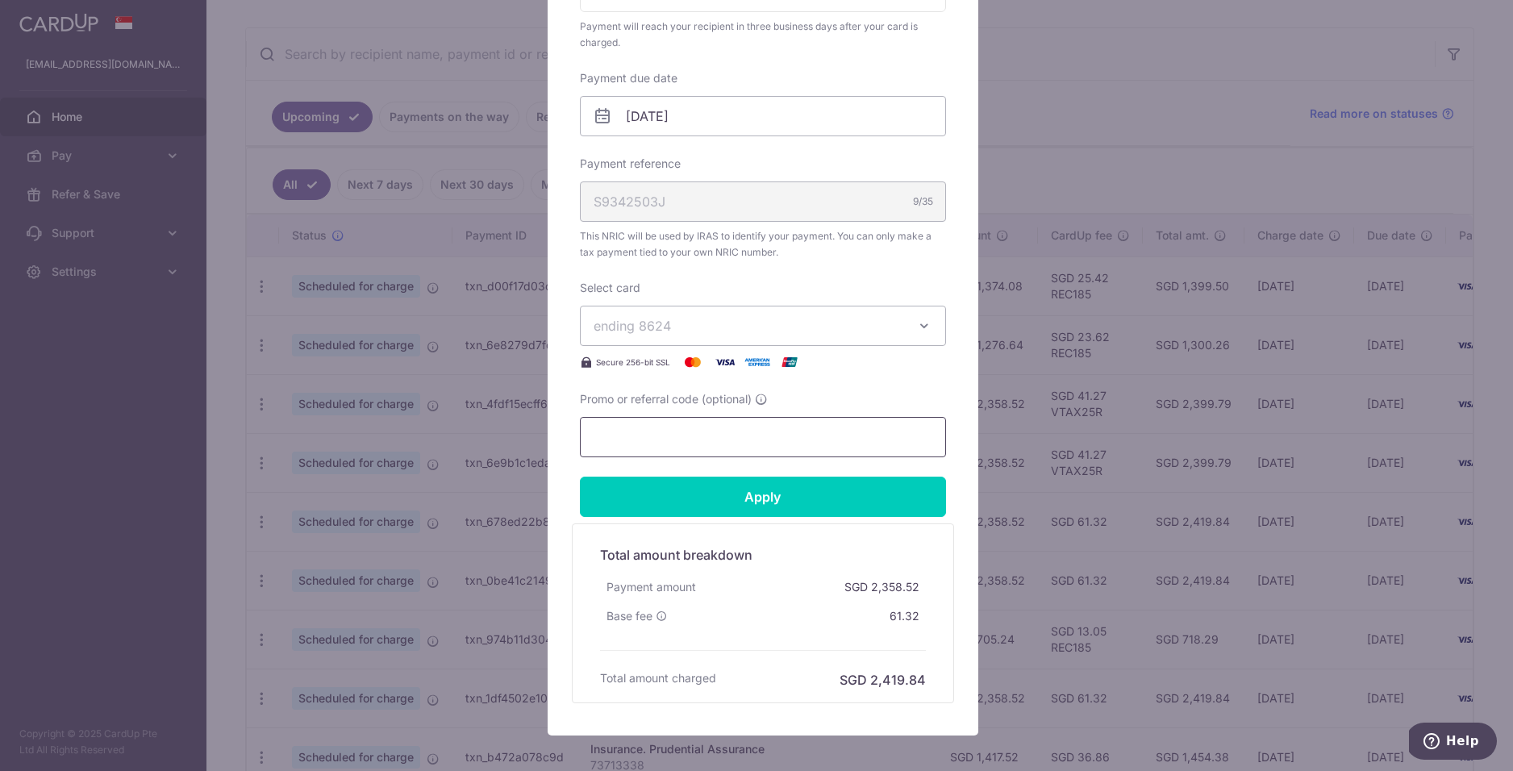
click at [720, 424] on input "Promo or referral code (optional)" at bounding box center [763, 437] width 366 height 40
paste input "VTAX25R"
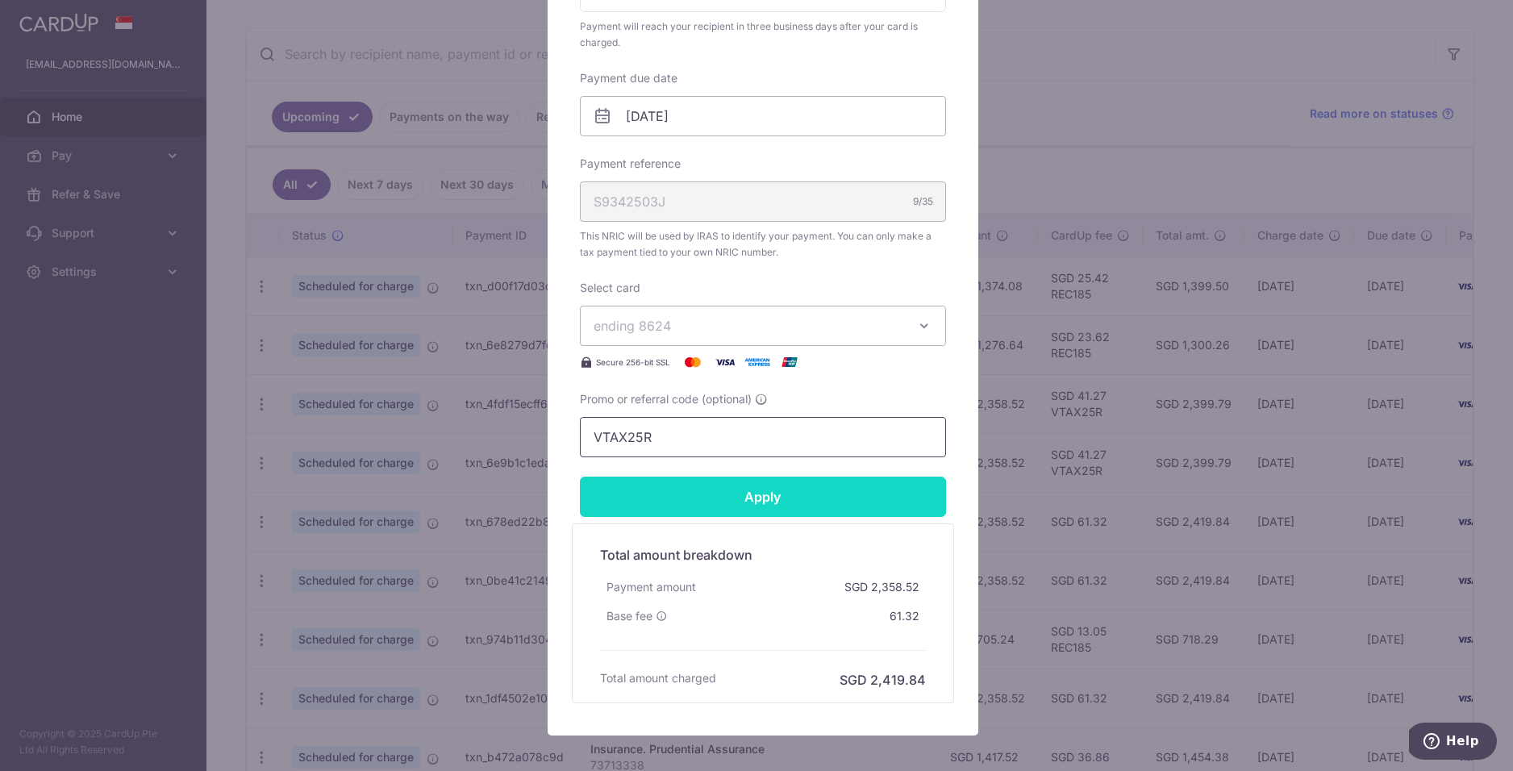
type input "VTAX25R"
click at [750, 491] on input "Apply" at bounding box center [763, 497] width 366 height 40
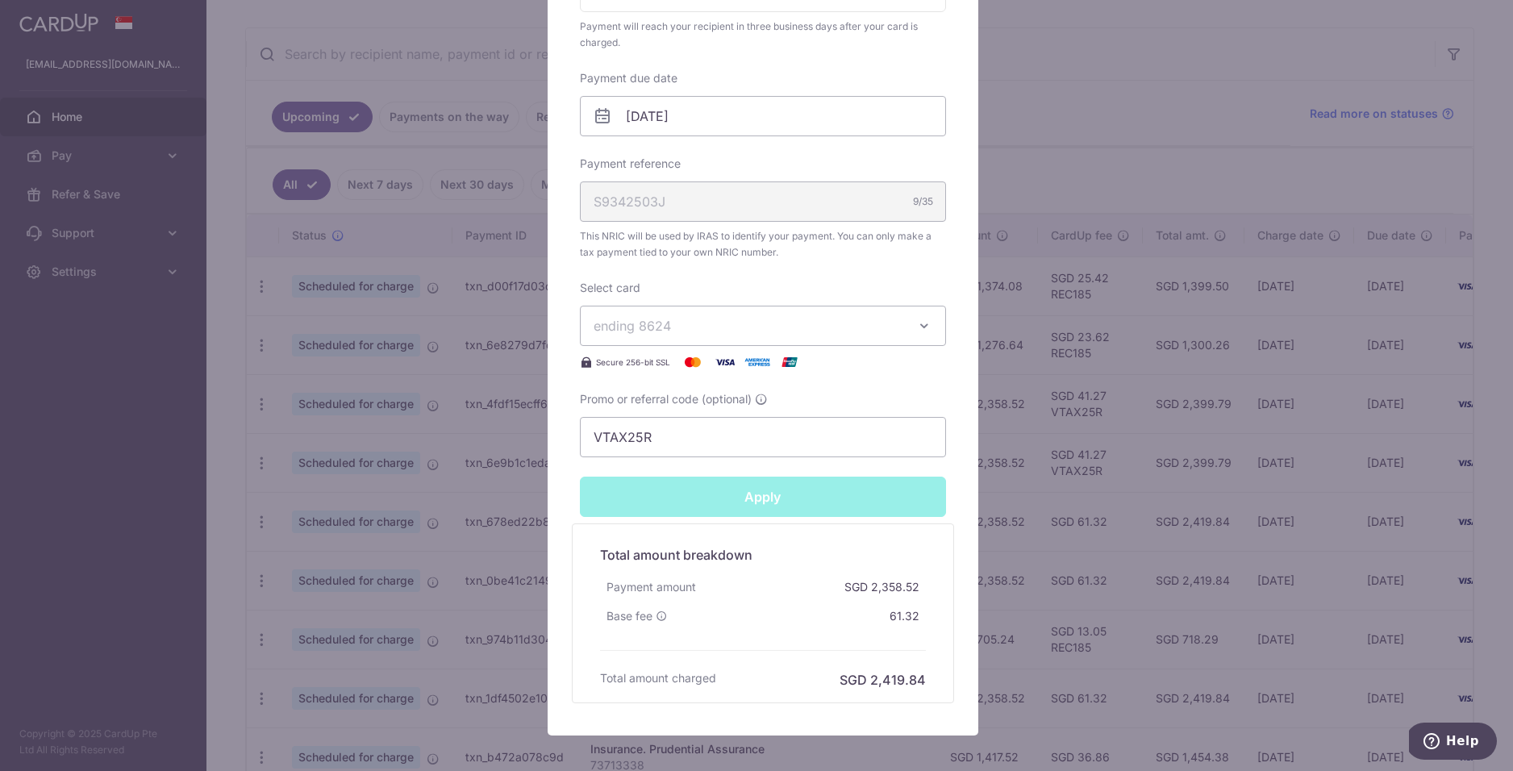
type input "Successfully Applied"
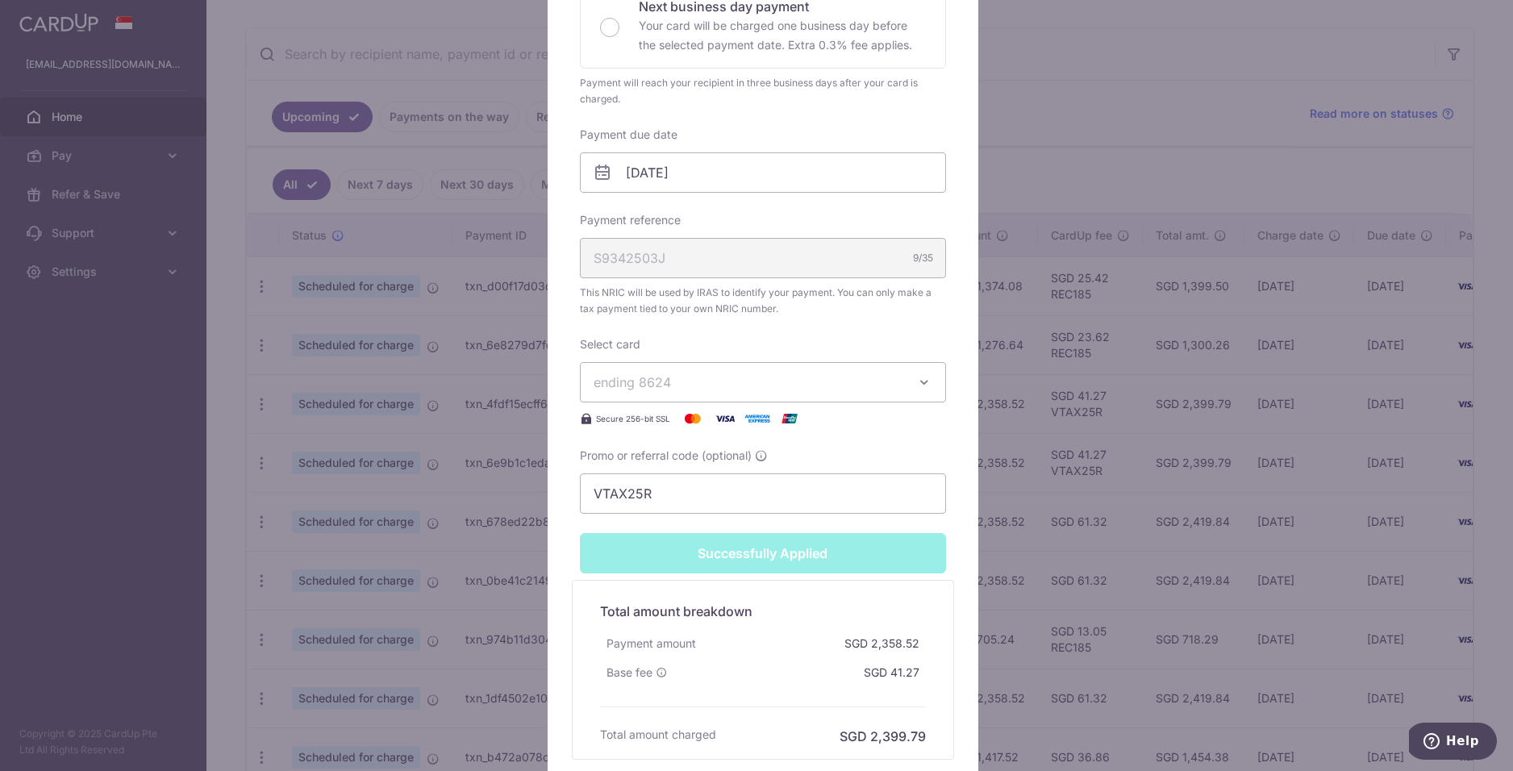
click at [1112, 447] on div "Edit payment By clicking apply, you will make changes to all payments to Inland…" at bounding box center [756, 385] width 1513 height 771
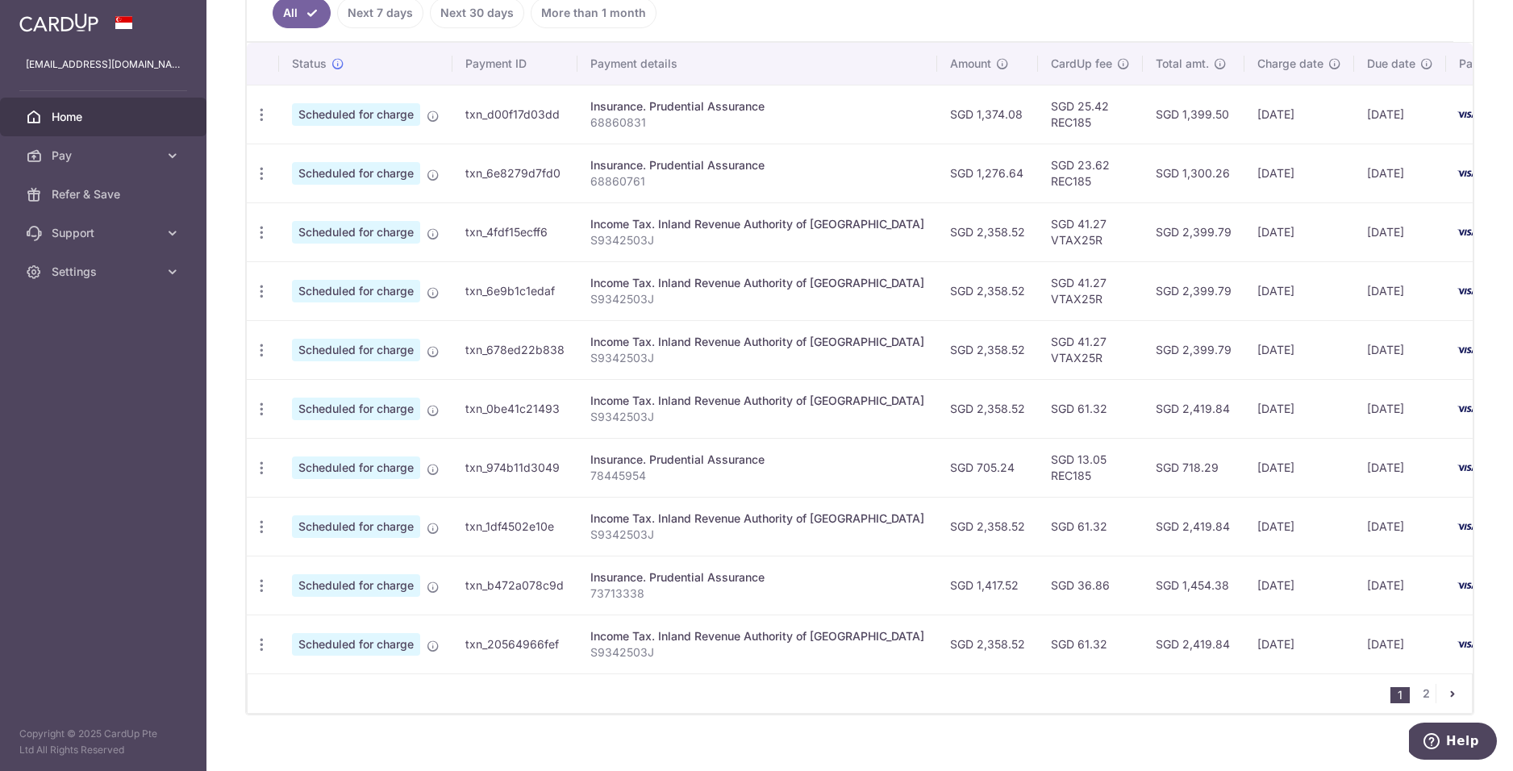
scroll to position [435, 0]
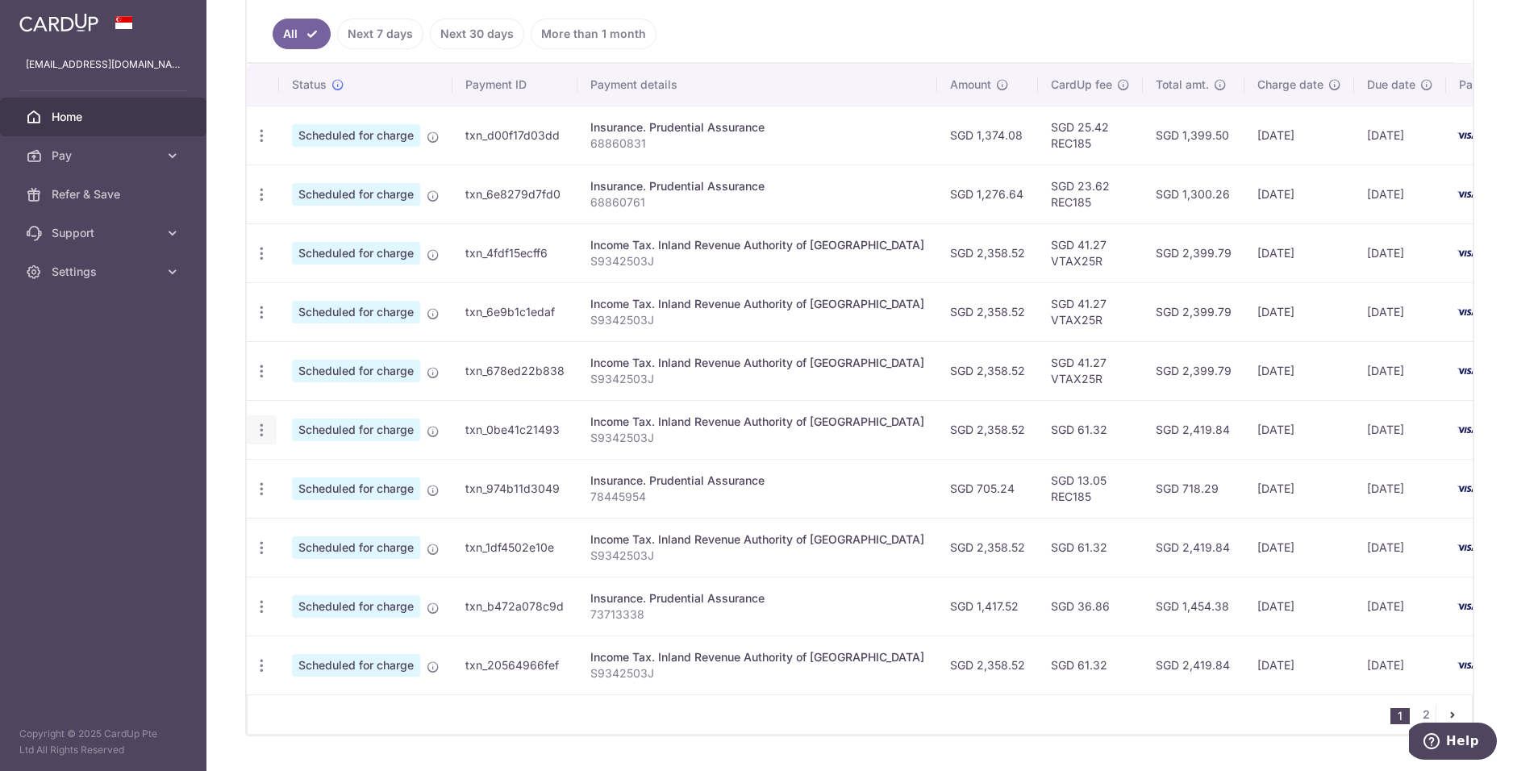
click at [265, 430] on icon "button" at bounding box center [261, 430] width 17 height 17
click at [348, 474] on span "Update payment" at bounding box center [348, 474] width 110 height 19
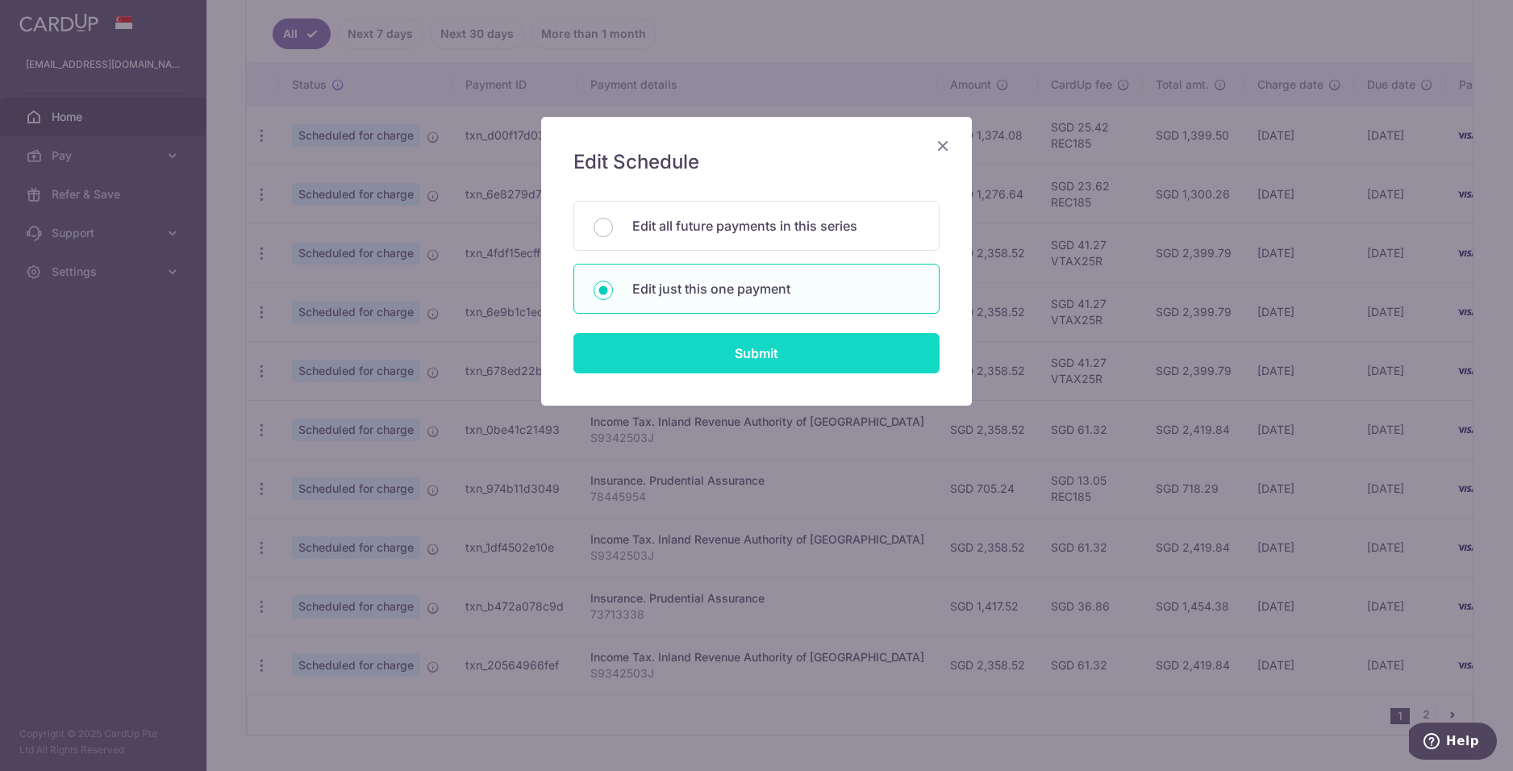
click at [769, 353] on input "Submit" at bounding box center [757, 353] width 366 height 40
radio input "true"
type input "2,358.52"
type input "[DATE]"
type input "S9342503J"
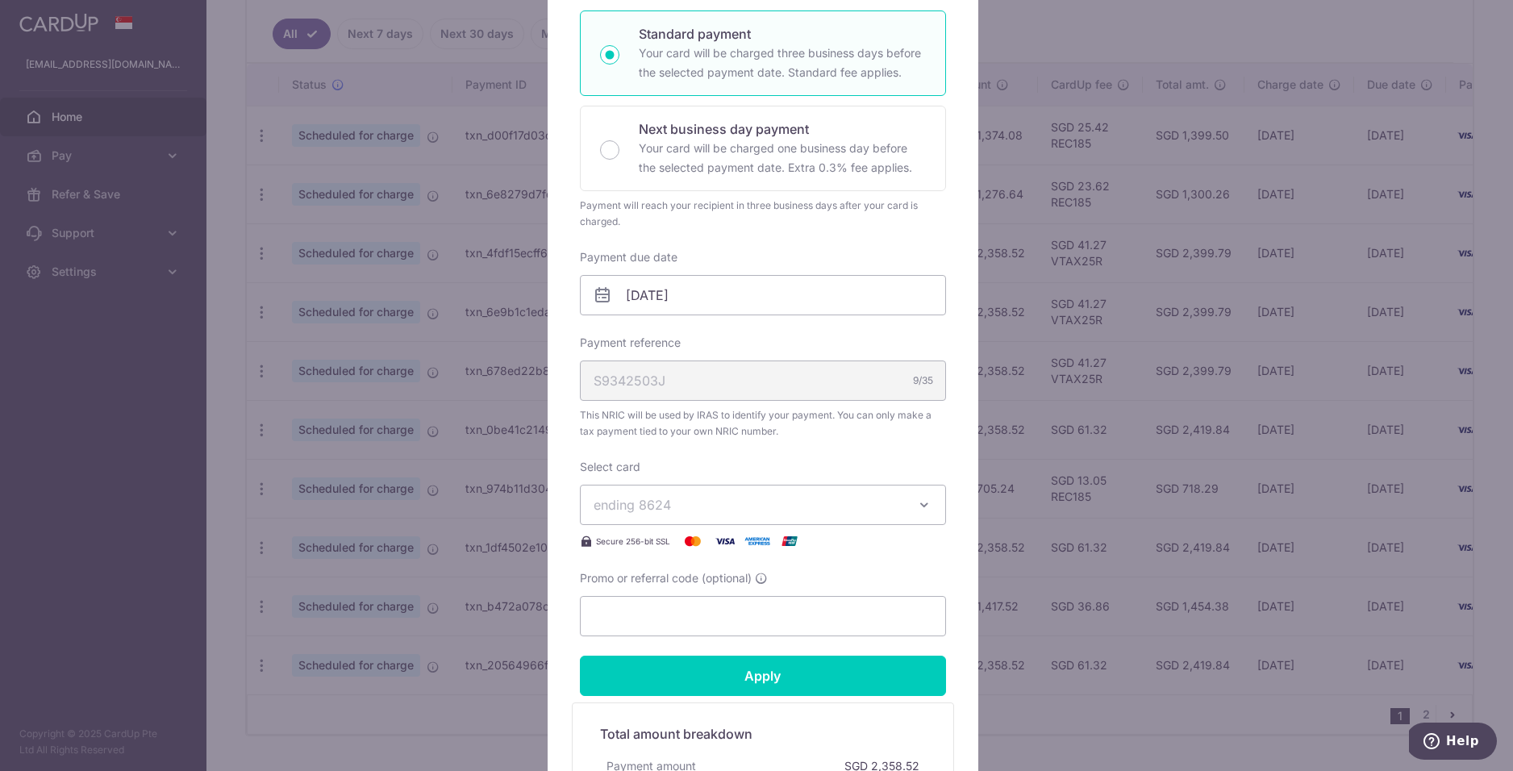
scroll to position [536, 0]
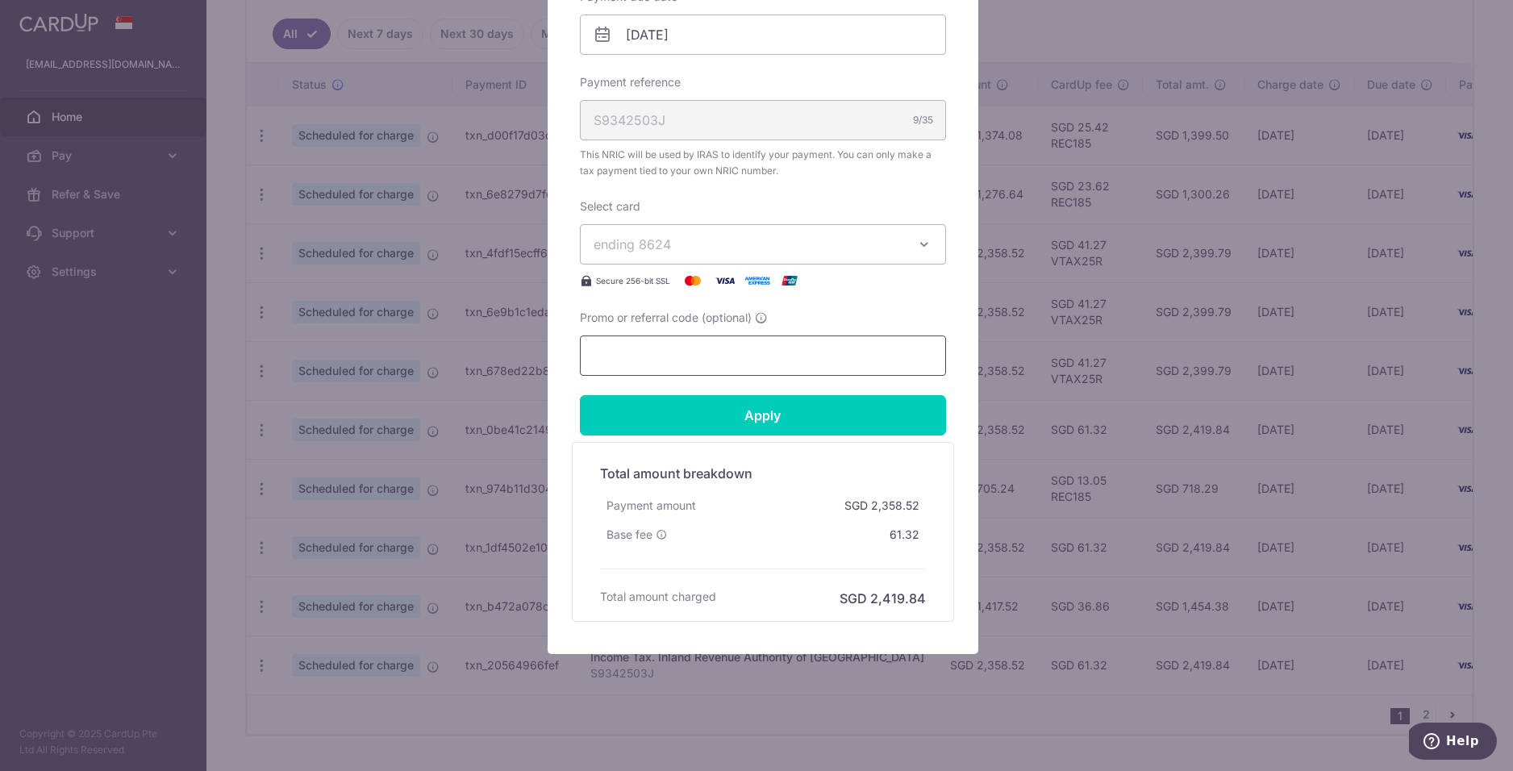
click at [703, 356] on input "Promo or referral code (optional)" at bounding box center [763, 356] width 366 height 40
paste input "VTAX25R"
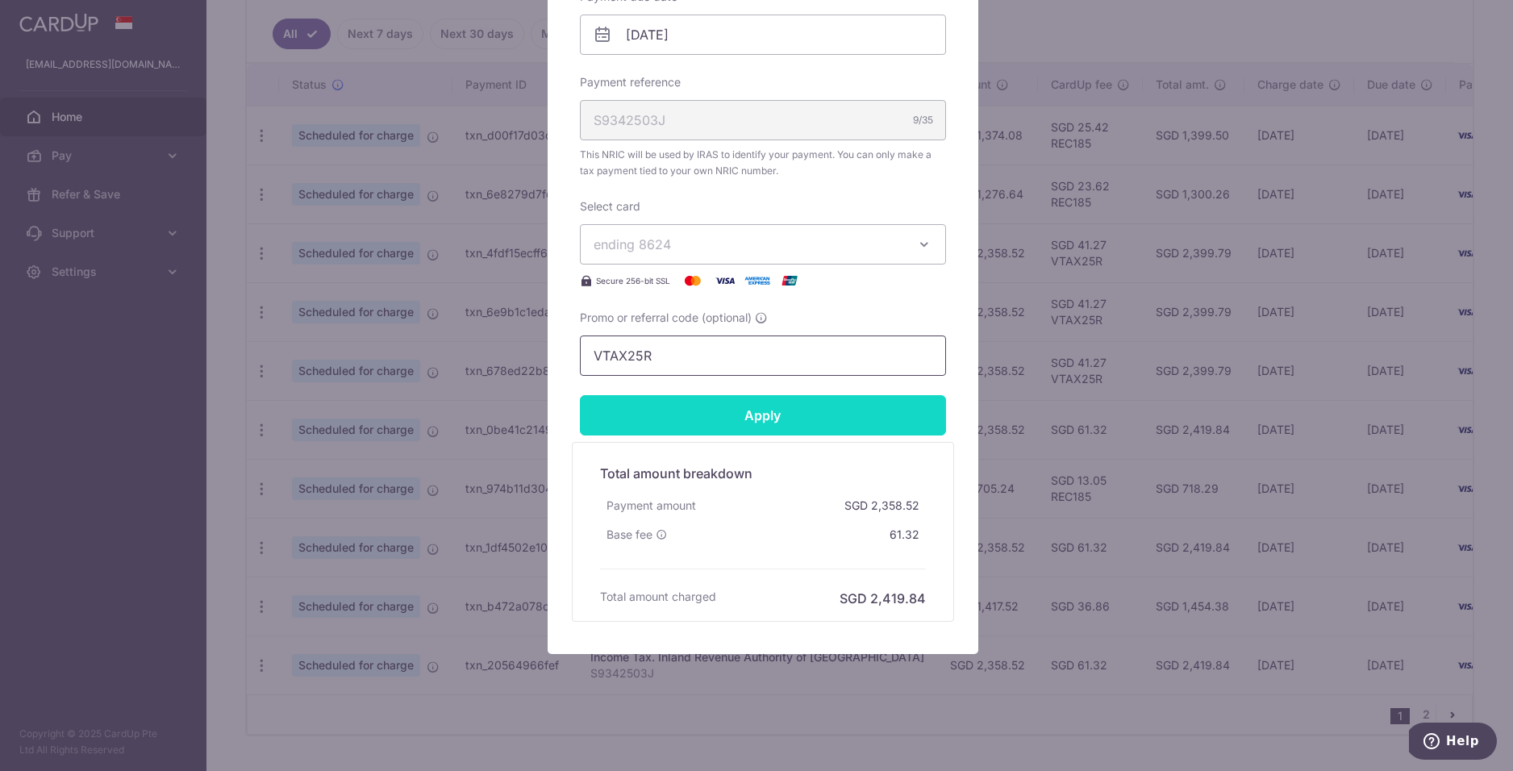
type input "VTAX25R"
click at [735, 415] on input "Apply" at bounding box center [763, 415] width 366 height 40
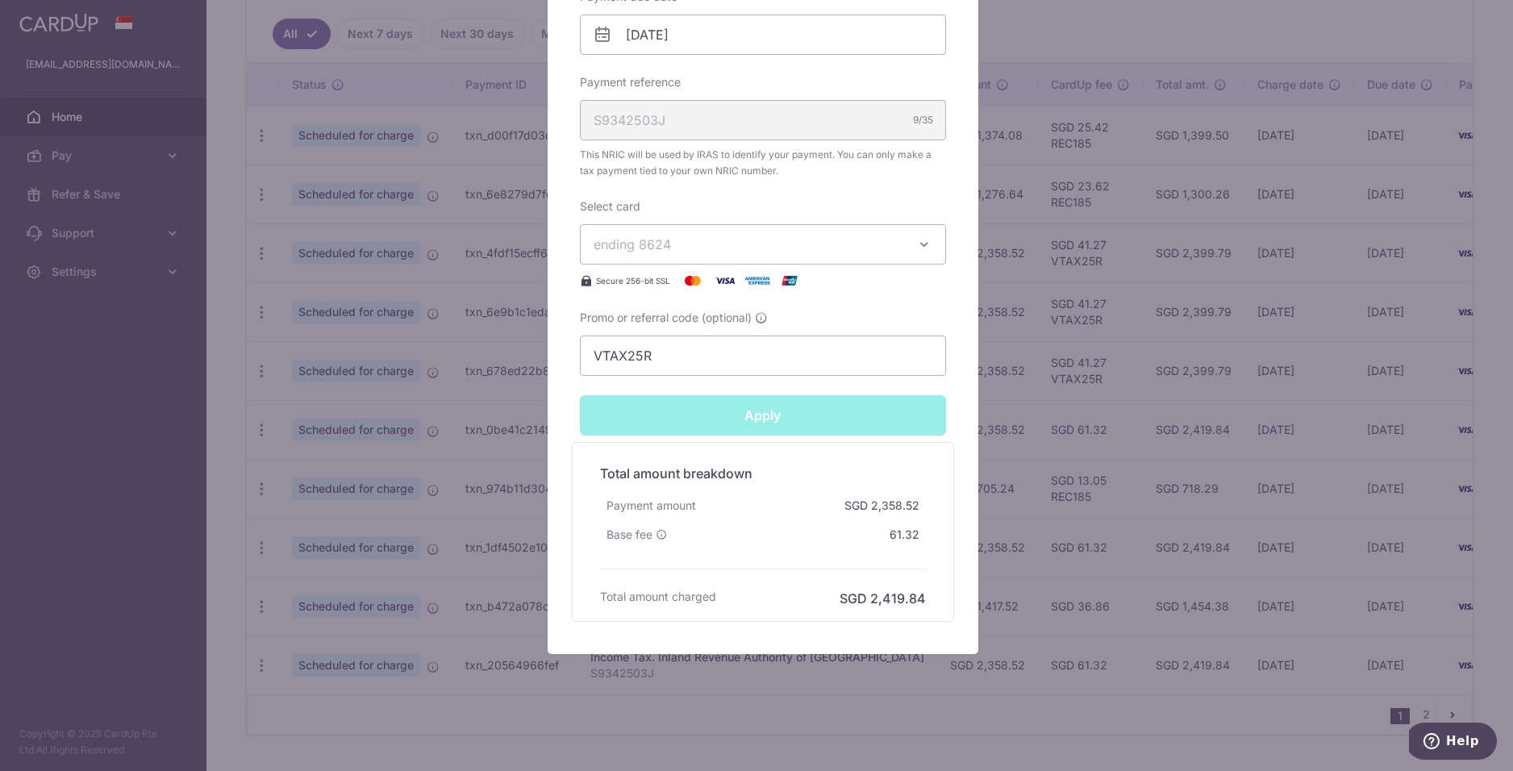
type input "Successfully Applied"
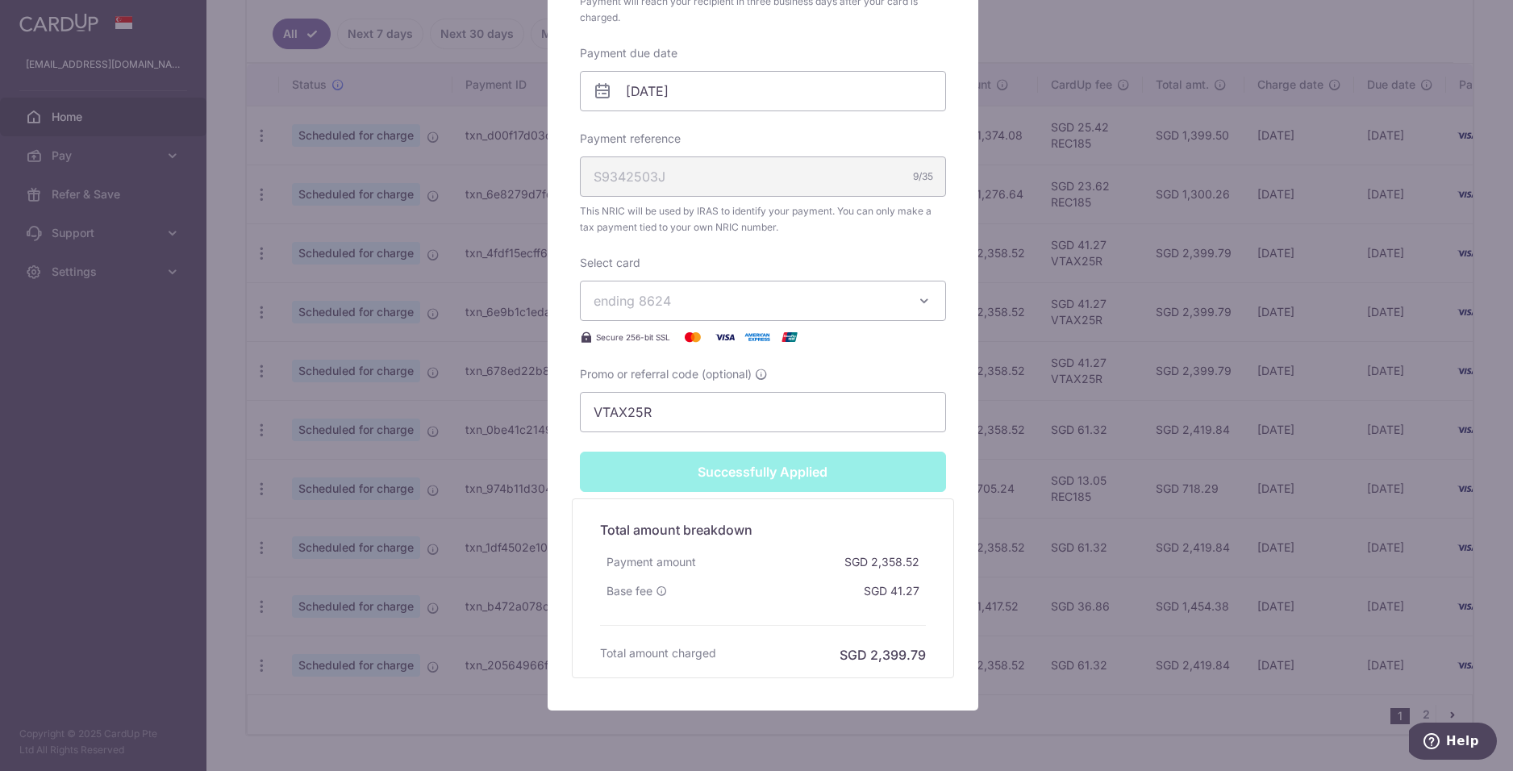
click at [994, 391] on div "Edit payment By clicking apply, you will make changes to all payments to Inland…" at bounding box center [756, 385] width 1513 height 771
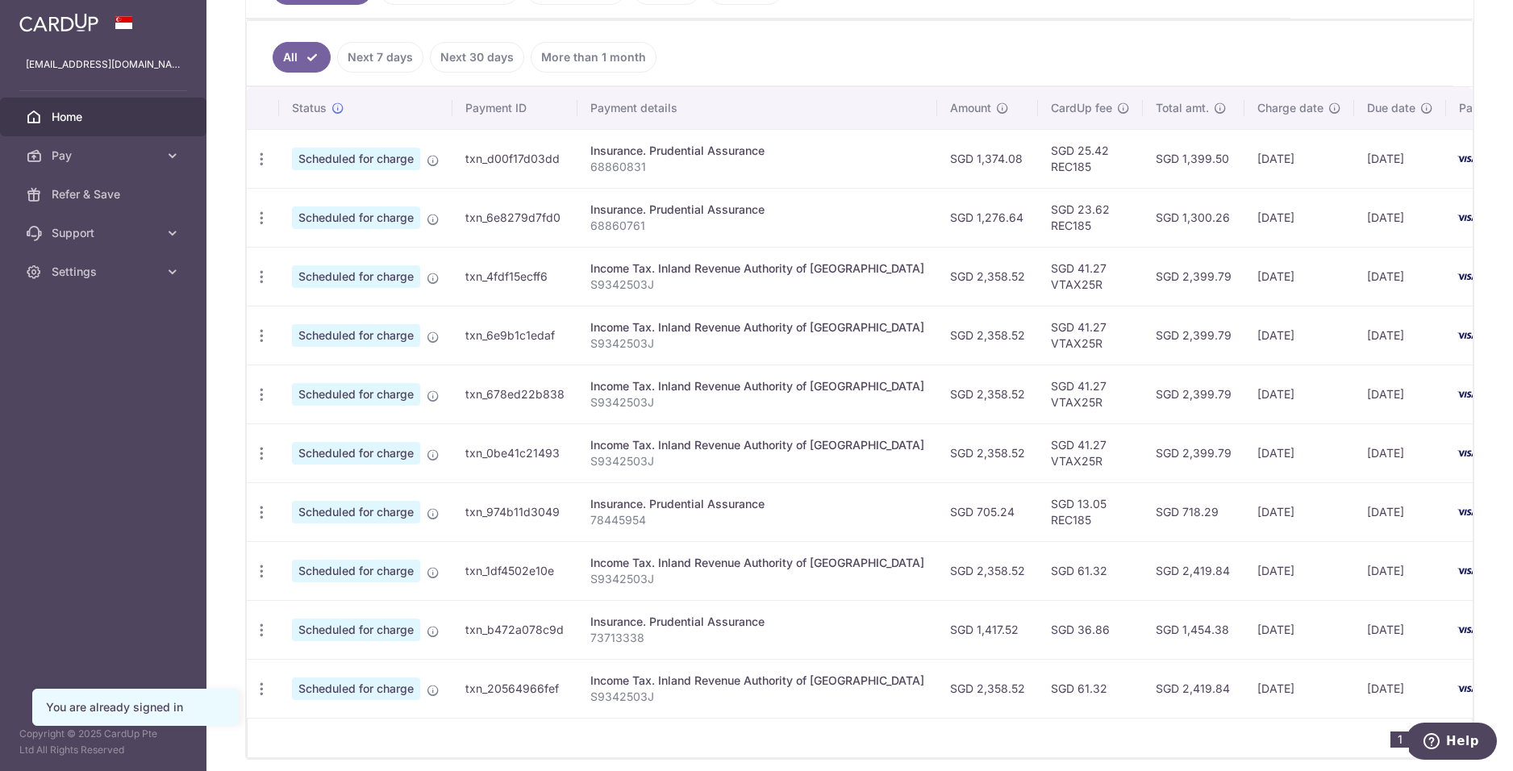
scroll to position [481, 0]
